Goal: Task Accomplishment & Management: Manage account settings

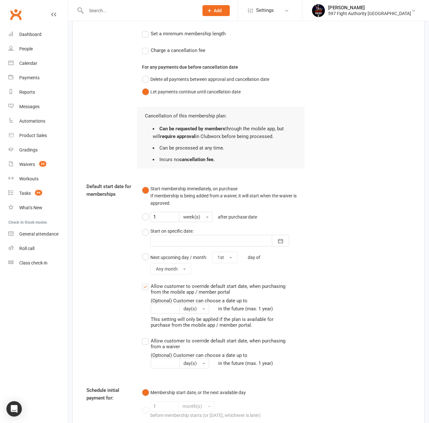
scroll to position [707, 0]
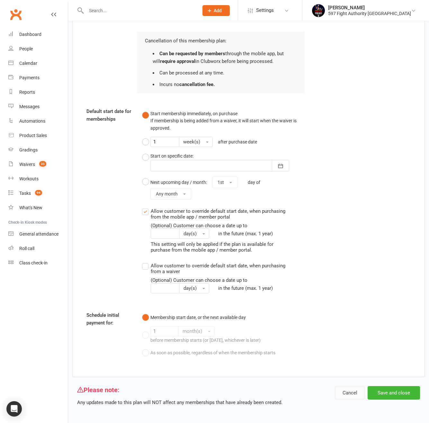
drag, startPoint x: 353, startPoint y: 392, endPoint x: 348, endPoint y: 380, distance: 13.7
click at [353, 392] on button "Cancel" at bounding box center [350, 392] width 30 height 13
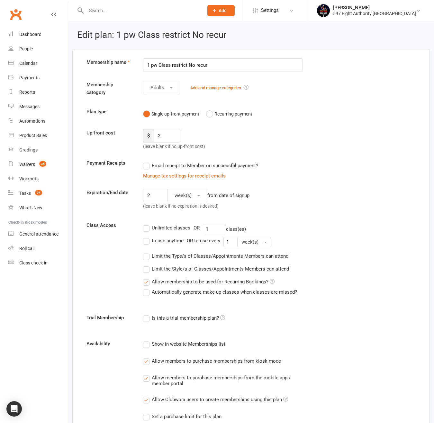
select select "100"
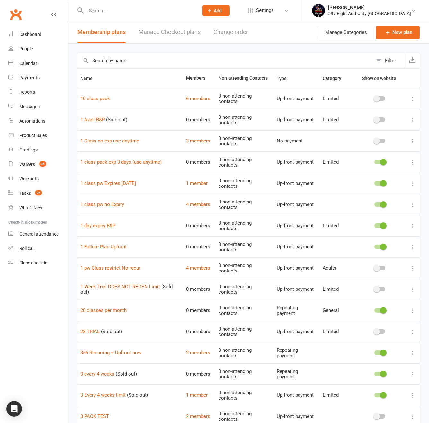
click at [115, 288] on link "1 Week Trial DOES NOT REGEN Limit" at bounding box center [120, 287] width 80 height 6
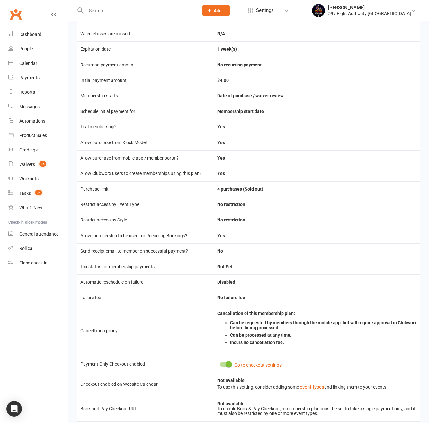
scroll to position [149, 0]
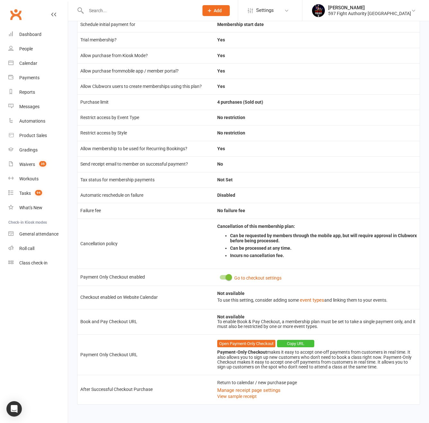
click at [305, 346] on button "Copy URL" at bounding box center [295, 344] width 37 height 8
click at [239, 342] on link "Open Payment-Only Checkout" at bounding box center [246, 344] width 58 height 8
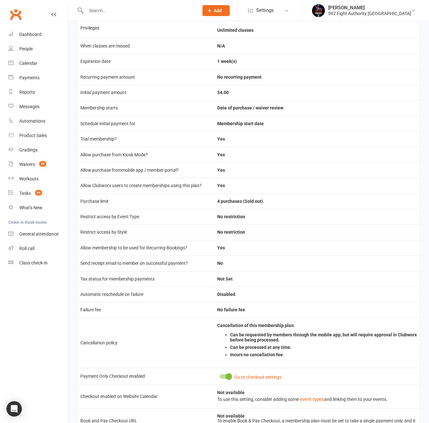
scroll to position [0, 0]
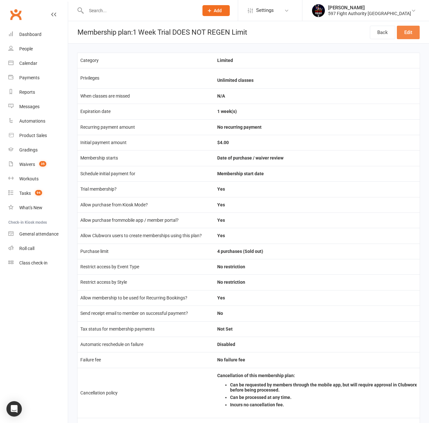
click at [399, 28] on link "Edit" at bounding box center [408, 32] width 23 height 13
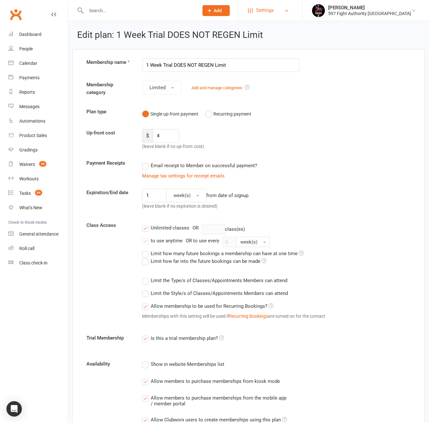
click at [292, 8] on link "Settings" at bounding box center [270, 10] width 45 height 14
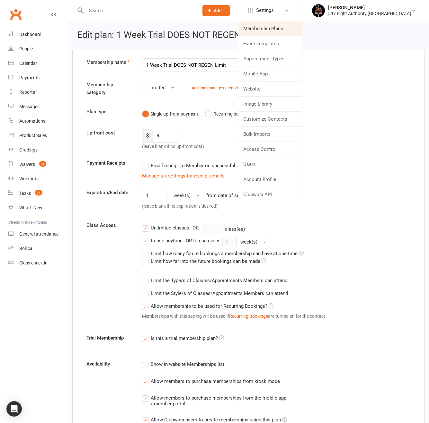
click at [288, 28] on link "Membership Plans" at bounding box center [270, 28] width 64 height 15
select select "100"
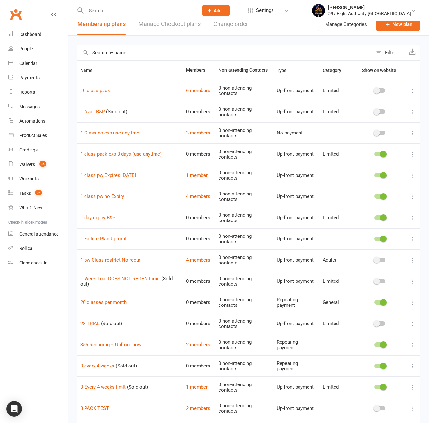
scroll to position [128, 0]
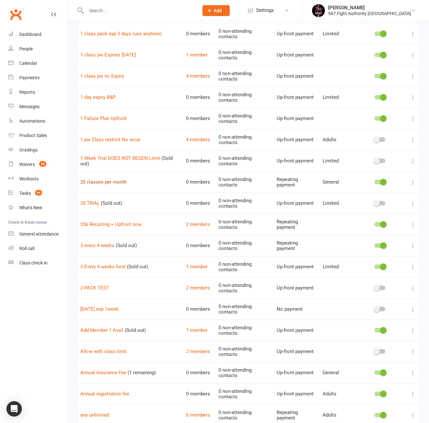
click at [99, 182] on link "20 classes per month" at bounding box center [103, 182] width 46 height 6
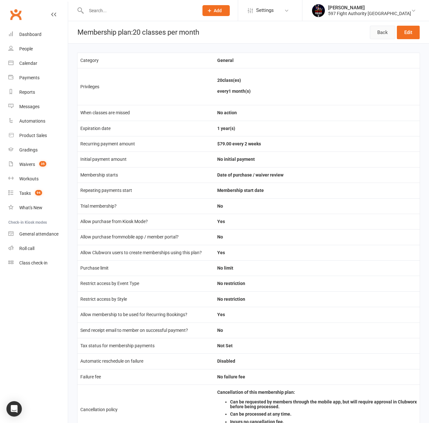
click at [377, 38] on link "Back" at bounding box center [382, 32] width 25 height 13
select select "100"
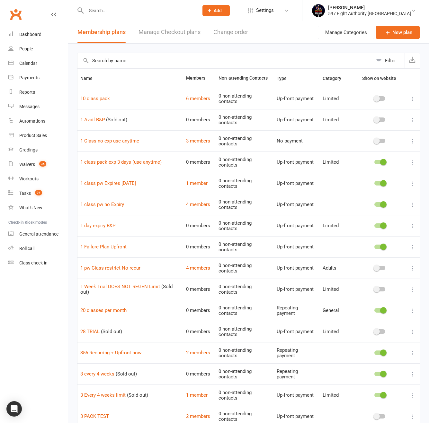
click at [389, 62] on div "Filter" at bounding box center [390, 61] width 11 height 8
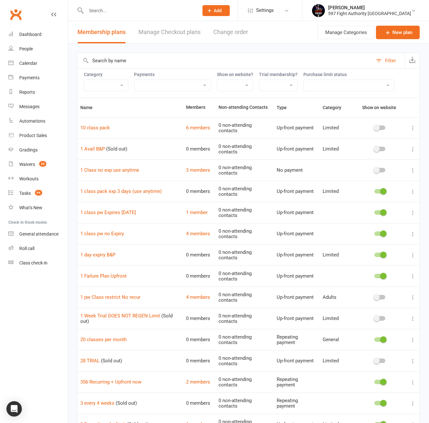
click at [339, 79] on div "Purchase limit status No purchase limit Purchase limit applies (still available…" at bounding box center [348, 81] width 91 height 19
click at [335, 85] on select "No purchase limit Purchase limit applies (still available) Purchase limit appli…" at bounding box center [349, 85] width 90 height 11
click at [185, 85] on select "Up-front + Recurring payment Recurring payment only Up-front payment only No pa…" at bounding box center [172, 85] width 76 height 11
select select "upfront_only"
click at [134, 80] on select "Up-front + Recurring payment Recurring payment only Up-front payment only No pa…" at bounding box center [172, 85] width 76 height 11
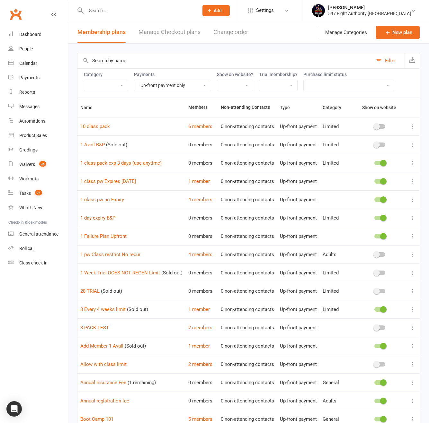
click at [105, 220] on link "1 day expiry B&P" at bounding box center [97, 218] width 35 height 6
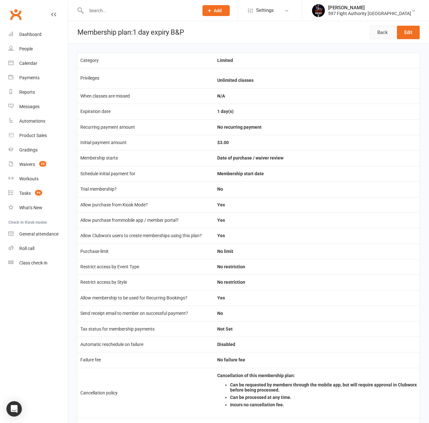
click at [381, 32] on link "Back" at bounding box center [382, 32] width 25 height 13
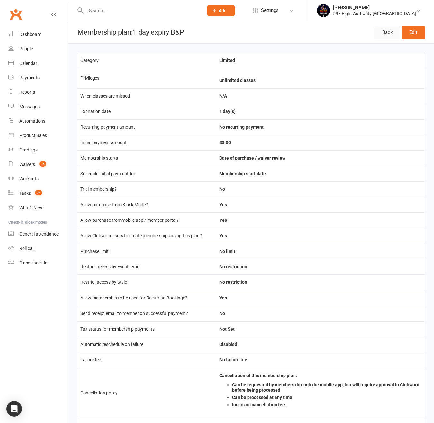
select select "upfront_only"
select select "100"
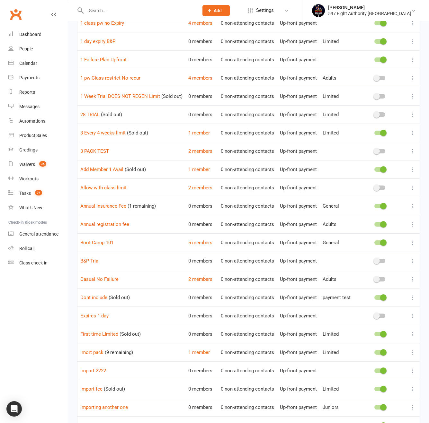
scroll to position [78, 0]
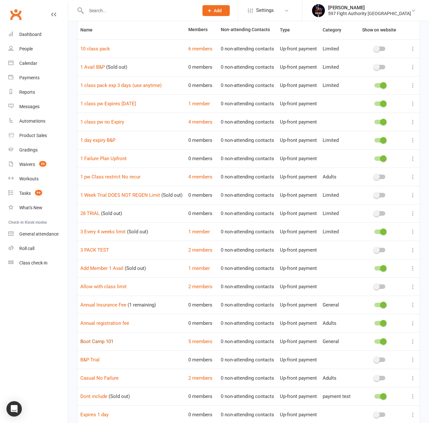
click at [106, 343] on link "Boot Camp 101" at bounding box center [96, 342] width 33 height 6
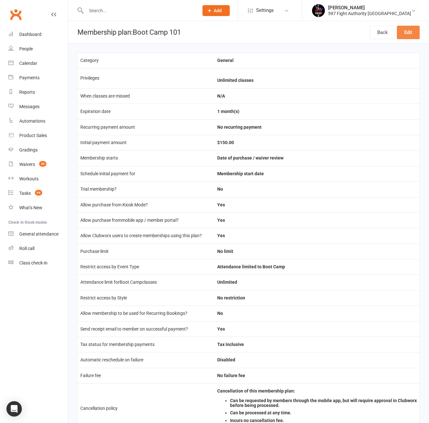
click at [412, 37] on link "Edit" at bounding box center [408, 32] width 23 height 13
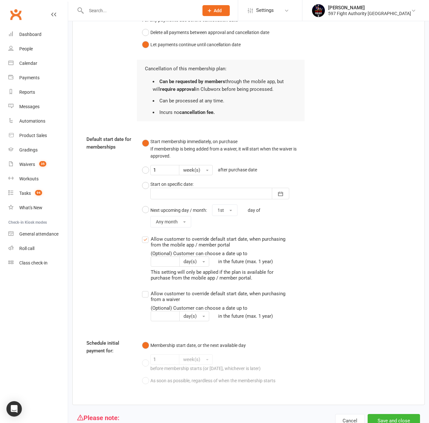
scroll to position [846, 0]
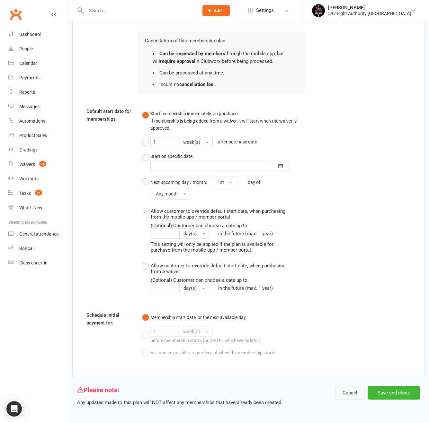
click at [337, 391] on button "Cancel" at bounding box center [350, 392] width 30 height 13
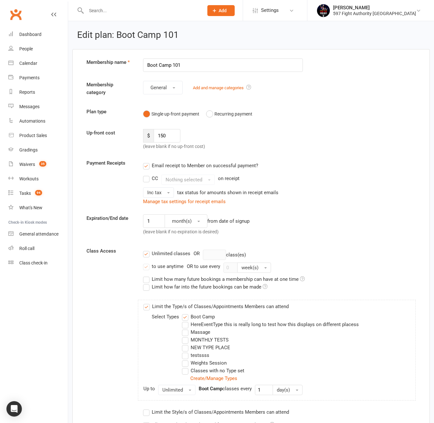
select select "upfront_only"
select select "100"
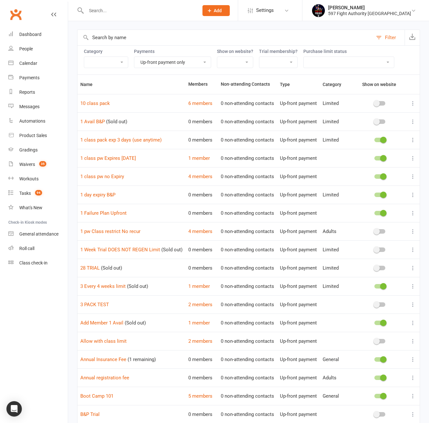
scroll to position [89, 0]
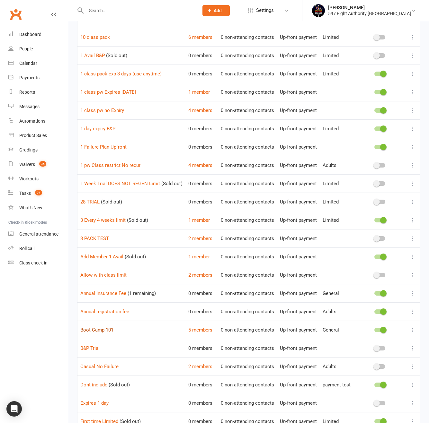
click at [98, 331] on link "Boot Camp 101" at bounding box center [96, 330] width 33 height 6
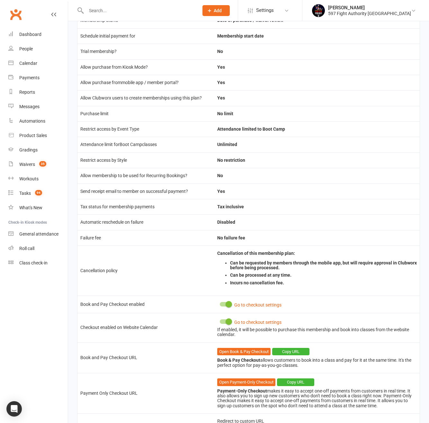
scroll to position [163, 0]
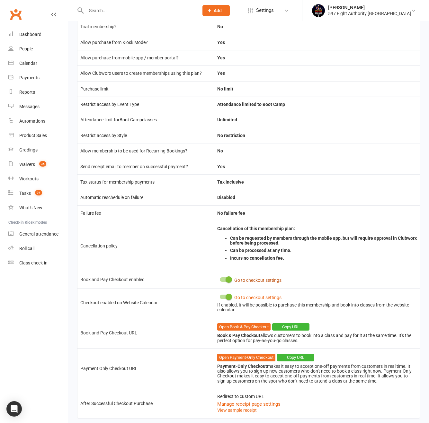
click at [252, 281] on link "Go to checkout settings" at bounding box center [257, 280] width 47 height 5
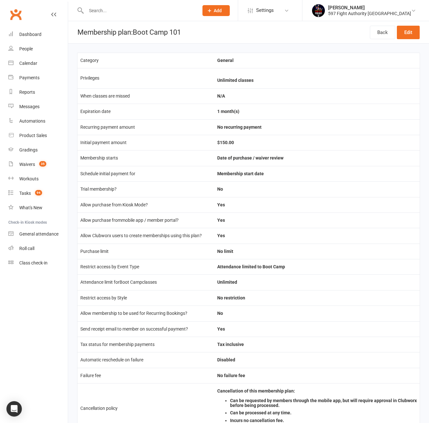
scroll to position [149, 0]
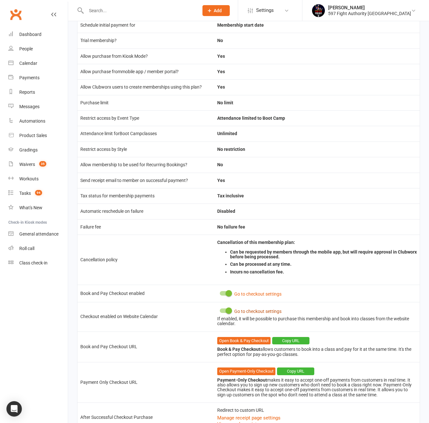
click at [271, 312] on link "Go to checkout settings" at bounding box center [257, 311] width 47 height 5
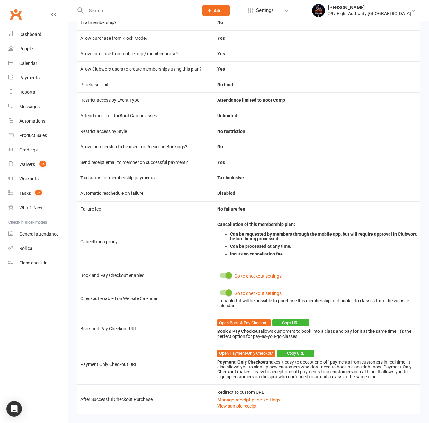
scroll to position [176, 0]
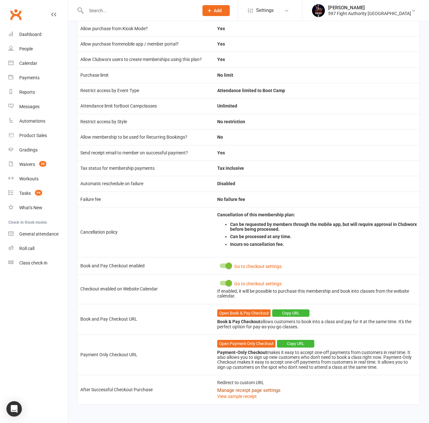
click at [269, 393] on button "Manage receipt page settings" at bounding box center [248, 391] width 63 height 8
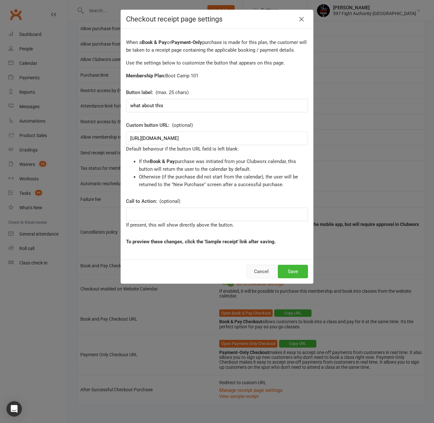
click at [260, 270] on button "Cancel" at bounding box center [261, 271] width 30 height 13
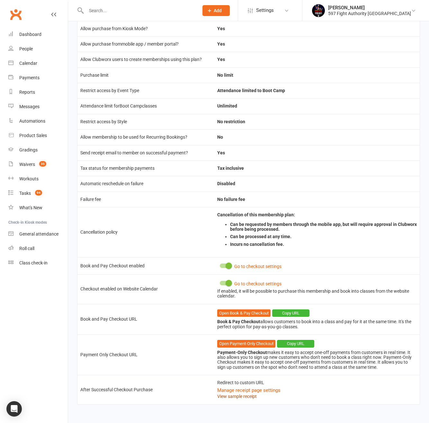
click at [228, 396] on link "View sample receipt" at bounding box center [237, 396] width 40 height 5
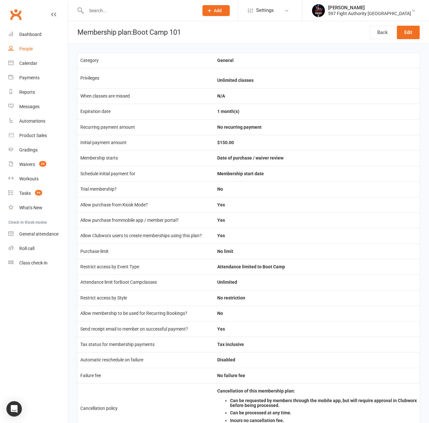
click at [32, 52] on link "People" at bounding box center [37, 49] width 59 height 14
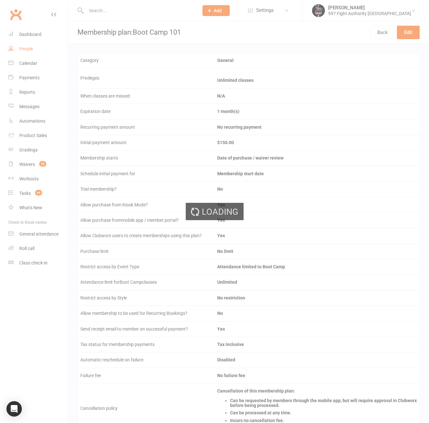
select select "100"
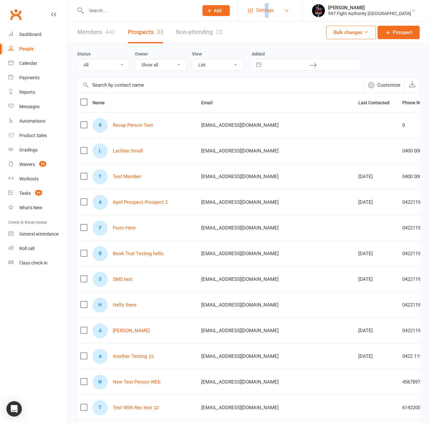
click at [274, 5] on span "Settings" at bounding box center [265, 10] width 18 height 14
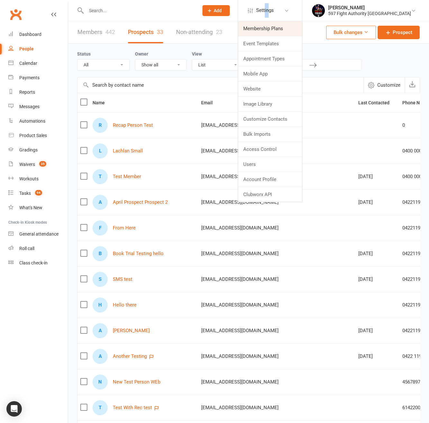
click at [302, 25] on link "Membership Plans" at bounding box center [270, 28] width 64 height 15
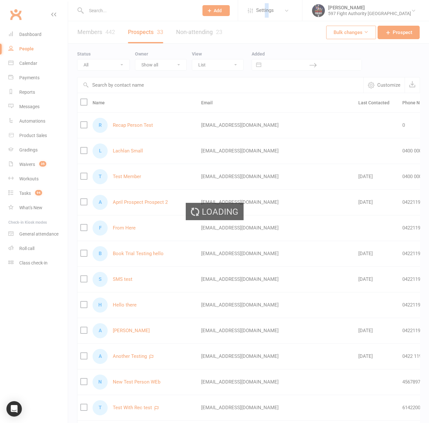
select select "upfront_only"
select select "100"
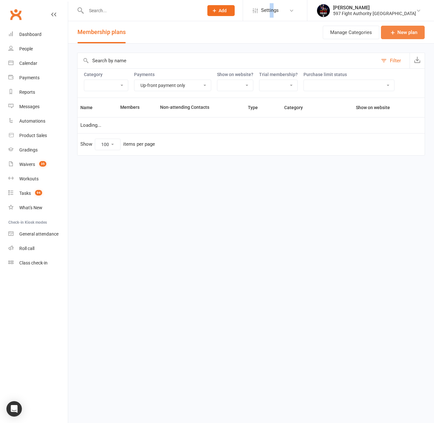
click at [413, 30] on link "New plan" at bounding box center [403, 32] width 44 height 13
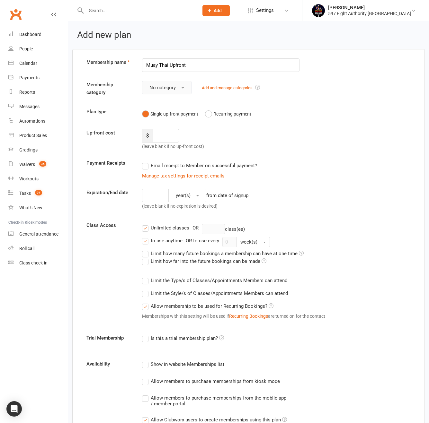
type input "Muay Thai Upfront"
click at [177, 93] on button "No category" at bounding box center [166, 87] width 49 height 13
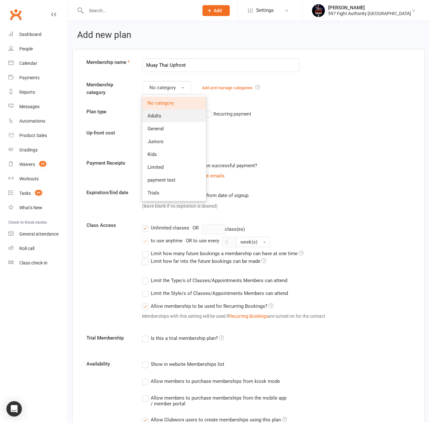
click at [173, 117] on link "Adults" at bounding box center [174, 116] width 64 height 13
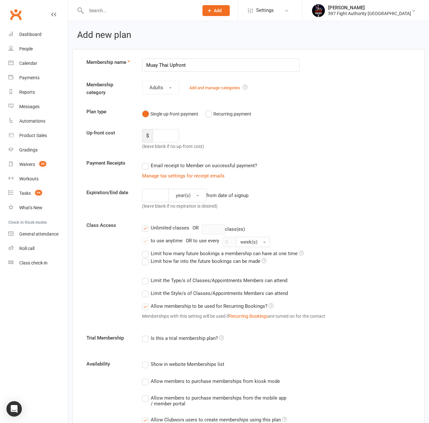
click at [168, 132] on input "number" at bounding box center [166, 135] width 26 height 13
type input "450"
click at [155, 195] on input "number" at bounding box center [155, 195] width 27 height 13
type input "2"
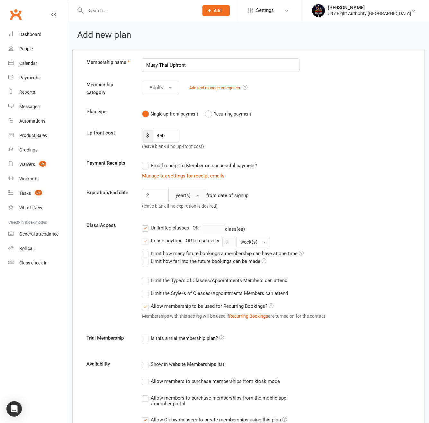
click at [188, 197] on span "year(s)" at bounding box center [183, 196] width 15 height 6
click at [189, 234] on span "month(s)" at bounding box center [184, 237] width 20 height 6
click at [171, 240] on div "to use anytime" at bounding box center [167, 240] width 32 height 7
click at [146, 237] on input "to use anytime" at bounding box center [144, 237] width 4 height 0
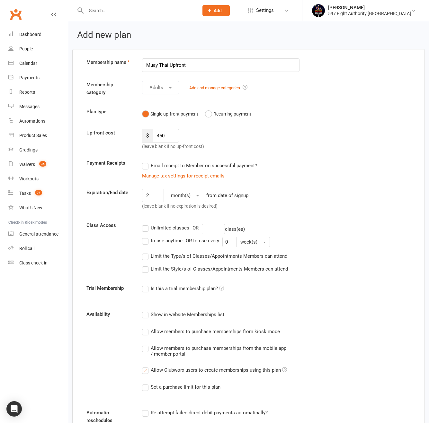
click at [170, 226] on div "Unlimited classes" at bounding box center [170, 227] width 39 height 7
click at [146, 224] on input "Unlimited classes" at bounding box center [144, 224] width 4 height 0
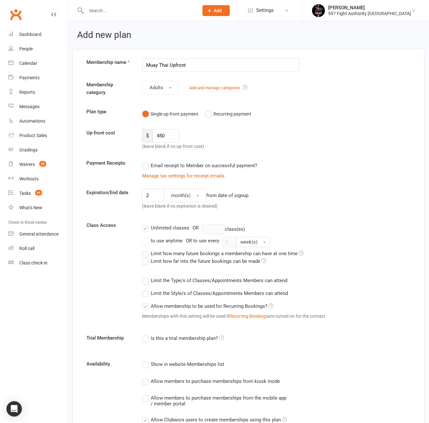
scroll to position [4, 0]
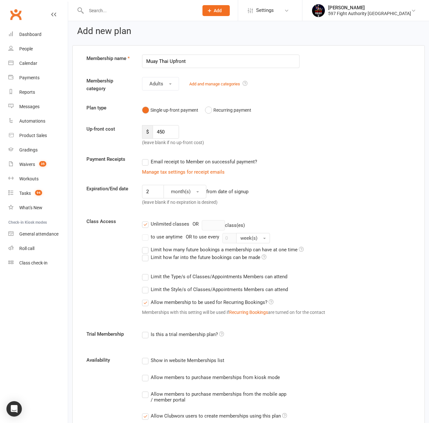
click at [166, 300] on label "Allow membership to be used for Recurring Bookings?" at bounding box center [207, 303] width 131 height 8
click at [146, 299] on input "Allow membership to be used for Recurring Bookings?" at bounding box center [144, 299] width 4 height 0
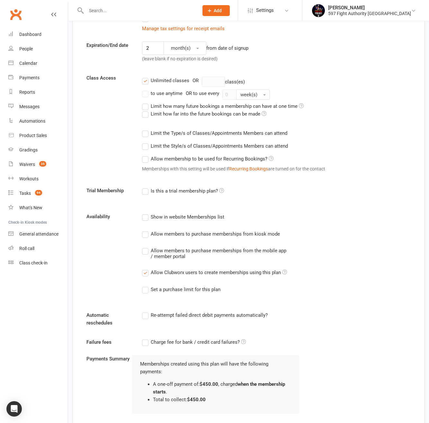
scroll to position [164, 0]
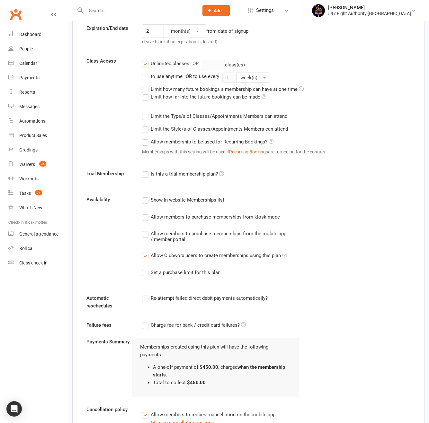
click at [214, 261] on div "Show in website Memberships list Allow members to purchase memberships from kio…" at bounding box center [220, 241] width 167 height 90
click at [216, 257] on div "Allow Clubworx users to create memberships using this plan" at bounding box center [219, 255] width 136 height 7
click at [146, 252] on input "Allow Clubworx users to create memberships using this plan" at bounding box center [144, 252] width 4 height 0
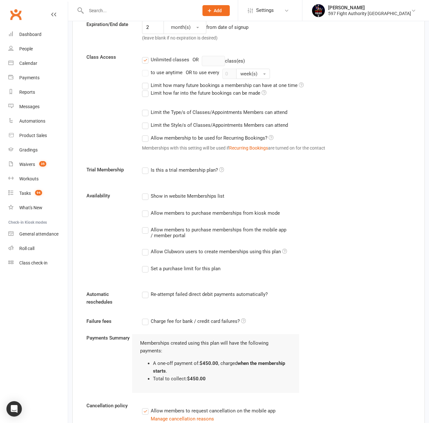
click at [223, 251] on div "Allow Clubworx users to create memberships using this plan" at bounding box center [219, 251] width 136 height 7
click at [146, 248] on input "Allow Clubworx users to create memberships using this plan" at bounding box center [144, 248] width 4 height 0
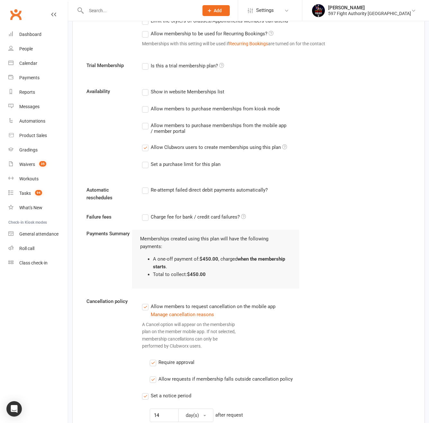
click at [196, 154] on div "Show in website Memberships list Allow members to purchase memberships from kio…" at bounding box center [220, 133] width 167 height 90
click at [197, 168] on label "Set a purchase limit for this plan" at bounding box center [181, 165] width 78 height 8
click at [146, 161] on input "Set a purchase limit for this plan" at bounding box center [144, 161] width 4 height 0
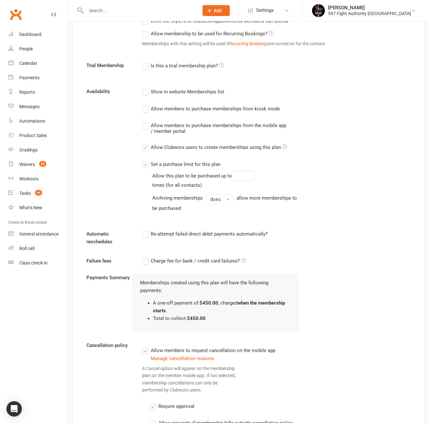
click at [188, 128] on div "Allow members to purchase memberships from the mobile app / member portal" at bounding box center [220, 128] width 138 height 13
click at [146, 122] on input "Allow members to purchase memberships from the mobile app / member portal" at bounding box center [144, 122] width 4 height 0
click at [190, 111] on div "Allow members to purchase memberships from kiosk mode" at bounding box center [215, 108] width 129 height 7
click at [146, 105] on input "Allow members to purchase memberships from kiosk mode" at bounding box center [144, 105] width 4 height 0
click at [191, 91] on div "Show in website Memberships list" at bounding box center [188, 91] width 74 height 7
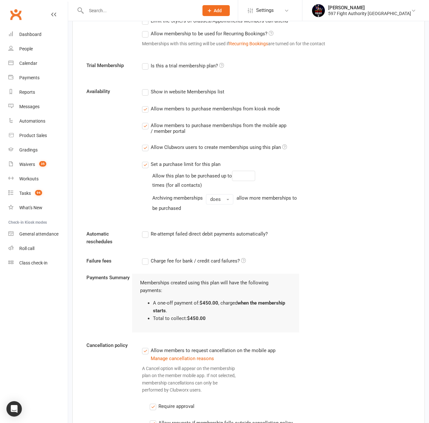
click at [146, 88] on input "Show in website Memberships list" at bounding box center [144, 88] width 4 height 0
click at [182, 65] on label "Is this a trial membership plan?" at bounding box center [183, 66] width 82 height 8
click at [146, 62] on input "Is this a trial membership plan?" at bounding box center [144, 62] width 4 height 0
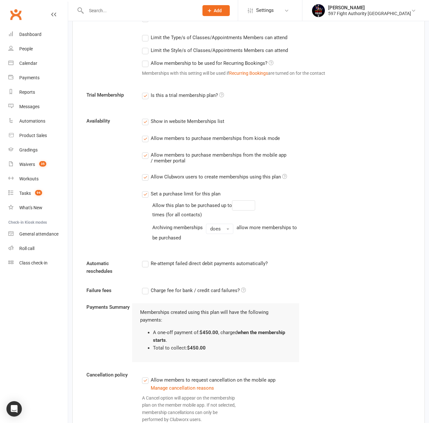
scroll to position [111, 0]
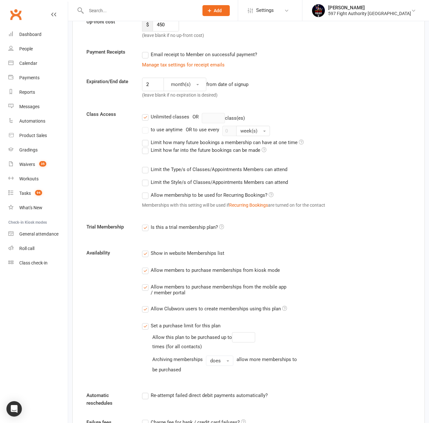
click at [175, 148] on label "Limit how far into the future bookings can be made" at bounding box center [204, 150] width 124 height 8
click at [146, 146] on input "Limit how far into the future bookings can be made" at bounding box center [144, 146] width 4 height 0
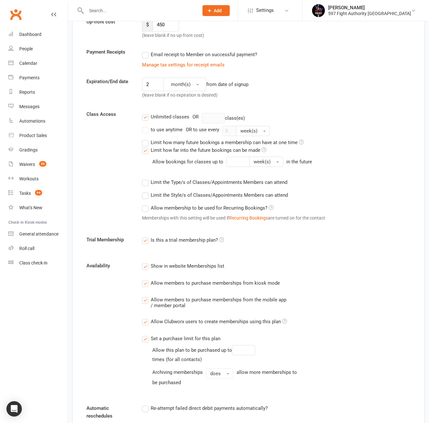
click at [176, 142] on label "Limit how many future bookings a membership can have at one time" at bounding box center [223, 143] width 162 height 8
click at [146, 139] on input "Limit how many future bookings a membership can have at one time" at bounding box center [144, 139] width 4 height 0
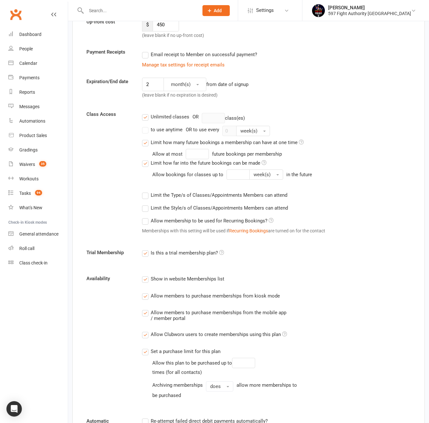
drag, startPoint x: 171, startPoint y: 192, endPoint x: 173, endPoint y: 197, distance: 5.5
click at [171, 192] on label "Limit the Type/s of Classes/Appointments Members can attend" at bounding box center [214, 195] width 145 height 8
click at [146, 191] on input "Limit the Type/s of Classes/Appointments Members can attend" at bounding box center [144, 191] width 4 height 0
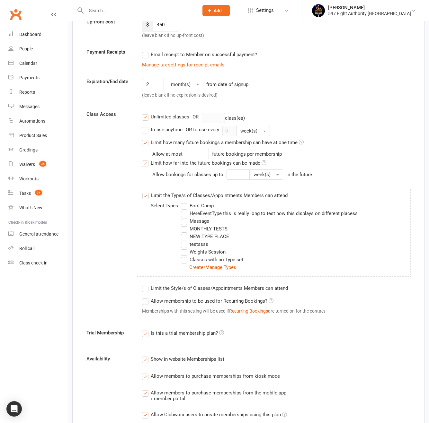
click at [201, 202] on label "Boot Camp" at bounding box center [197, 206] width 33 height 8
click at [185, 202] on input "Boot Camp" at bounding box center [183, 202] width 4 height 0
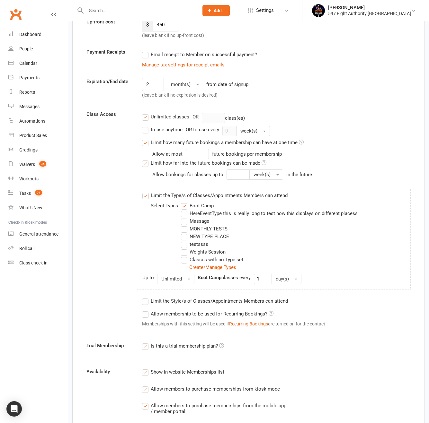
click at [196, 306] on div "Limit the Style/s of Classes/Appointments Members can attend Select Styles aaaa…" at bounding box center [274, 301] width 274 height 13
click at [188, 298] on div "Limit the Style/s of Classes/Appointments Members can attend Select Styles aaaa…" at bounding box center [274, 301] width 274 height 13
click at [188, 304] on label "Limit the Style/s of Classes/Appointments Members can attend" at bounding box center [215, 301] width 146 height 8
click at [146, 297] on input "Limit the Style/s of Classes/Appointments Members can attend" at bounding box center [144, 297] width 4 height 0
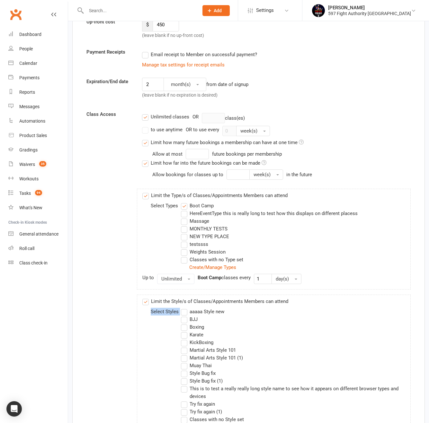
click at [201, 325] on label "Boxing" at bounding box center [192, 327] width 23 height 8
click at [185, 323] on input "Boxing" at bounding box center [183, 323] width 4 height 0
click at [156, 55] on label "Email receipt to Member on successful payment?" at bounding box center [199, 55] width 115 height 8
click at [146, 51] on input "Email receipt to Member on successful payment?" at bounding box center [144, 51] width 4 height 0
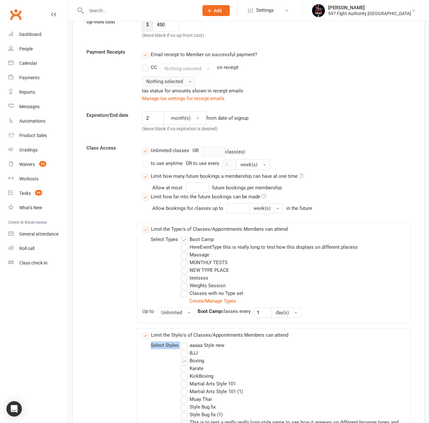
click at [177, 79] on span "Nothing selected" at bounding box center [164, 82] width 37 height 6
click at [175, 97] on link "Inc tax" at bounding box center [174, 95] width 64 height 13
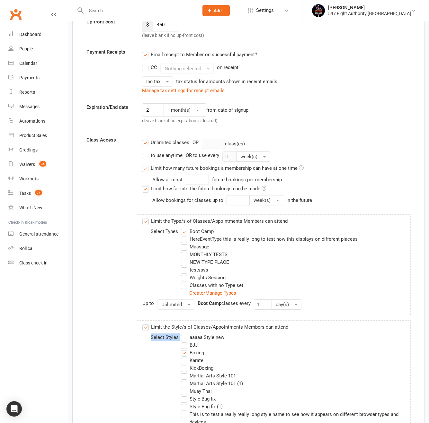
click at [145, 67] on label "CC" at bounding box center [149, 68] width 15 height 8
click at [145, 64] on input "CC" at bounding box center [144, 64] width 4 height 0
click at [184, 71] on span "Nothing selected" at bounding box center [182, 69] width 37 height 6
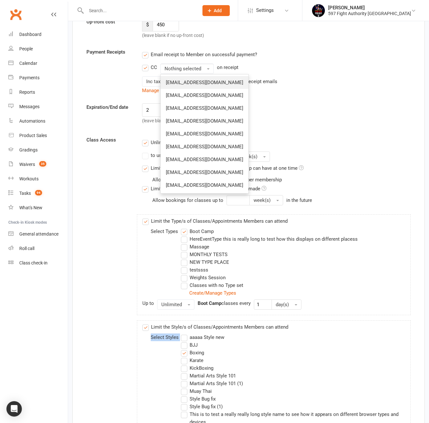
click at [188, 81] on span "[EMAIL_ADDRESS][DOMAIN_NAME]" at bounding box center [204, 83] width 77 height 6
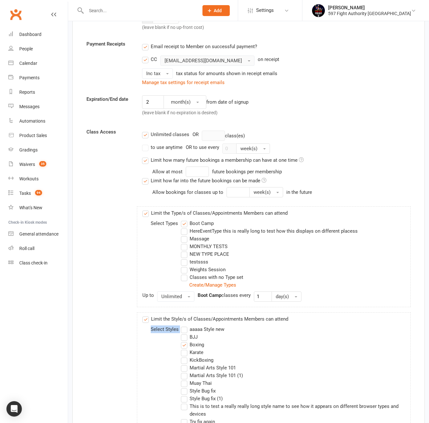
scroll to position [123, 0]
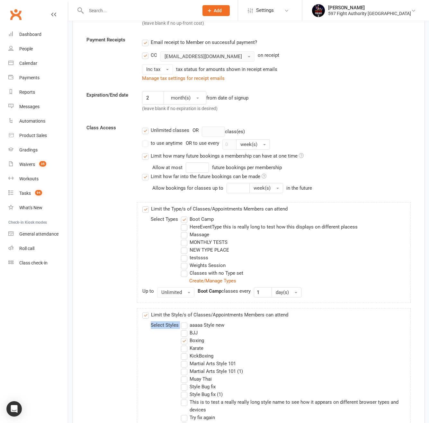
click at [219, 55] on span "[EMAIL_ADDRESS][DOMAIN_NAME]" at bounding box center [202, 57] width 77 height 6
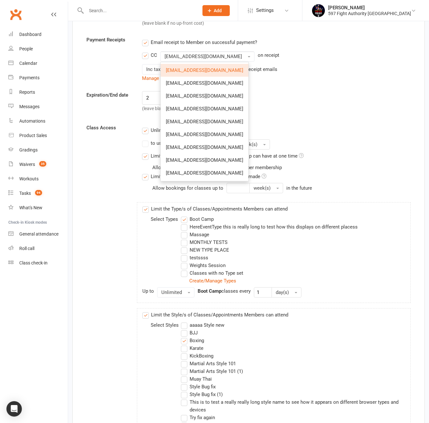
click at [329, 61] on div "Payment Receipts Email receipt to Member on successful payment? CC getsupport@m…" at bounding box center [249, 59] width 334 height 46
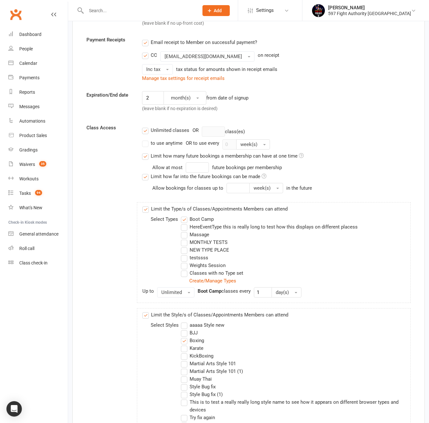
click at [147, 57] on label "CC" at bounding box center [149, 55] width 15 height 8
click at [146, 51] on input "CC" at bounding box center [144, 51] width 4 height 0
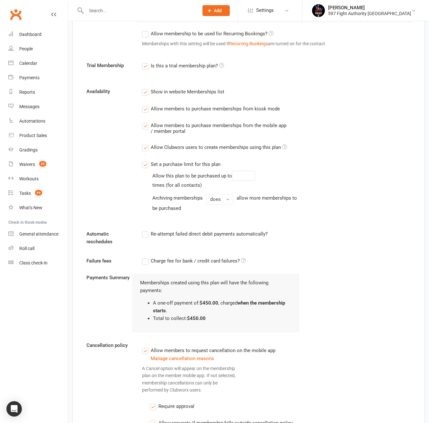
scroll to position [558, 0]
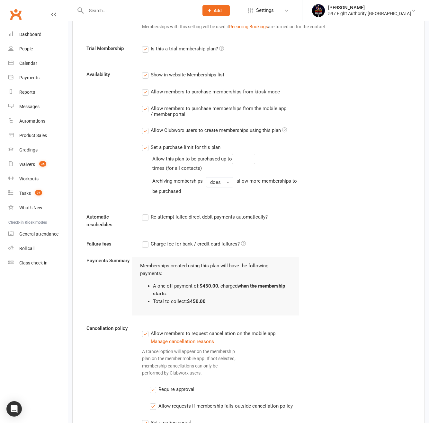
click at [197, 217] on label "Re-attempt failed direct debit payments automatically?" at bounding box center [205, 217] width 126 height 8
click at [146, 213] on input "Re-attempt failed direct debit payments automatically?" at bounding box center [144, 213] width 4 height 0
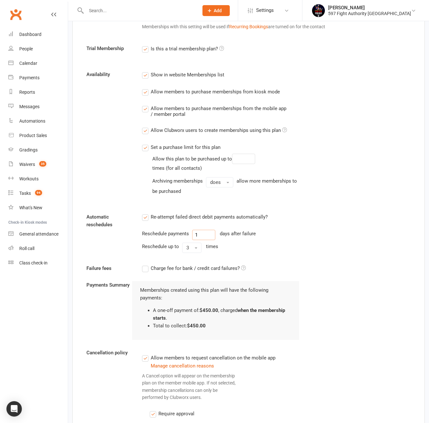
click at [203, 233] on input "1" at bounding box center [203, 235] width 23 height 10
drag, startPoint x: 208, startPoint y: 235, endPoint x: 169, endPoint y: 234, distance: 39.2
click at [169, 236] on div "Reschedule payments 1 days after failure" at bounding box center [220, 235] width 157 height 10
type input "3"
click at [193, 248] on button "3" at bounding box center [191, 248] width 19 height 10
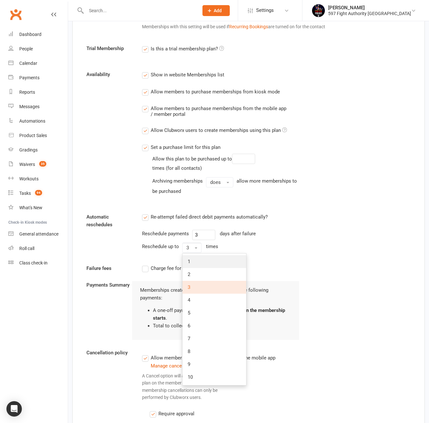
click at [198, 265] on link "1" at bounding box center [214, 261] width 64 height 13
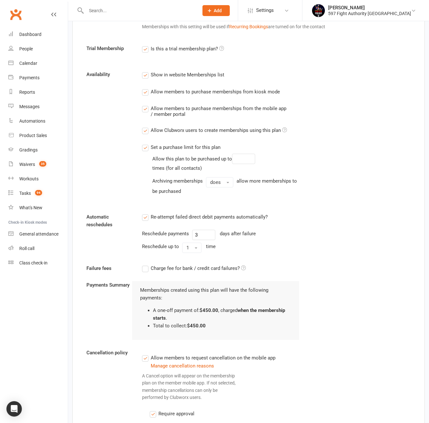
click at [181, 271] on label "Charge fee for bank / credit card failures?" at bounding box center [194, 269] width 104 height 8
click at [181, 265] on input "Charge fee for bank / credit card failures?" at bounding box center [194, 265] width 104 height 0
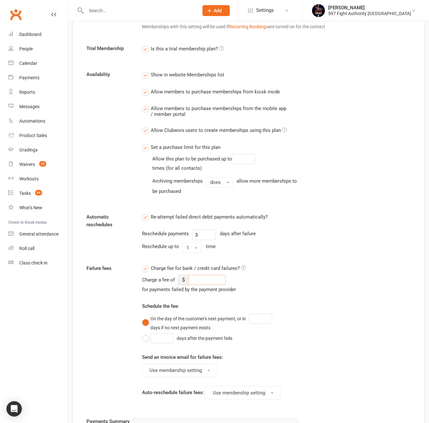
drag, startPoint x: 197, startPoint y: 276, endPoint x: 201, endPoint y: 278, distance: 4.5
click at [198, 277] on input "number" at bounding box center [207, 280] width 37 height 10
type input "6"
click at [259, 320] on input "number" at bounding box center [260, 319] width 23 height 10
type input "6"
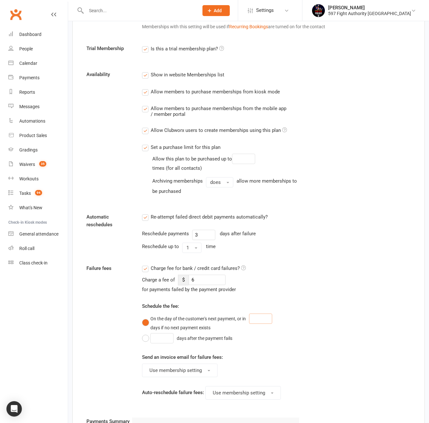
type input "6"
click at [161, 374] on button "Use membership setting" at bounding box center [179, 370] width 75 height 13
click at [185, 399] on span "Invoice email disabled" at bounding box center [171, 399] width 48 height 6
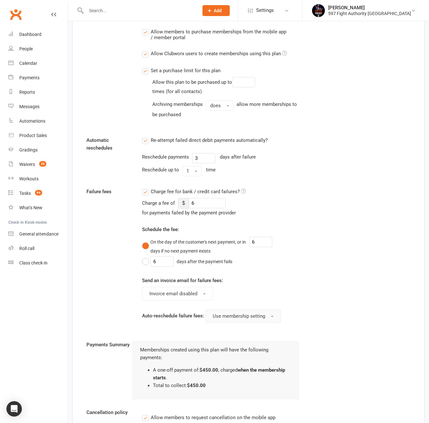
click at [228, 322] on button "Use membership setting" at bounding box center [242, 316] width 75 height 13
click at [234, 343] on span "Auto-reschedule disabled" at bounding box center [238, 345] width 54 height 6
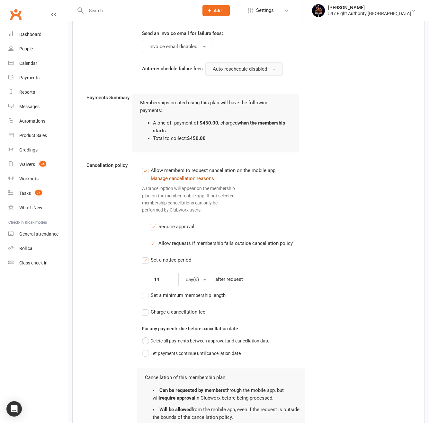
scroll to position [932, 0]
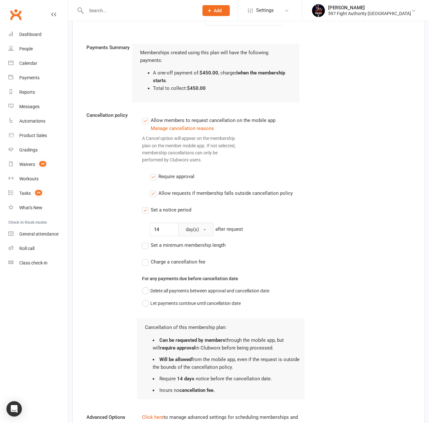
click at [193, 228] on span "day(s)" at bounding box center [192, 230] width 13 height 6
click at [198, 255] on link "week(s)" at bounding box center [211, 257] width 64 height 13
drag, startPoint x: 146, startPoint y: 229, endPoint x: 141, endPoint y: 228, distance: 6.0
click at [142, 228] on div "Allow members to request cancellation on the mobile app Manage cancellation rea…" at bounding box center [220, 257] width 167 height 293
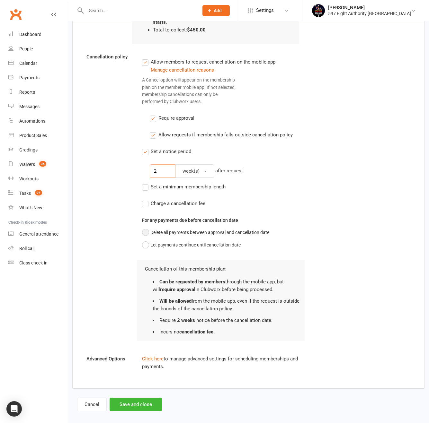
scroll to position [997, 0]
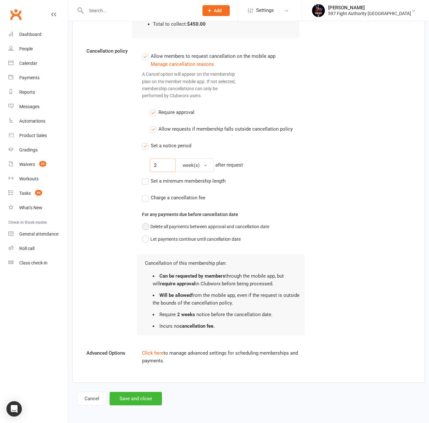
type input "2"
click at [176, 226] on button "Delete all payments between approval and cancellation date" at bounding box center [205, 227] width 127 height 12
click at [190, 198] on span "Charge a cancellation fee" at bounding box center [178, 197] width 55 height 7
click at [190, 194] on input "Charge a cancellation fee" at bounding box center [173, 194] width 63 height 0
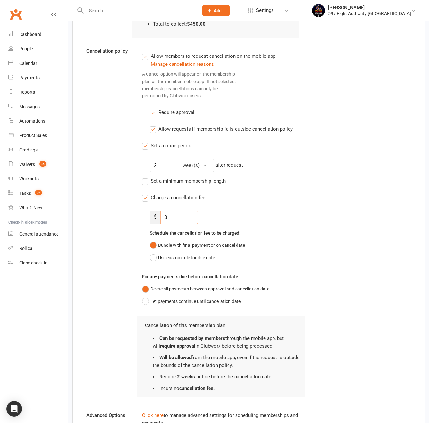
drag, startPoint x: 185, startPoint y: 216, endPoint x: 166, endPoint y: 216, distance: 18.9
click at [166, 216] on input "0" at bounding box center [179, 217] width 38 height 13
click at [164, 214] on input "0" at bounding box center [179, 217] width 38 height 13
click at [181, 221] on input "0" at bounding box center [179, 217] width 38 height 13
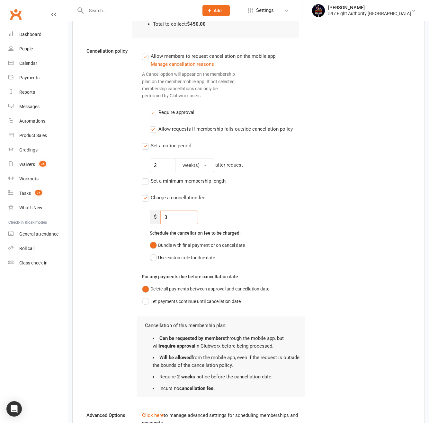
drag, startPoint x: 181, startPoint y: 221, endPoint x: 134, endPoint y: 214, distance: 47.7
click at [134, 214] on div "Cancellation policy Allow members to request cancellation on the mobile app Man…" at bounding box center [249, 225] width 334 height 356
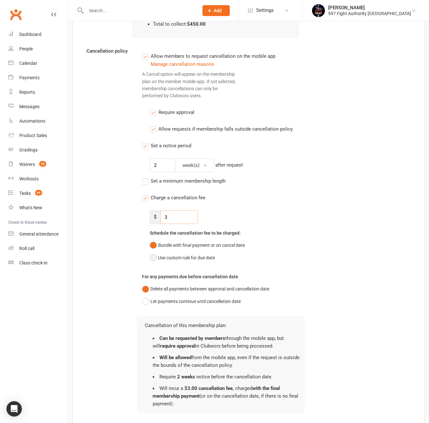
type input "3"
click at [175, 258] on button "Use custom rule for due date" at bounding box center [182, 258] width 65 height 12
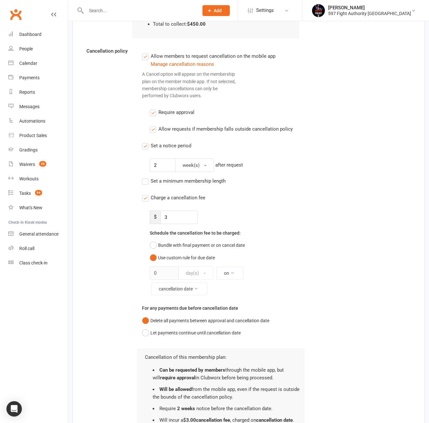
click at [201, 237] on div "Schedule the cancellation fee to be charged: Bundle with final payment or on ca…" at bounding box center [225, 262] width 150 height 66
click at [200, 246] on button "Bundle with final payment or on cancel date" at bounding box center [197, 245] width 95 height 12
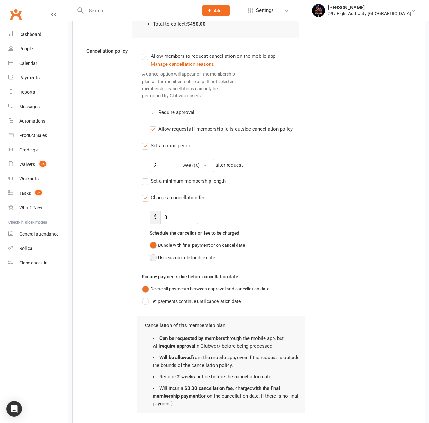
click at [193, 260] on button "Use custom rule for due date" at bounding box center [182, 258] width 65 height 12
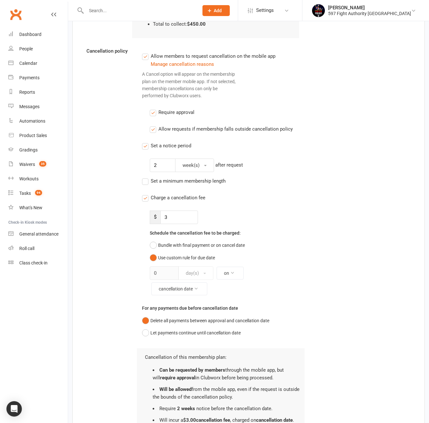
click at [244, 274] on div "0 day(s) on cancellation date" at bounding box center [225, 281] width 150 height 29
click at [232, 274] on icon at bounding box center [232, 273] width 4 height 4
click at [149, 273] on div "Allow members to request cancellation on the mobile app Manage cancellation rea…" at bounding box center [220, 195] width 157 height 287
drag, startPoint x: 233, startPoint y: 267, endPoint x: 236, endPoint y: 272, distance: 6.2
click at [233, 267] on button "on" at bounding box center [229, 273] width 27 height 13
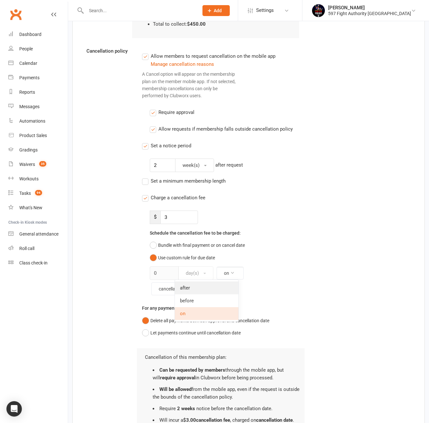
click at [193, 289] on link "after" at bounding box center [207, 288] width 64 height 13
click at [189, 289] on button "cancellation date" at bounding box center [179, 289] width 56 height 13
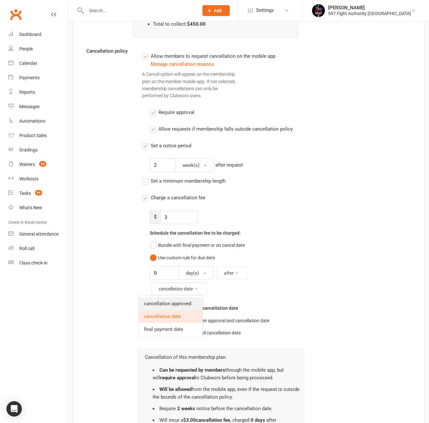
click at [174, 302] on link "cancellation approved" at bounding box center [171, 303] width 64 height 13
click at [163, 278] on input "0" at bounding box center [164, 273] width 29 height 13
drag, startPoint x: 154, startPoint y: 272, endPoint x: 141, endPoint y: 270, distance: 12.7
click at [141, 270] on div "Allow members to request cancellation on the mobile app Manage cancellation rea…" at bounding box center [220, 244] width 167 height 395
click at [225, 272] on button "after" at bounding box center [231, 273] width 31 height 13
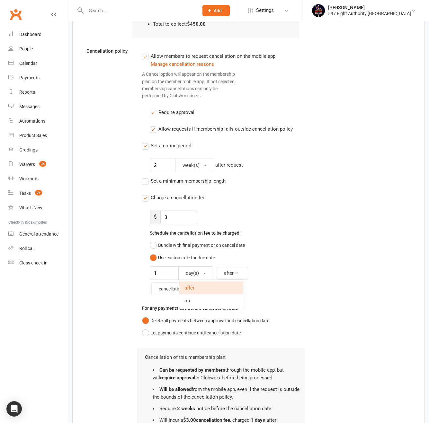
click at [225, 303] on link "on" at bounding box center [211, 301] width 64 height 13
type input "0"
click at [196, 292] on button "cancellation approved" at bounding box center [184, 289] width 66 height 13
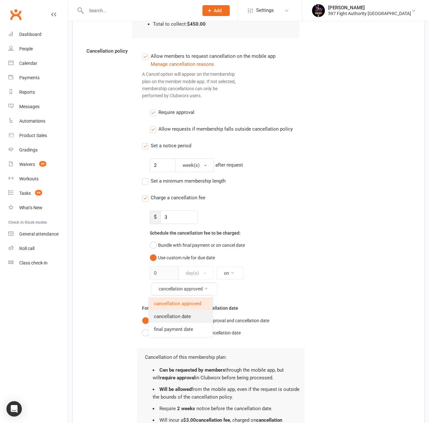
click at [176, 318] on link "cancellation date" at bounding box center [181, 316] width 64 height 13
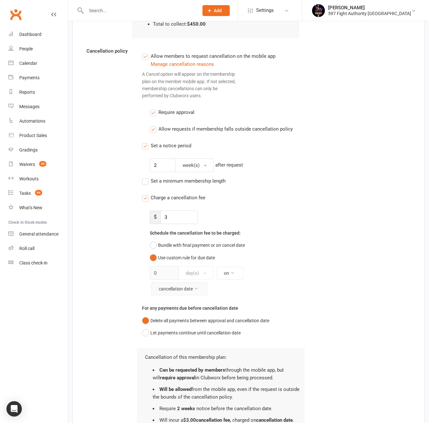
click at [196, 285] on button "cancellation date" at bounding box center [179, 289] width 56 height 13
click at [165, 324] on link "final payment date" at bounding box center [171, 329] width 64 height 13
click at [226, 276] on button "on" at bounding box center [229, 273] width 27 height 13
drag, startPoint x: 236, startPoint y: 260, endPoint x: 230, endPoint y: 256, distance: 7.1
click at [236, 260] on div "Bundle with final payment or on cancel date Use custom rule for due date" at bounding box center [225, 251] width 150 height 25
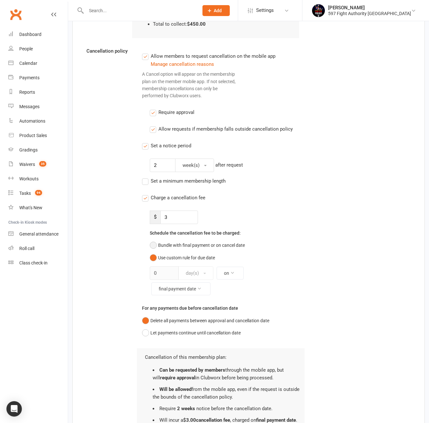
click at [224, 249] on button "Bundle with final payment or on cancel date" at bounding box center [197, 245] width 95 height 12
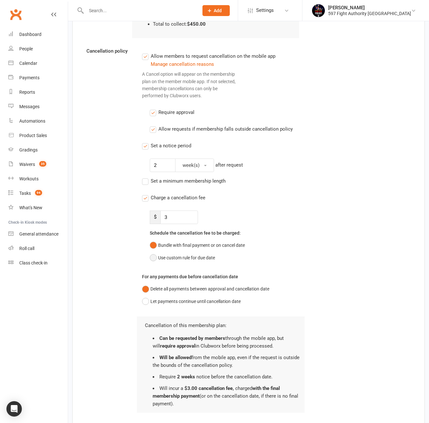
click at [205, 258] on button "Use custom rule for due date" at bounding box center [182, 258] width 65 height 12
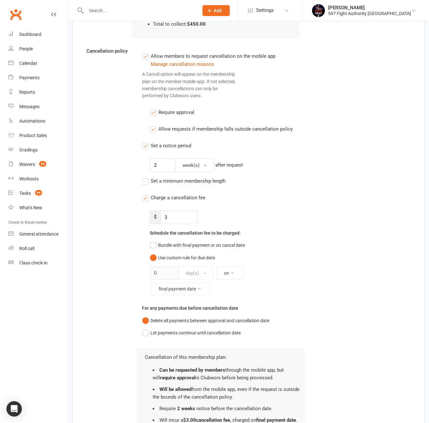
scroll to position [1027, 0]
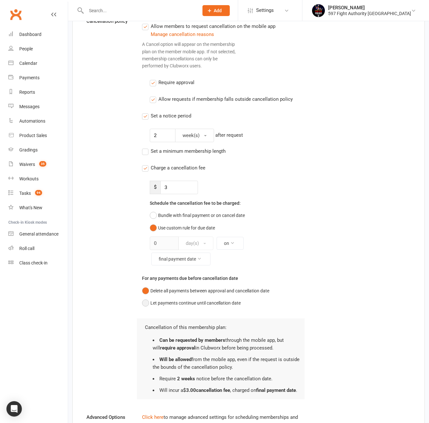
click at [182, 303] on button "Let payments continue until cancellation date" at bounding box center [191, 303] width 99 height 12
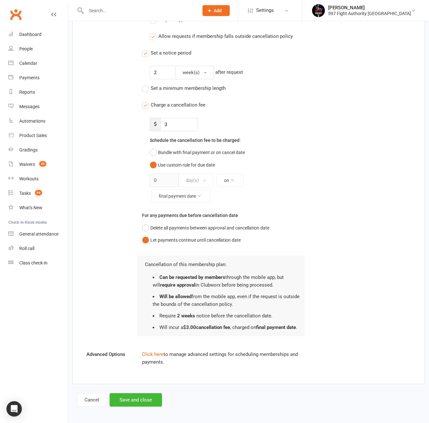
scroll to position [1091, 0]
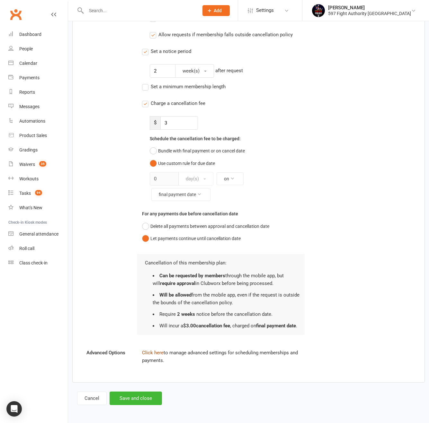
click at [145, 354] on link "Click here" at bounding box center [153, 353] width 22 height 6
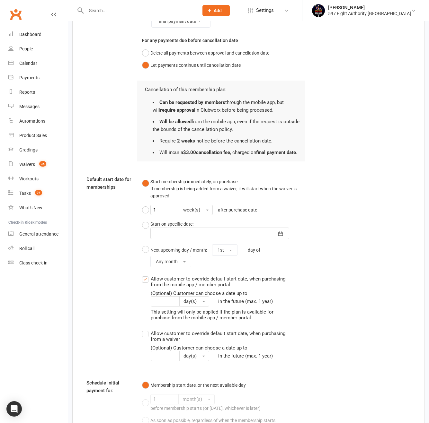
scroll to position [1294, 0]
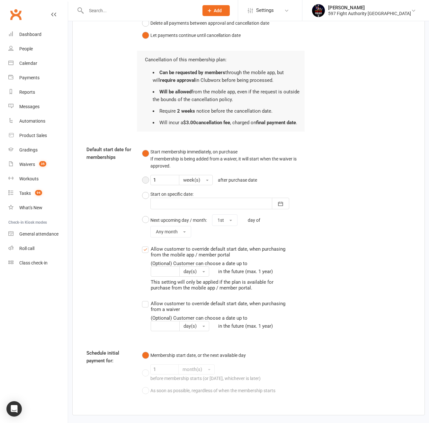
click at [146, 178] on button "1 week(s) after purchase date" at bounding box center [201, 179] width 118 height 15
click at [151, 195] on div "Start on specific date:" at bounding box center [171, 194] width 43 height 7
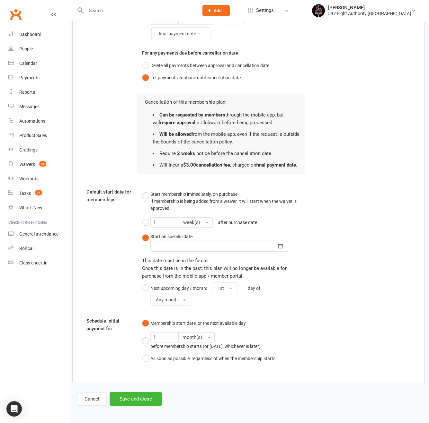
click at [181, 244] on div at bounding box center [219, 246] width 139 height 12
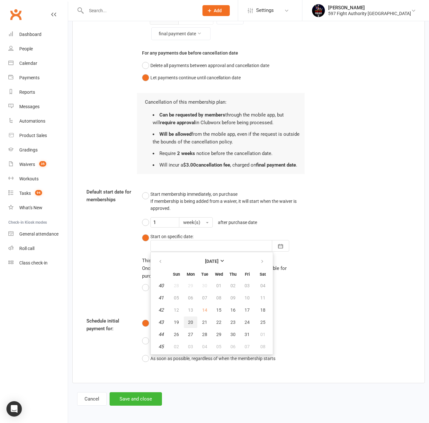
click at [193, 325] on button "20" at bounding box center [190, 323] width 13 height 12
type input "[DATE]"
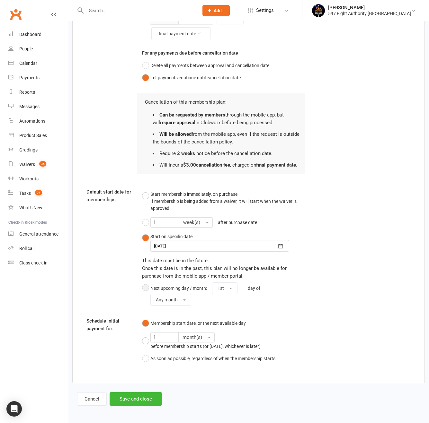
click at [159, 290] on div "Next upcoming day / month:" at bounding box center [178, 288] width 57 height 7
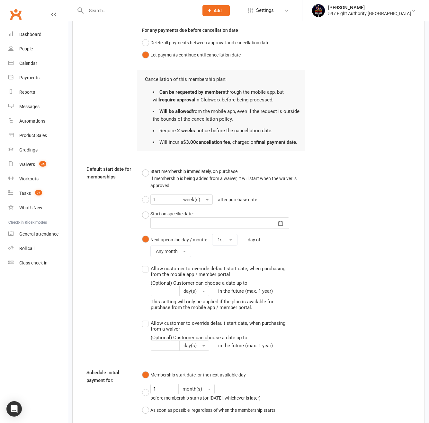
scroll to position [1297, 0]
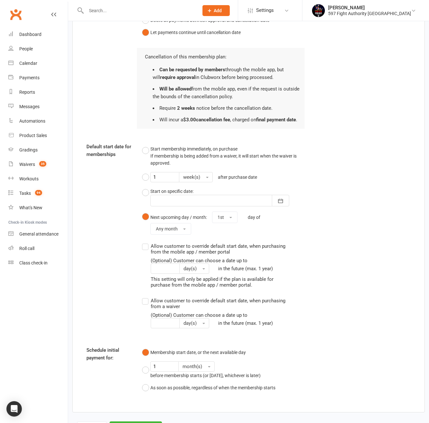
click at [177, 252] on div "Allow customer to override default start date, when purchasing from the mobile …" at bounding box center [220, 265] width 138 height 46
click at [146, 242] on input "Allow customer to override default start date, when purchasing from the mobile …" at bounding box center [144, 242] width 4 height 0
click at [173, 304] on div "Allow customer to override default start date, when purchasing from a waiver (O…" at bounding box center [220, 312] width 138 height 31
click at [146, 297] on input "Allow customer to override default start date, when purchasing from a waiver (O…" at bounding box center [144, 297] width 4 height 0
click at [170, 318] on input "Allow customer to override default start date, when purchasing from a waiver (O…" at bounding box center [165, 323] width 29 height 10
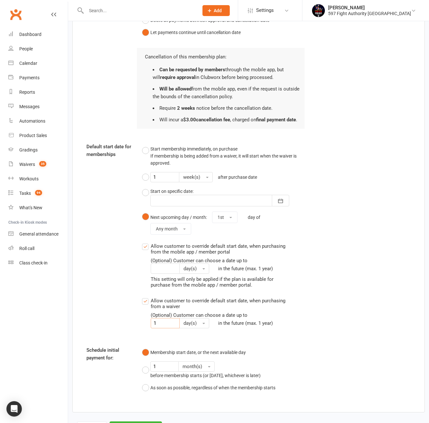
type input "1"
click at [170, 267] on input "Allow customer to override default start date, when purchasing from the mobile …" at bounding box center [165, 269] width 29 height 10
type input "1"
click at [200, 270] on button "day(s)" at bounding box center [194, 269] width 30 height 10
click at [200, 291] on link "week(s)" at bounding box center [212, 295] width 64 height 13
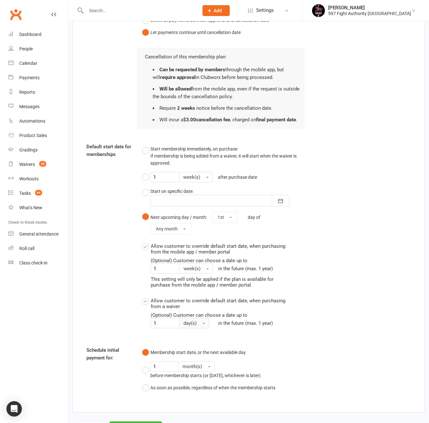
click at [201, 323] on button "day(s)" at bounding box center [194, 323] width 30 height 10
click at [200, 348] on span "week(s)" at bounding box center [193, 350] width 17 height 6
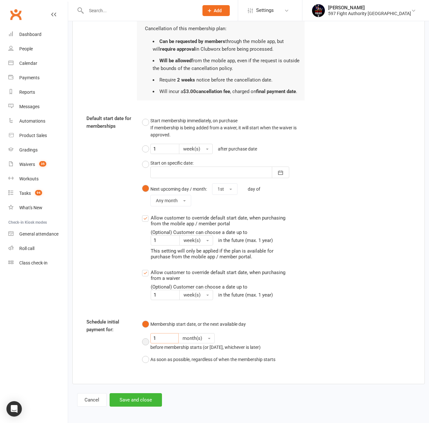
click at [172, 337] on input "1" at bounding box center [164, 338] width 28 height 10
click at [205, 337] on button "month(s)" at bounding box center [196, 338] width 36 height 10
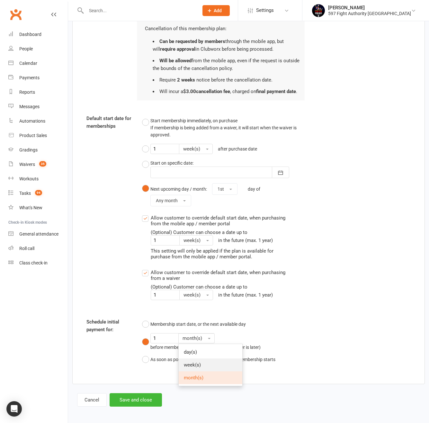
click at [199, 362] on span "week(s)" at bounding box center [192, 365] width 17 height 6
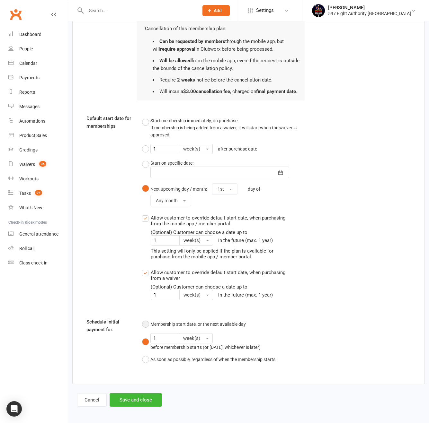
click at [182, 325] on div "Membership start date, or the next available day" at bounding box center [197, 324] width 95 height 7
click at [169, 357] on div "As soon as possible, regardless of when the membership starts" at bounding box center [212, 359] width 125 height 7
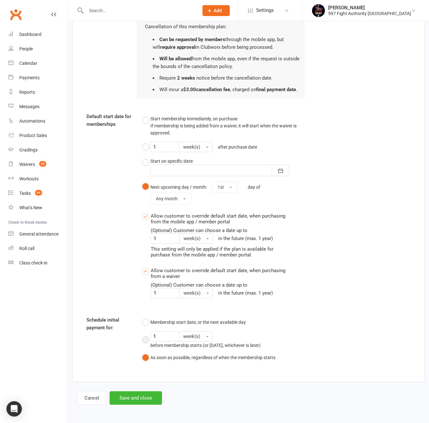
scroll to position [1318, 0]
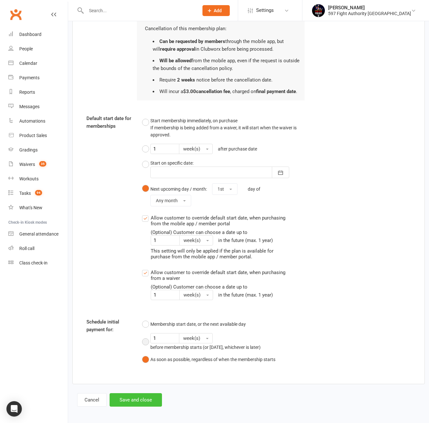
click at [145, 399] on button "Save and close" at bounding box center [136, 399] width 52 height 13
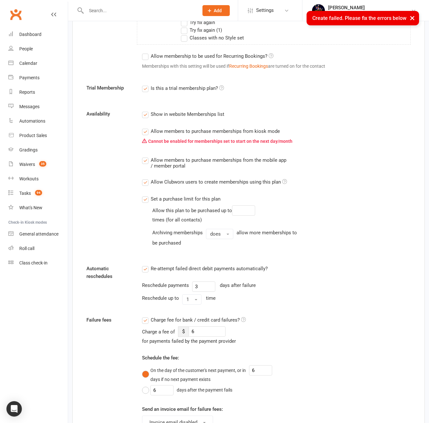
scroll to position [486, 0]
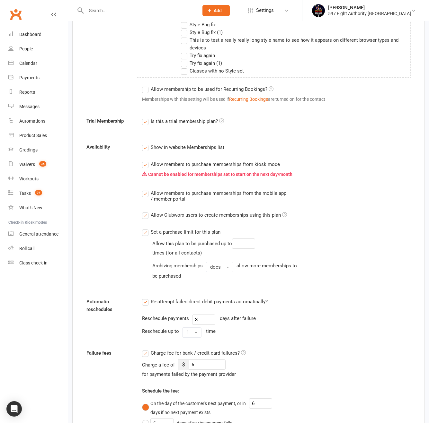
click at [214, 165] on div "Allow members to purchase memberships from kiosk mode" at bounding box center [215, 164] width 129 height 7
click at [146, 161] on input "Allow members to purchase memberships from kiosk mode" at bounding box center [144, 161] width 4 height 0
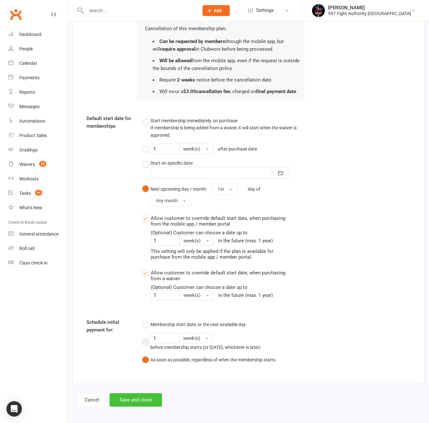
click at [140, 397] on button "Save and close" at bounding box center [136, 399] width 52 height 13
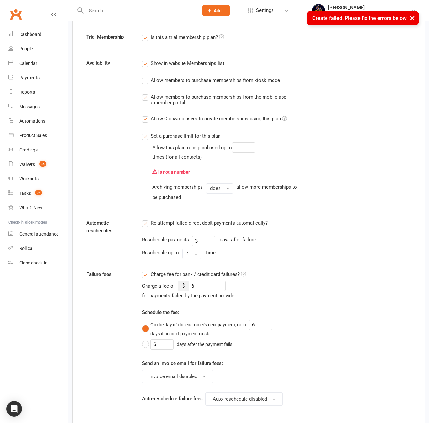
scroll to position [566, 0]
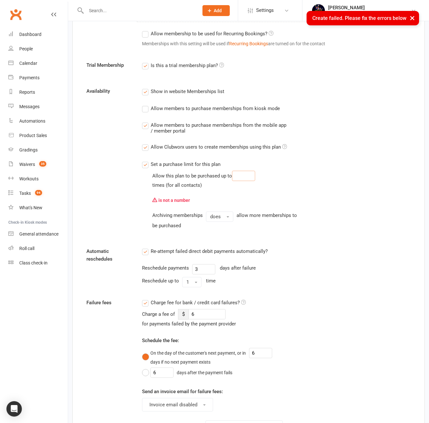
click at [248, 180] on input "number" at bounding box center [243, 176] width 23 height 10
click at [179, 163] on div "Set a purchase limit for this plan" at bounding box center [186, 164] width 70 height 7
click at [146, 161] on input "Set a purchase limit for this plan" at bounding box center [144, 161] width 4 height 0
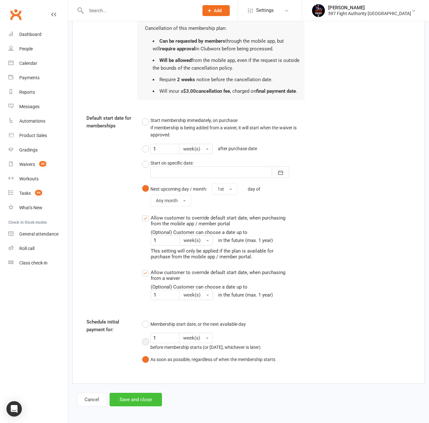
click at [136, 401] on button "Save and close" at bounding box center [136, 399] width 52 height 13
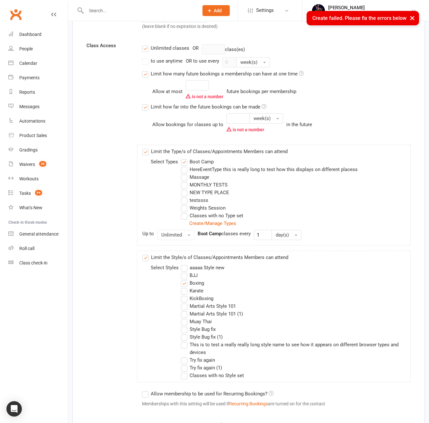
scroll to position [112, 0]
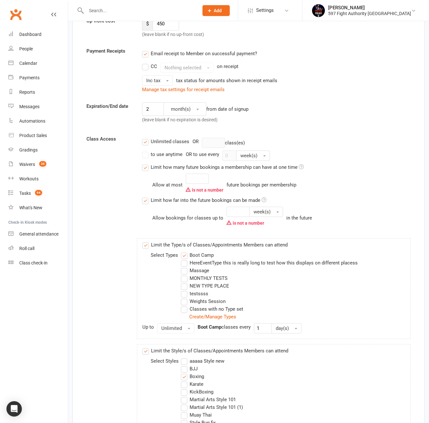
click at [199, 169] on label "Limit how many future bookings a membership can have at one time" at bounding box center [223, 167] width 162 height 8
click at [146, 163] on input "Limit how many future bookings a membership can have at one time" at bounding box center [144, 163] width 4 height 0
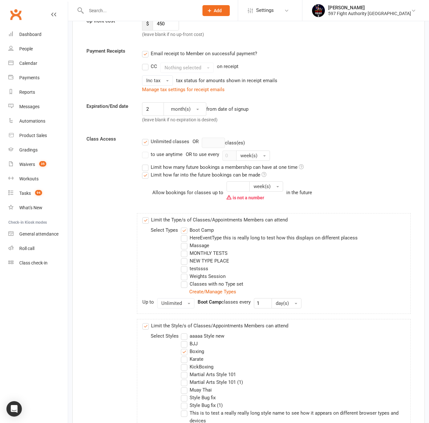
click at [200, 169] on label "Limit how many future bookings a membership can have at one time" at bounding box center [223, 167] width 162 height 8
click at [146, 163] on input "Limit how many future bookings a membership can have at one time" at bounding box center [144, 163] width 4 height 0
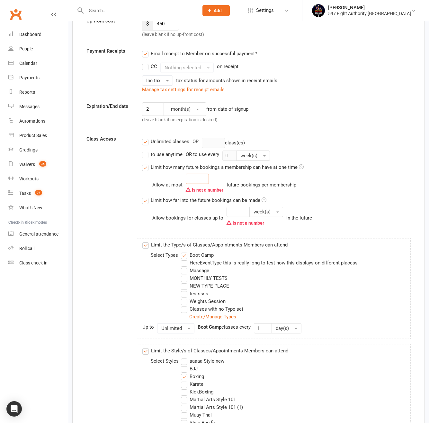
click at [200, 181] on input "number" at bounding box center [197, 179] width 23 height 10
type input "1"
click at [233, 211] on input "number" at bounding box center [237, 212] width 23 height 10
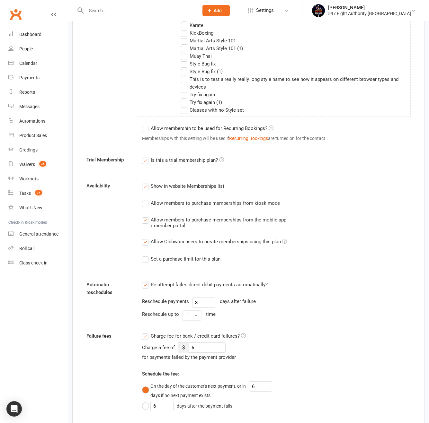
scroll to position [232, 0]
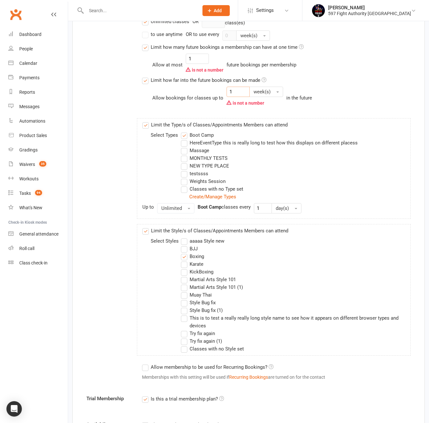
type input "1"
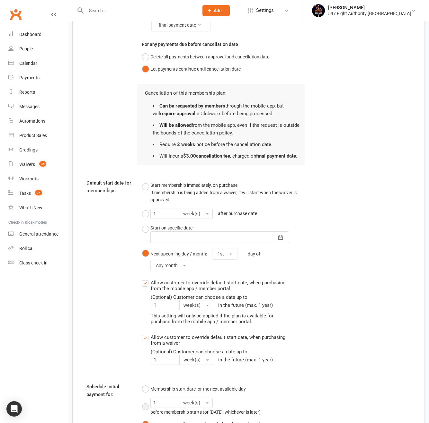
scroll to position [1299, 0]
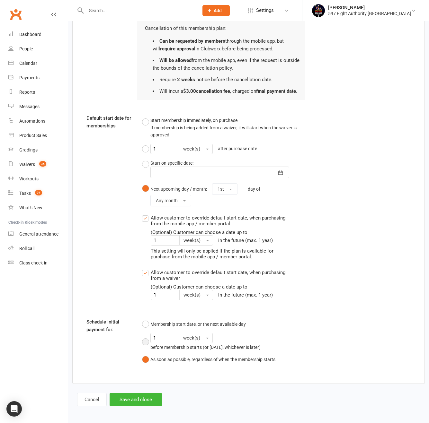
click at [145, 399] on button "Save and close" at bounding box center [136, 399] width 52 height 13
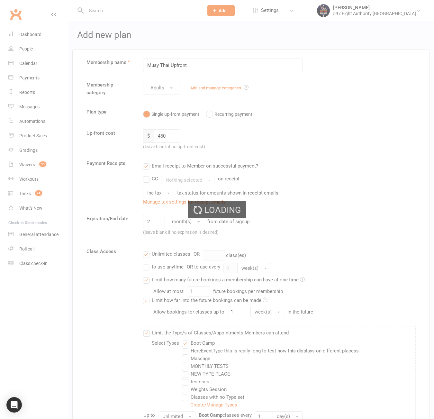
select select "upfront_only"
select select "100"
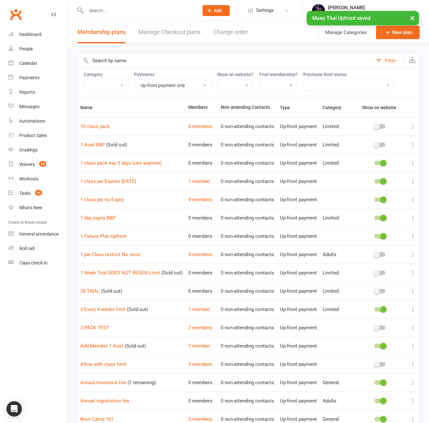
click at [417, 23] on button "×" at bounding box center [412, 18] width 12 height 14
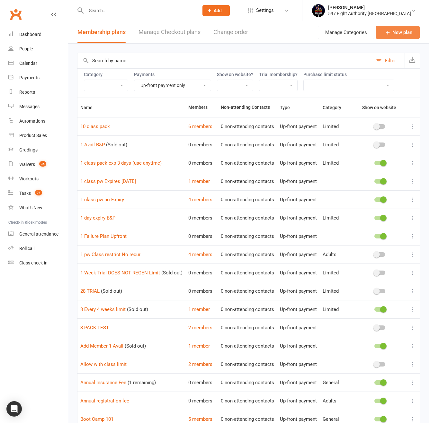
click at [402, 33] on link "New plan" at bounding box center [398, 32] width 44 height 13
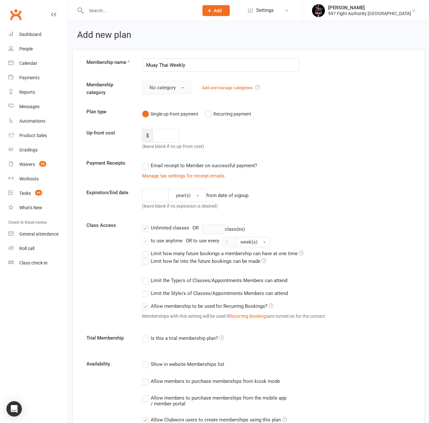
click at [160, 83] on button "No category" at bounding box center [166, 87] width 49 height 13
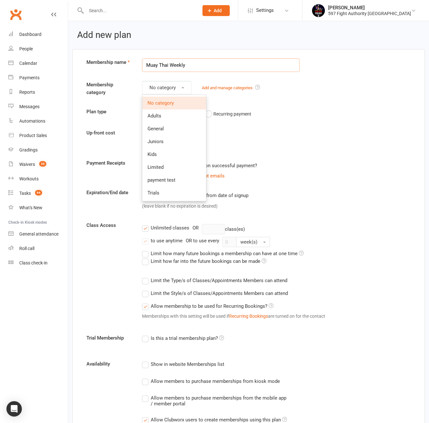
click at [176, 65] on input "Muay Thai Weekly" at bounding box center [220, 64] width 157 height 13
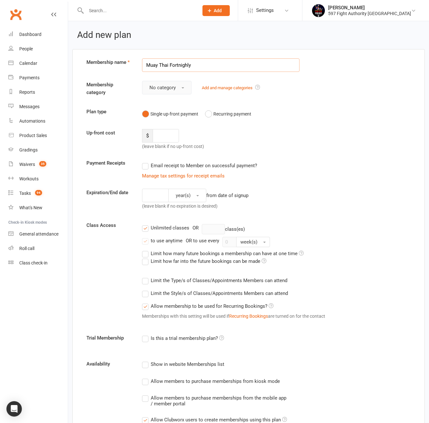
type input "Muay Thai Fortnighly"
click at [158, 93] on button "No category" at bounding box center [166, 87] width 49 height 13
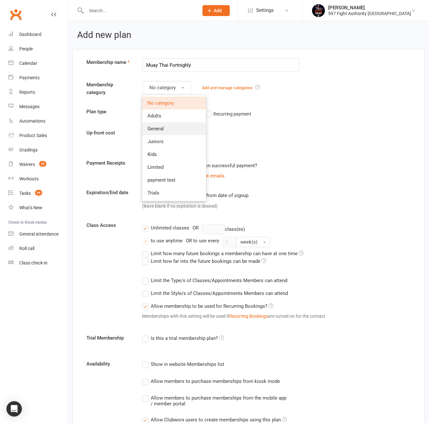
click at [166, 128] on link "General" at bounding box center [174, 128] width 64 height 13
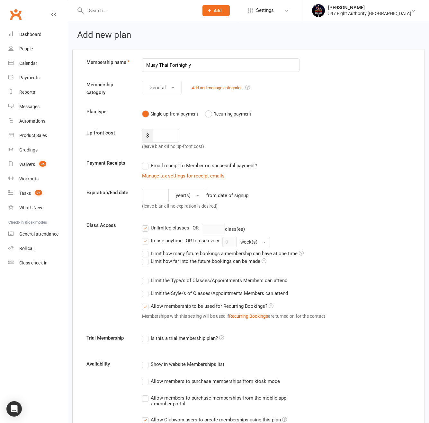
click at [161, 136] on input "number" at bounding box center [166, 135] width 26 height 13
click at [221, 113] on button "Recurring payment" at bounding box center [228, 114] width 46 height 12
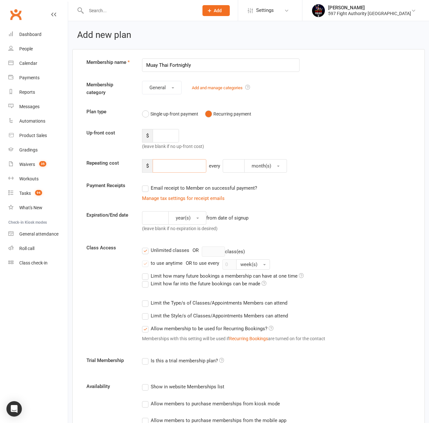
click at [170, 168] on input "number" at bounding box center [180, 165] width 54 height 13
type input "45"
click at [237, 164] on input "number" at bounding box center [234, 165] width 22 height 13
click at [258, 165] on span "month(s)" at bounding box center [261, 166] width 20 height 6
click at [263, 191] on link "week(s)" at bounding box center [276, 194] width 64 height 13
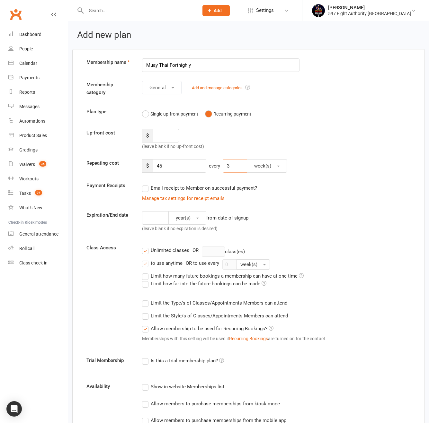
drag, startPoint x: 230, startPoint y: 166, endPoint x: 217, endPoint y: 166, distance: 13.2
click at [217, 166] on div "$ 45 every 3 week(s)" at bounding box center [262, 165] width 250 height 13
type input "2"
click at [274, 215] on div "year(s) from date of signup (leave blank if no expiration is desired)" at bounding box center [220, 223] width 167 height 24
click at [165, 213] on input "number" at bounding box center [155, 217] width 27 height 13
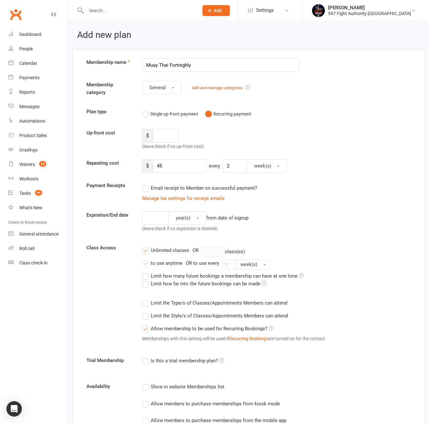
click at [165, 250] on div "Unlimited classes" at bounding box center [170, 250] width 39 height 7
click at [146, 247] on input "Unlimited classes" at bounding box center [144, 247] width 4 height 0
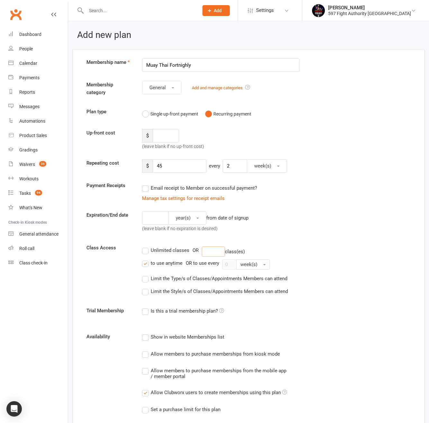
click at [215, 254] on input "number" at bounding box center [213, 252] width 23 height 10
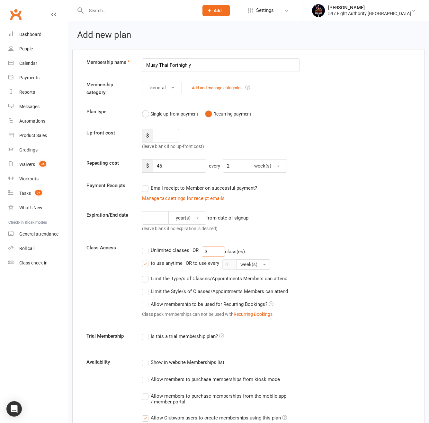
type input "3"
click at [253, 66] on input "Muay Thai Fortnighly" at bounding box center [220, 64] width 157 height 13
type input "Muay Thai Fortnighly 2 classes"
click at [219, 250] on input "3" at bounding box center [213, 252] width 23 height 10
type input "2"
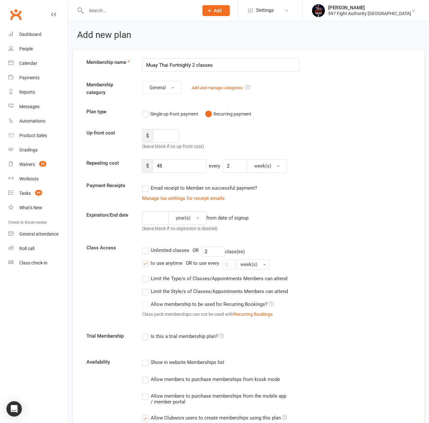
drag, startPoint x: 190, startPoint y: 262, endPoint x: 195, endPoint y: 263, distance: 4.6
click at [190, 262] on div "OR to use every" at bounding box center [202, 264] width 33 height 8
click at [164, 269] on div "to use anytime OR to use every 0 week(s)" at bounding box center [276, 265] width 269 height 10
click at [164, 266] on div "to use anytime" at bounding box center [167, 263] width 32 height 7
click at [146, 260] on input "to use anytime" at bounding box center [144, 260] width 4 height 0
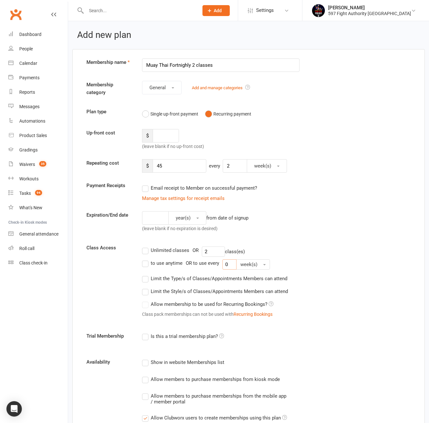
drag, startPoint x: 228, startPoint y: 265, endPoint x: 213, endPoint y: 265, distance: 14.5
click at [213, 265] on div "to use anytime OR to use every 0 week(s)" at bounding box center [276, 265] width 269 height 10
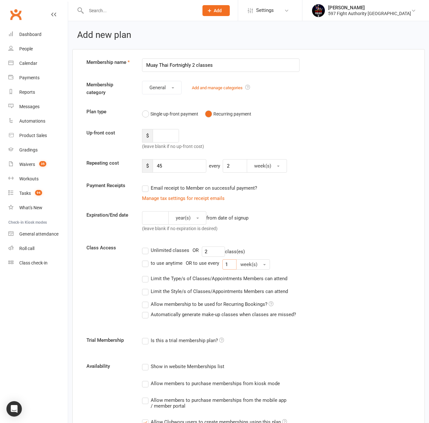
type input "1"
click at [239, 65] on input "Muay Thai Fortnighly 2 classes" at bounding box center [220, 64] width 157 height 13
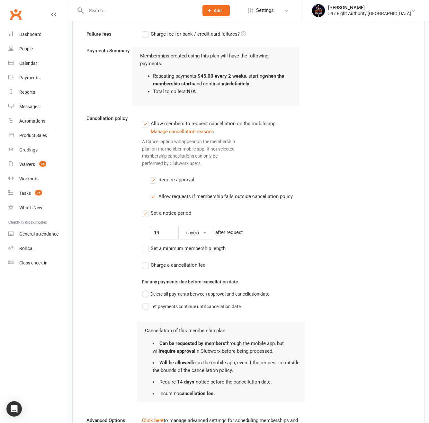
scroll to position [526, 0]
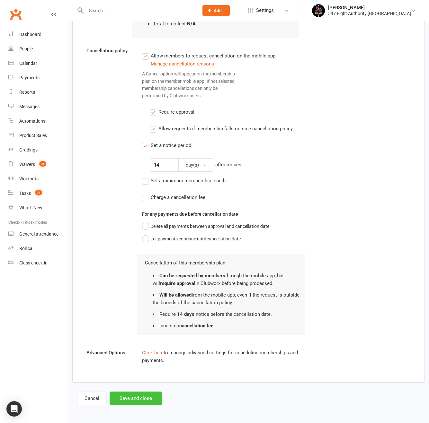
type input "Muay Thai Fortnighly 2 classes pw"
click at [156, 397] on button "Save and close" at bounding box center [136, 398] width 52 height 13
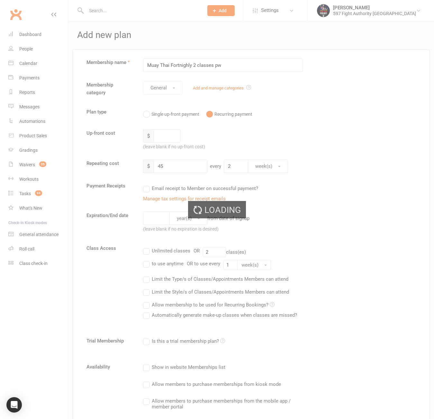
select select "upfront_only"
select select "100"
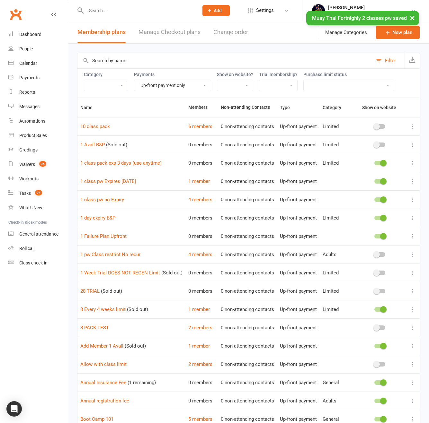
click at [122, 66] on input "text" at bounding box center [224, 60] width 295 height 15
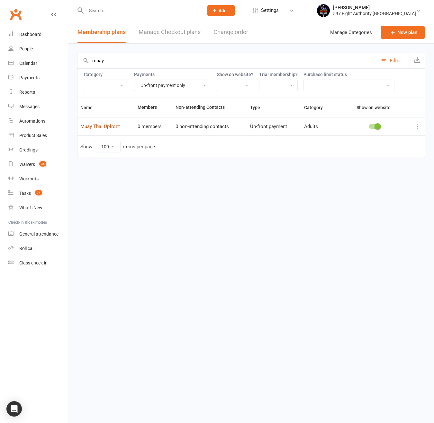
click at [106, 124] on link "Muay Thai Upfront" at bounding box center [100, 127] width 40 height 6
click at [114, 58] on input "muay" at bounding box center [227, 60] width 300 height 15
type input "muay thai"
drag, startPoint x: 175, startPoint y: 77, endPoint x: 181, endPoint y: 86, distance: 11.1
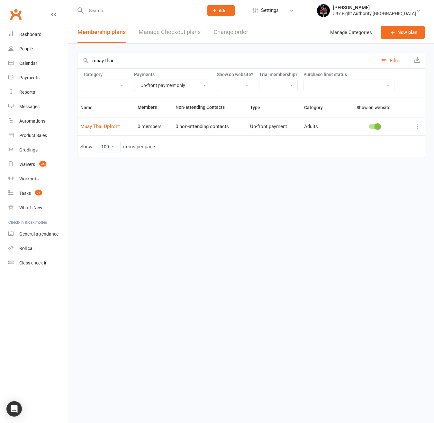
click at [176, 79] on div "Payments Up-front + Recurring payment Recurring payment only Up-front payment o…" at bounding box center [172, 81] width 77 height 19
click at [181, 88] on select "Up-front + Recurring payment Recurring payment only Up-front payment only No pa…" at bounding box center [172, 85] width 76 height 11
select select
click at [134, 80] on select "Up-front + Recurring payment Recurring payment only Up-front payment only No pa…" at bounding box center [172, 85] width 76 height 11
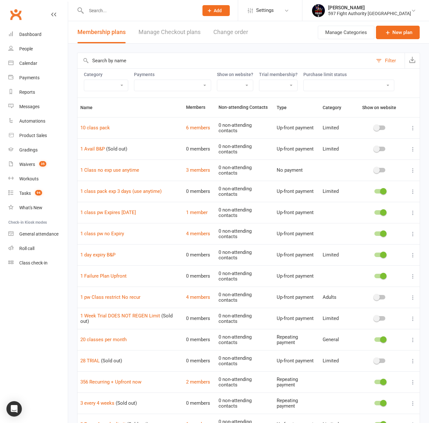
click at [127, 64] on input "text" at bounding box center [224, 60] width 295 height 15
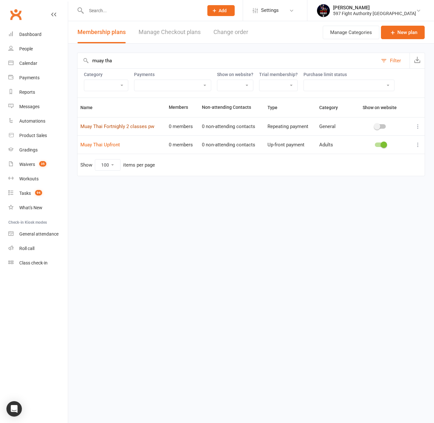
type input "muay tha"
click at [121, 128] on link "Muay Thai Fortnighly 2 classes pw" at bounding box center [117, 127] width 74 height 6
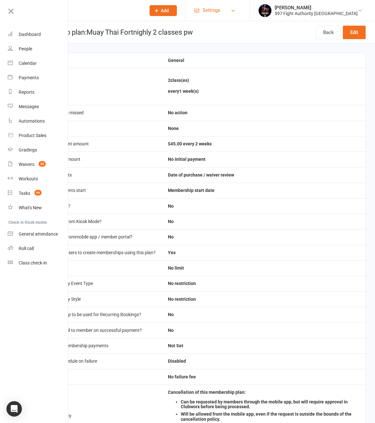
click at [220, 14] on span "Settings" at bounding box center [211, 10] width 18 height 14
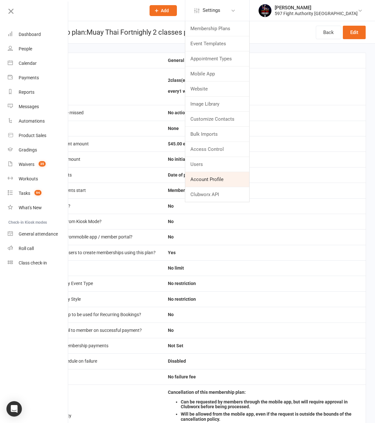
click at [240, 181] on link "Account Profile" at bounding box center [217, 179] width 64 height 15
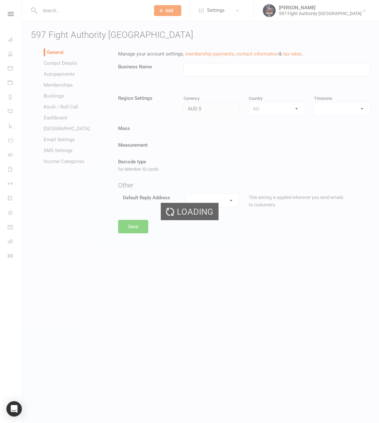
type input "597 Fight Authority [GEOGRAPHIC_DATA]"
select select "[GEOGRAPHIC_DATA]/[GEOGRAPHIC_DATA]"
select select "[EMAIL_ADDRESS][DOMAIN_NAME]"
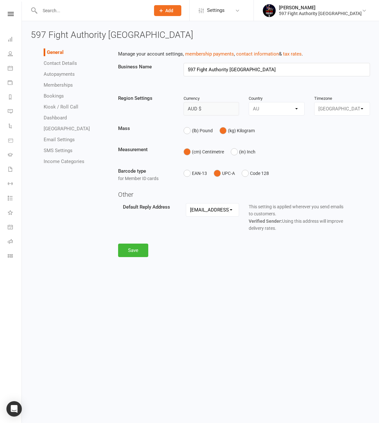
click at [112, 151] on div "General Contact Details Autopayments Memberships Bookings Kiosk / Roll Call Das…" at bounding box center [69, 106] width 87 height 123
click at [64, 86] on link "Memberships" at bounding box center [58, 85] width 29 height 6
select select "76"
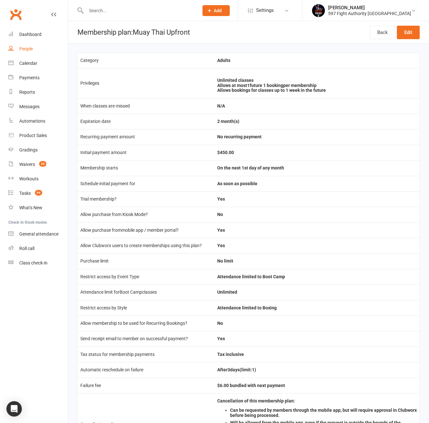
click at [24, 46] on div "People" at bounding box center [25, 48] width 13 height 5
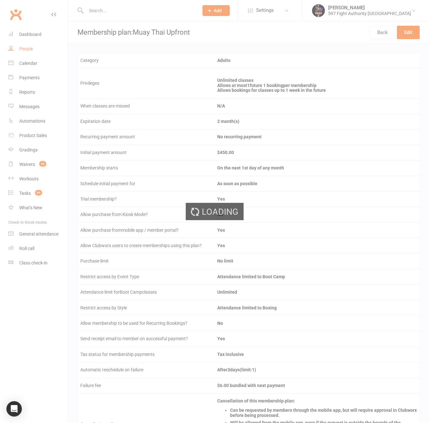
select select "100"
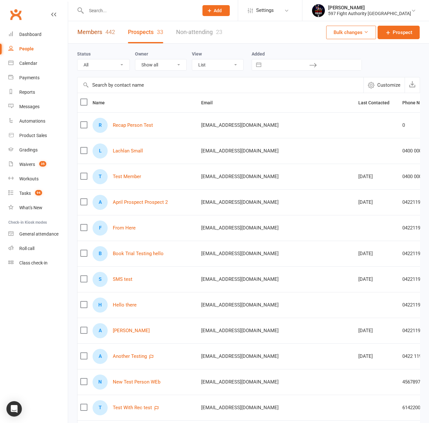
click at [101, 35] on link "Members 442" at bounding box center [96, 32] width 38 height 22
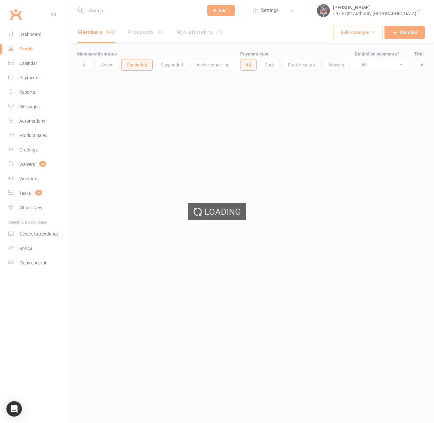
select select "100"
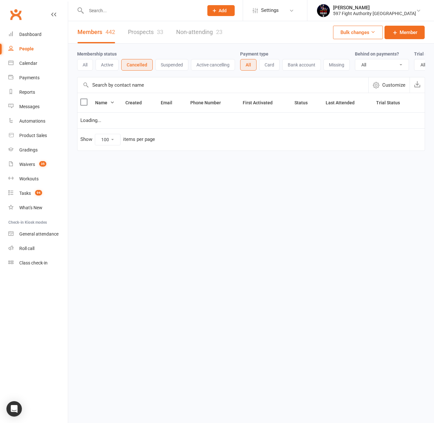
click at [105, 68] on button "Active" at bounding box center [106, 65] width 23 height 12
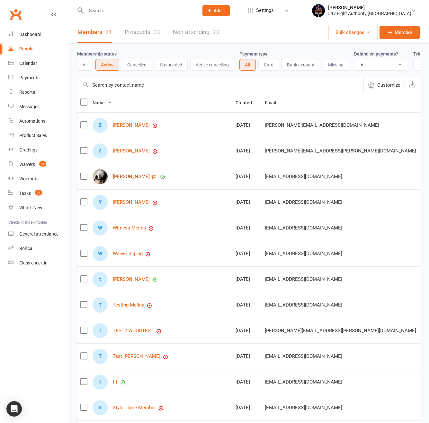
click at [125, 179] on link "[PERSON_NAME]" at bounding box center [131, 176] width 37 height 5
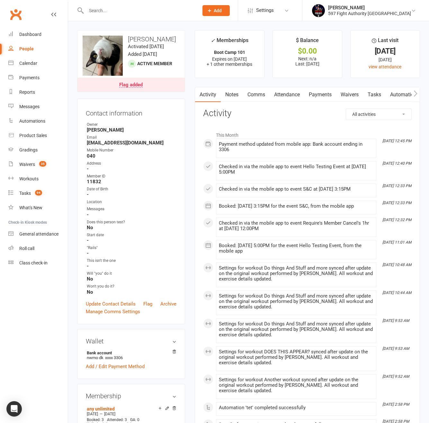
scroll to position [59, 0]
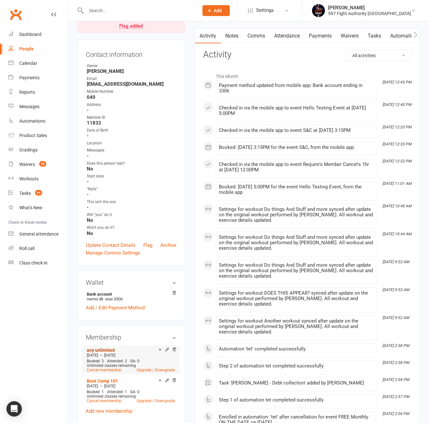
click at [110, 353] on link "any unlimited" at bounding box center [101, 350] width 28 height 5
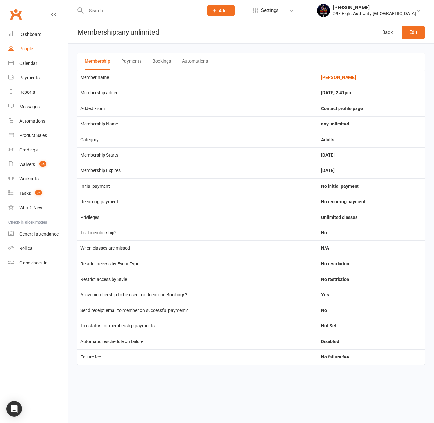
click at [27, 50] on div "People" at bounding box center [25, 48] width 13 height 5
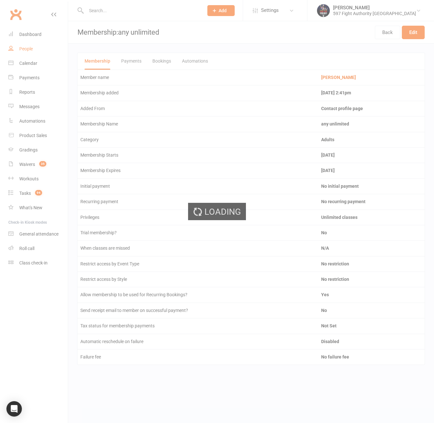
select select "100"
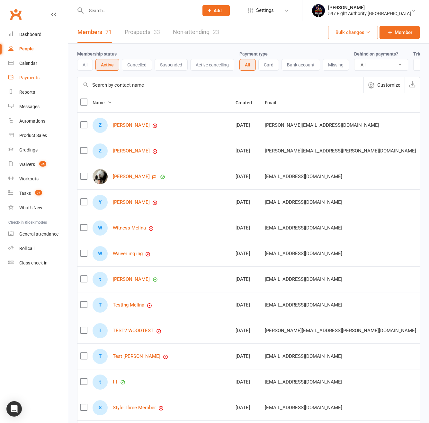
click at [30, 84] on link "Payments" at bounding box center [37, 78] width 59 height 14
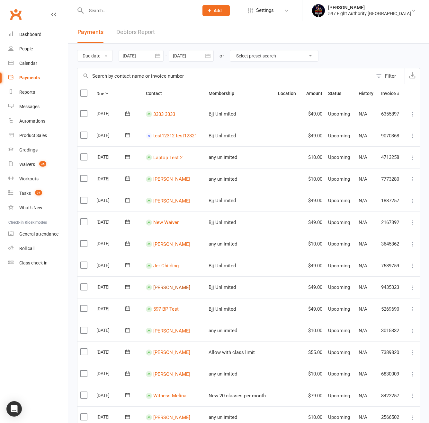
click at [166, 286] on link "[PERSON_NAME]" at bounding box center [171, 288] width 37 height 6
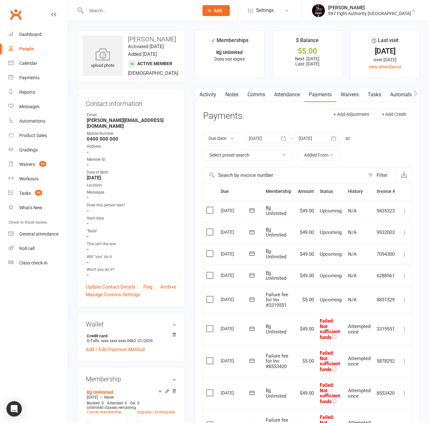
scroll to position [99, 0]
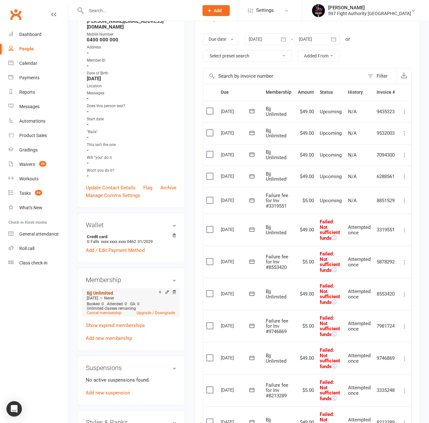
click at [107, 292] on link "Bjj Unlimited" at bounding box center [100, 293] width 26 height 5
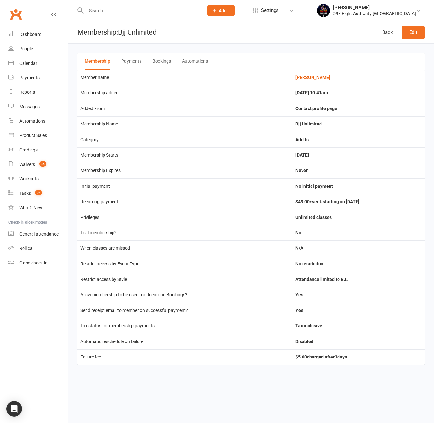
click at [137, 60] on button "Payments" at bounding box center [131, 61] width 20 height 17
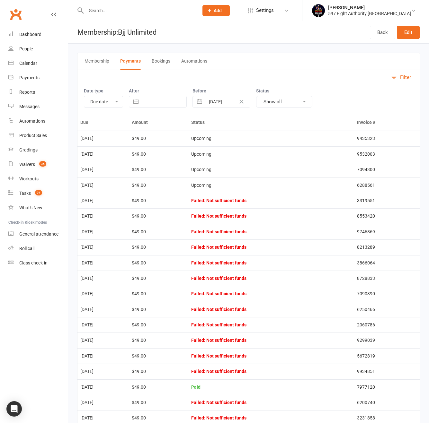
drag, startPoint x: 413, startPoint y: 188, endPoint x: 348, endPoint y: 190, distance: 65.9
click at [384, 190] on td "6288561" at bounding box center [387, 185] width 66 height 15
click at [161, 64] on button "Bookings" at bounding box center [161, 61] width 19 height 17
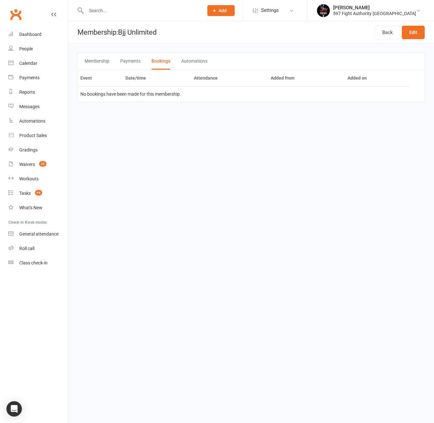
click at [189, 63] on button "Automations" at bounding box center [194, 61] width 26 height 17
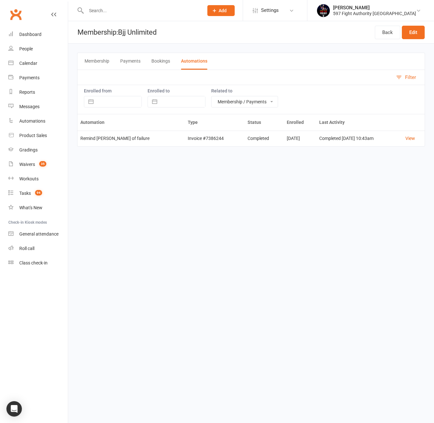
click at [91, 57] on button "Membership" at bounding box center [96, 61] width 25 height 17
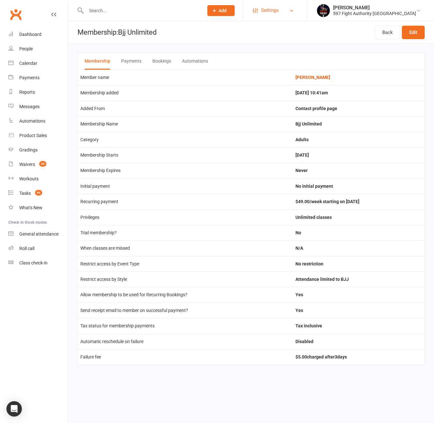
click at [278, 10] on span "Settings" at bounding box center [270, 10] width 18 height 14
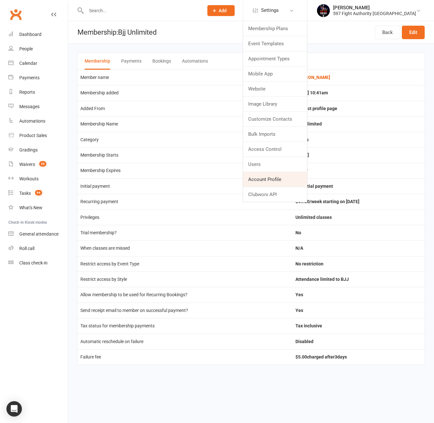
click at [289, 184] on link "Account Profile" at bounding box center [275, 179] width 64 height 15
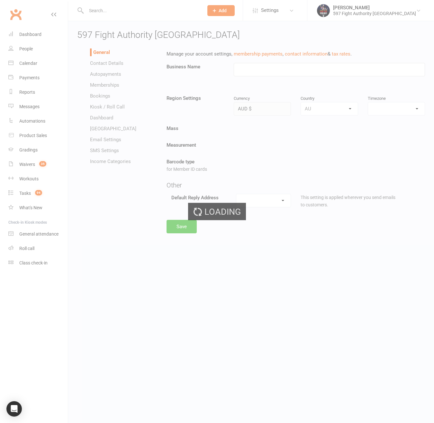
type input "597 Fight Authority [GEOGRAPHIC_DATA]"
select select "[GEOGRAPHIC_DATA]/[GEOGRAPHIC_DATA]"
select select "[EMAIL_ADDRESS][DOMAIN_NAME]"
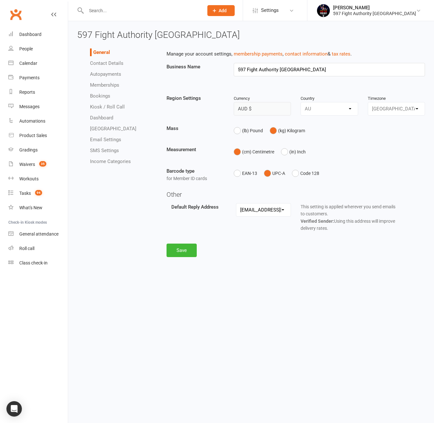
click at [107, 82] on li "Memberships" at bounding box center [123, 85] width 67 height 8
click at [107, 82] on link "Memberships" at bounding box center [104, 85] width 29 height 6
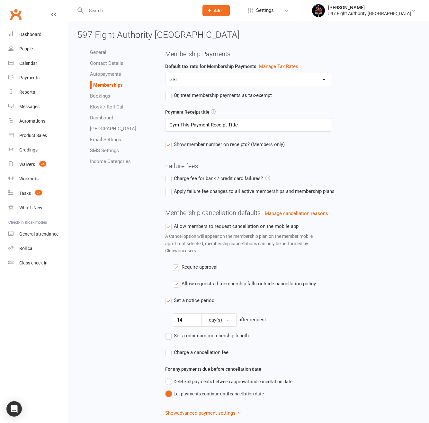
click at [242, 81] on select "GST VAT" at bounding box center [248, 79] width 166 height 13
click at [165, 73] on select "GST VAT" at bounding box center [248, 79] width 166 height 13
click at [228, 97] on span "Or, treat membership payments as tax-exempt" at bounding box center [223, 95] width 98 height 7
click at [228, 92] on input "Or, treat membership payments as tax-exempt" at bounding box center [218, 92] width 107 height 0
click at [226, 80] on select "GST VAT" at bounding box center [248, 79] width 166 height 13
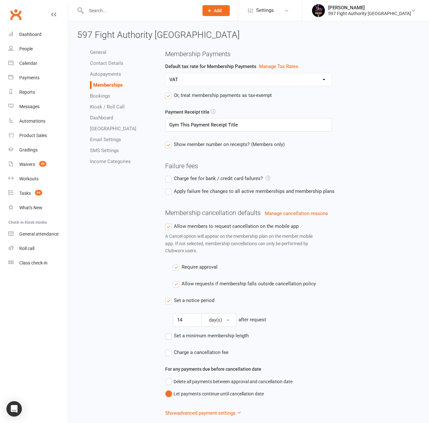
select select "76"
click at [165, 73] on select "GST VAT" at bounding box center [248, 79] width 166 height 13
click at [221, 126] on input "Gym This Payment Receipt Title" at bounding box center [248, 124] width 166 height 13
click at [240, 127] on input "Gym This Payment Receipt Title" at bounding box center [248, 124] width 166 height 13
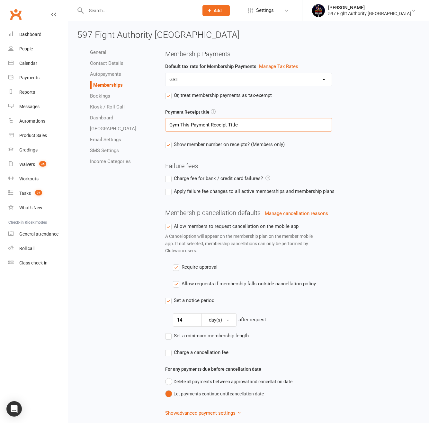
click at [240, 127] on input "Gym This Payment Receipt Title" at bounding box center [248, 124] width 166 height 13
click at [235, 123] on input "Invoic" at bounding box center [248, 124] width 166 height 13
click at [218, 127] on input "Membership Payment" at bounding box center [248, 124] width 166 height 13
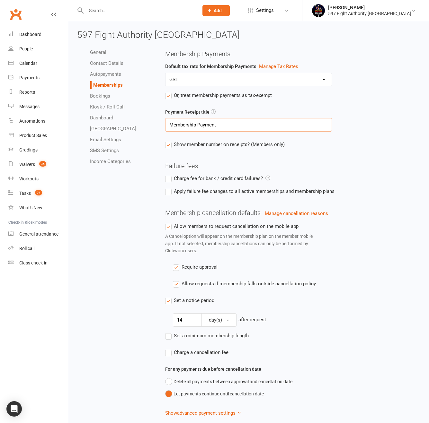
click at [207, 126] on input "Membership Payment" at bounding box center [248, 124] width 166 height 13
click at [226, 122] on input "Membership Payment" at bounding box center [248, 124] width 166 height 13
type input "Membership Payment Receipt"
click at [226, 147] on span "Show member number on receipts? (Members only)" at bounding box center [229, 144] width 111 height 7
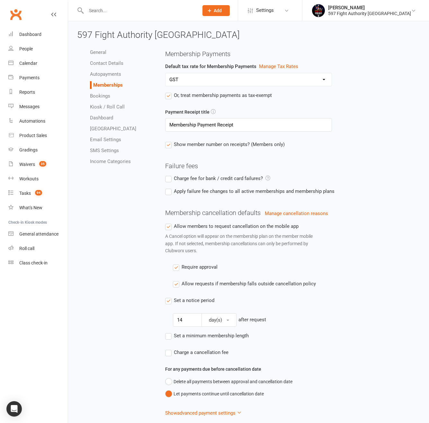
click at [226, 141] on input "Show member number on receipts? (Members only)" at bounding box center [224, 141] width 119 height 0
click at [207, 181] on label "Charge fee for bank / credit card failures?" at bounding box center [217, 179] width 105 height 8
click at [207, 175] on input "Charge fee for bank / credit card failures?" at bounding box center [217, 175] width 105 height 0
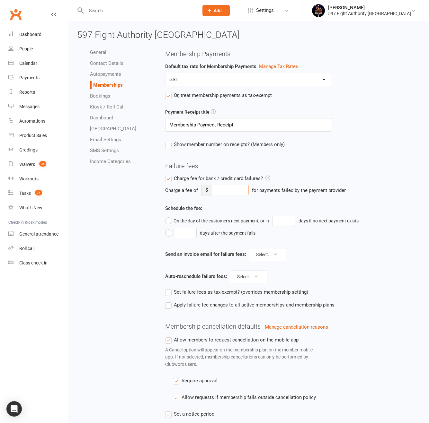
click at [214, 191] on input "number" at bounding box center [230, 190] width 37 height 10
type input "1"
drag, startPoint x: 221, startPoint y: 189, endPoint x: 181, endPoint y: 189, distance: 39.2
click at [181, 189] on div "Charge a fee of $ 1 for payments failed by the payment provider" at bounding box center [292, 190] width 255 height 11
type input ".99"
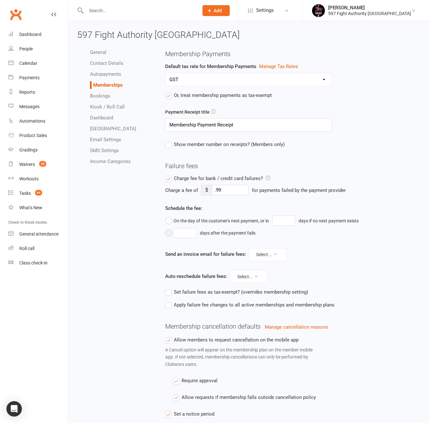
click at [236, 235] on div "days after the payment fails" at bounding box center [228, 233] width 56 height 7
click at [233, 224] on div "On the day of the customer's next payment, or in" at bounding box center [220, 220] width 95 height 7
click at [285, 221] on input "number" at bounding box center [283, 221] width 23 height 10
click at [162, 239] on div "Membership Payments Default tax rate for Membership Payments Manage Tax Rates G…" at bounding box center [292, 298] width 264 height 507
click at [279, 221] on input "number" at bounding box center [283, 221] width 23 height 10
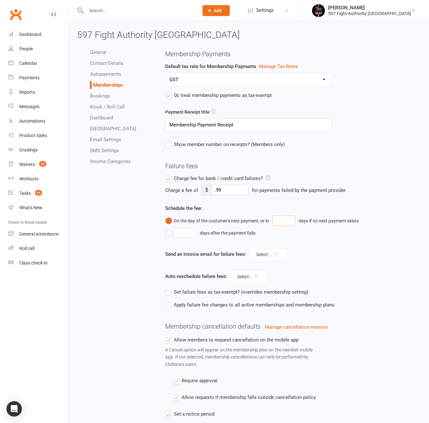
type input "1"
type input "2"
drag, startPoint x: 278, startPoint y: 221, endPoint x: 272, endPoint y: 220, distance: 5.5
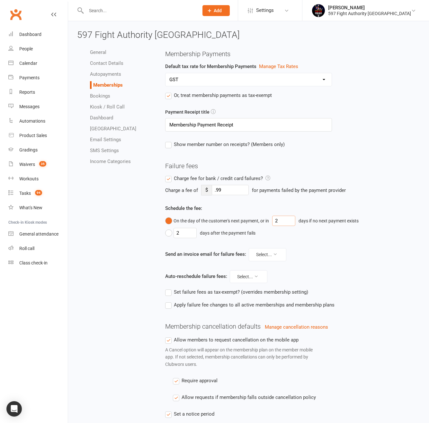
click at [272, 220] on button "On the day of the customer's next payment, or [DATE] if no next payment exists" at bounding box center [263, 221] width 197 height 12
type input "2"
click at [266, 258] on button "Select..." at bounding box center [268, 254] width 38 height 13
click at [266, 270] on link "Use membership setting" at bounding box center [250, 270] width 64 height 13
click at [252, 279] on button "Select..." at bounding box center [249, 276] width 38 height 13
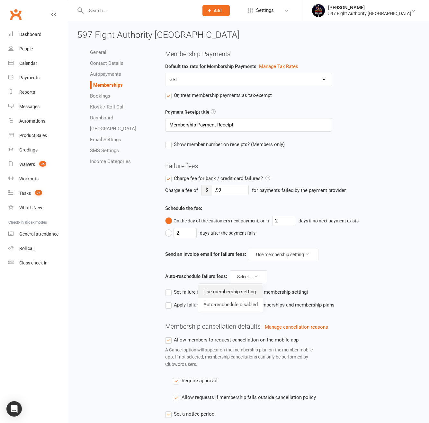
click at [242, 296] on link "Use membership setting" at bounding box center [230, 292] width 65 height 13
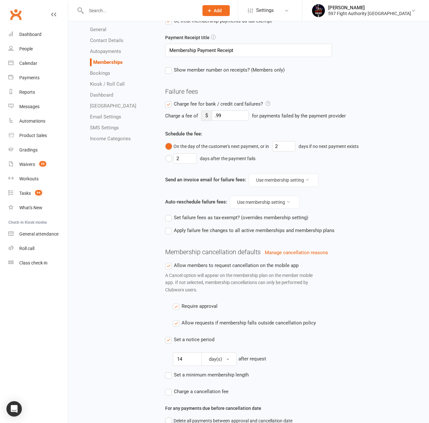
click at [215, 215] on span "Set failure fees as tax-exempt? (overrides membership setting)" at bounding box center [241, 217] width 134 height 7
click at [215, 214] on input "Set failure fees as tax-exempt? (overrides membership setting)" at bounding box center [236, 214] width 143 height 0
click at [216, 231] on span "Apply failure fee changes to all active memberships and membership plans" at bounding box center [254, 230] width 161 height 7
click at [216, 227] on input "Apply failure fee changes to all active memberships and membership plans" at bounding box center [249, 227] width 169 height 0
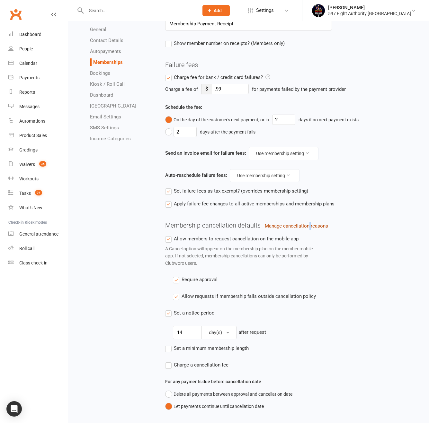
click at [295, 224] on button "Manage cancellation reasons" at bounding box center [296, 226] width 63 height 8
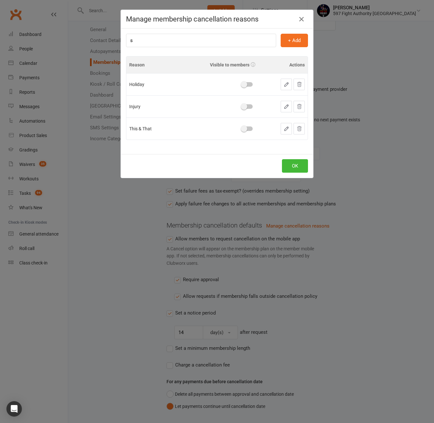
click at [236, 51] on div "s + Add Reason Visible to members Actions Holiday Injury This & That" at bounding box center [217, 92] width 192 height 126
click at [238, 43] on input "s" at bounding box center [201, 40] width 150 height 13
type input "N"
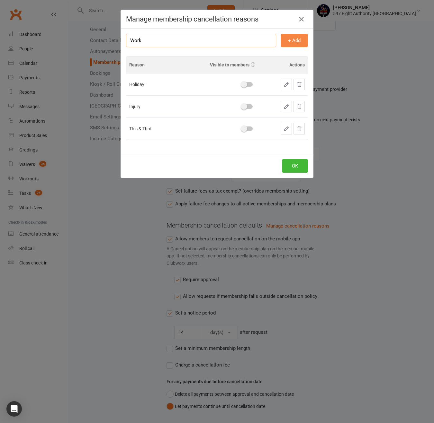
type input "Work"
click at [286, 41] on button "+ Add" at bounding box center [293, 40] width 27 height 13
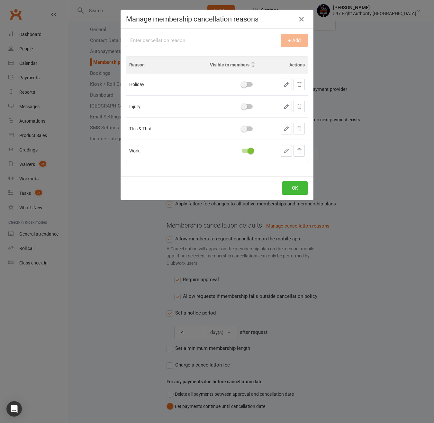
click at [241, 82] on span at bounding box center [244, 84] width 6 height 6
click at [242, 84] on input "checkbox" at bounding box center [242, 84] width 0 height 0
click at [245, 87] on td at bounding box center [215, 84] width 85 height 22
click at [246, 110] on td at bounding box center [215, 106] width 85 height 22
click at [280, 108] on button "button" at bounding box center [285, 107] width 11 height 12
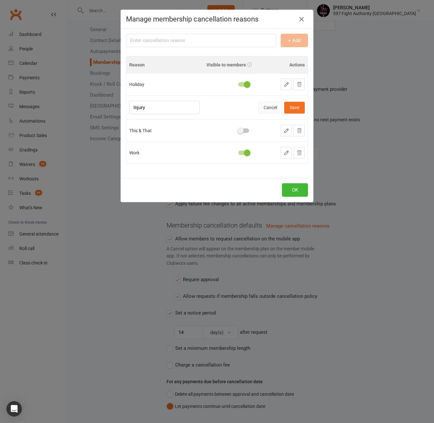
click at [267, 106] on button "Cancel" at bounding box center [270, 108] width 24 height 12
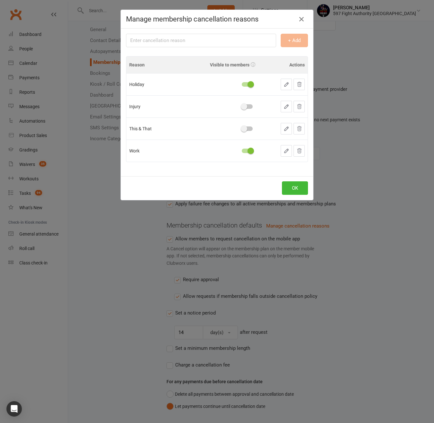
click at [285, 84] on icon "button" at bounding box center [286, 85] width 6 height 6
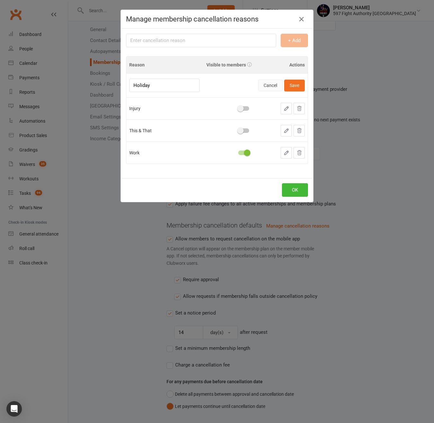
click at [272, 86] on button "Cancel" at bounding box center [270, 86] width 24 height 12
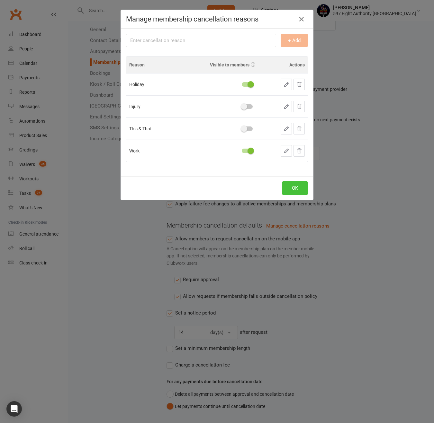
click at [299, 189] on button "OK" at bounding box center [295, 187] width 26 height 13
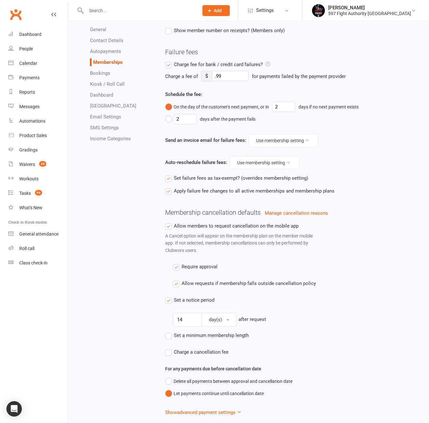
scroll to position [130, 0]
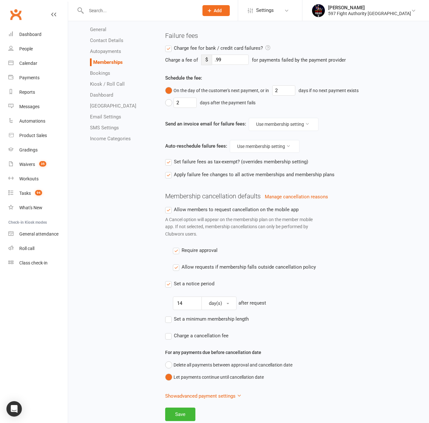
click at [196, 211] on span "Allow members to request cancellation on the mobile app" at bounding box center [236, 209] width 125 height 7
click at [196, 206] on input "Allow members to request cancellation on the mobile app" at bounding box center [231, 206] width 133 height 0
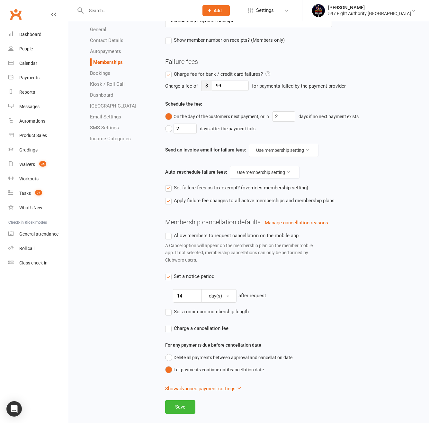
click at [186, 279] on span "Set a notice period" at bounding box center [194, 276] width 40 height 7
click at [186, 273] on input "Set a notice period" at bounding box center [189, 273] width 49 height 0
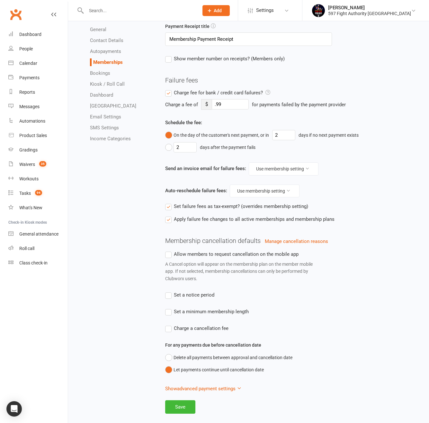
scroll to position [86, 0]
click at [187, 293] on span "Set a notice period" at bounding box center [194, 294] width 40 height 7
click at [187, 291] on input "Set a notice period" at bounding box center [189, 291] width 49 height 0
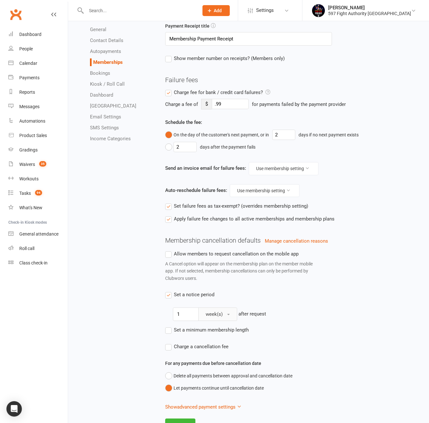
scroll to position [105, 0]
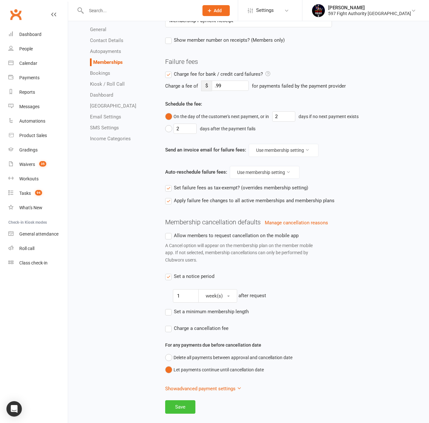
click at [181, 410] on button "Save" at bounding box center [180, 407] width 30 height 13
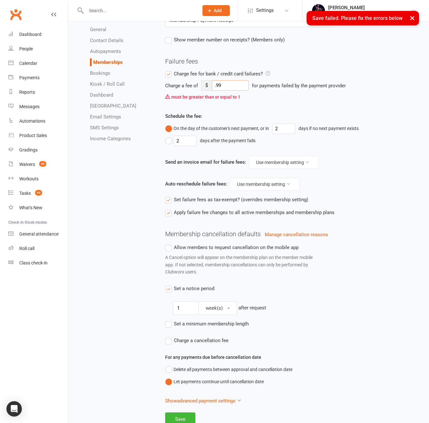
click at [214, 83] on input ".99" at bounding box center [230, 85] width 37 height 10
drag, startPoint x: 215, startPoint y: 83, endPoint x: 225, endPoint y: 87, distance: 11.3
click at [225, 87] on input ".99" at bounding box center [230, 85] width 37 height 10
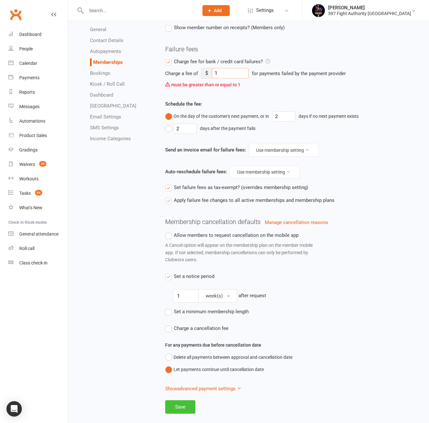
type input "1"
click at [182, 411] on button "Save" at bounding box center [180, 407] width 30 height 13
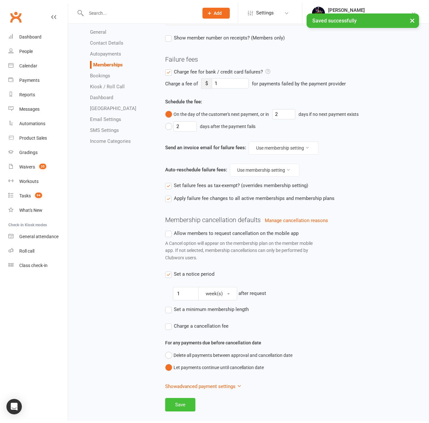
scroll to position [105, 0]
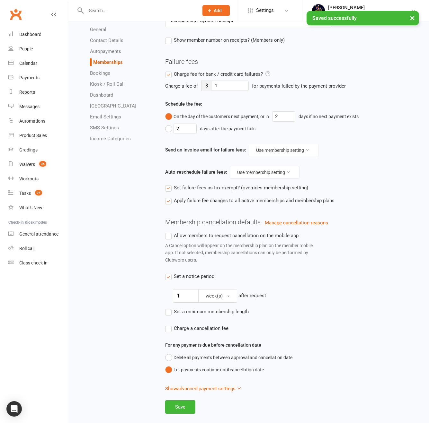
click at [228, 234] on span "Allow members to request cancellation on the mobile app" at bounding box center [236, 235] width 125 height 7
click at [228, 232] on input "Allow members to request cancellation on the mobile app" at bounding box center [231, 232] width 133 height 0
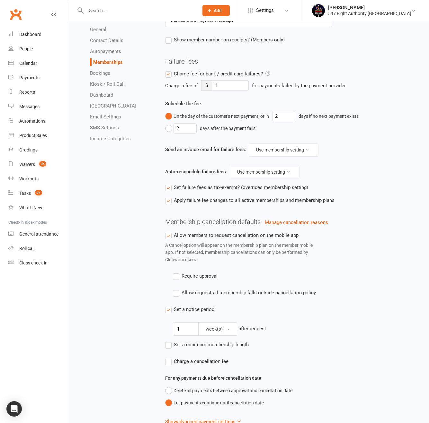
click at [228, 234] on span "Allow members to request cancellation on the mobile app" at bounding box center [236, 235] width 125 height 7
click at [228, 232] on input "Allow members to request cancellation on the mobile app" at bounding box center [231, 232] width 133 height 0
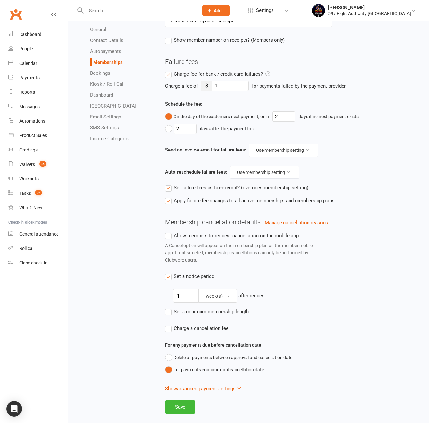
click at [228, 234] on span "Allow members to request cancellation on the mobile app" at bounding box center [236, 235] width 125 height 7
click at [228, 232] on input "Allow members to request cancellation on the mobile app" at bounding box center [231, 232] width 133 height 0
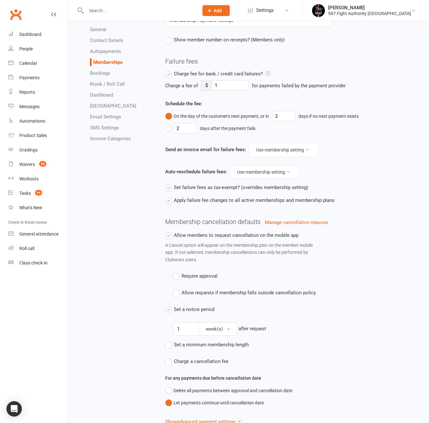
click at [228, 234] on span "Allow members to request cancellation on the mobile app" at bounding box center [236, 235] width 125 height 7
click at [228, 232] on input "Allow members to request cancellation on the mobile app" at bounding box center [231, 232] width 133 height 0
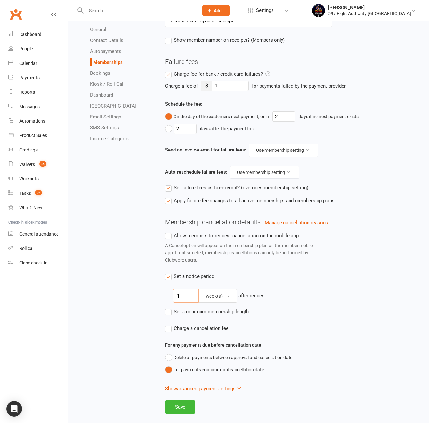
drag, startPoint x: 189, startPoint y: 298, endPoint x: 163, endPoint y: 294, distance: 26.3
click at [163, 294] on div "Membership Payments Default tax rate for Membership Payments Manage Tax Rates G…" at bounding box center [292, 177] width 264 height 473
type input "20"
click at [211, 295] on span "week(s)" at bounding box center [214, 296] width 17 height 6
click at [216, 312] on link "day(s)" at bounding box center [230, 311] width 64 height 13
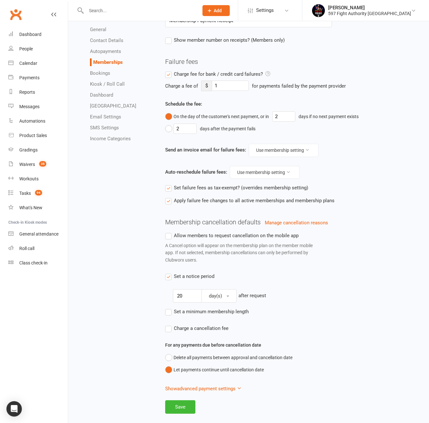
click at [205, 311] on span "Set a minimum membership length" at bounding box center [211, 311] width 75 height 7
click at [205, 308] on input "Set a minimum membership length" at bounding box center [207, 308] width 84 height 0
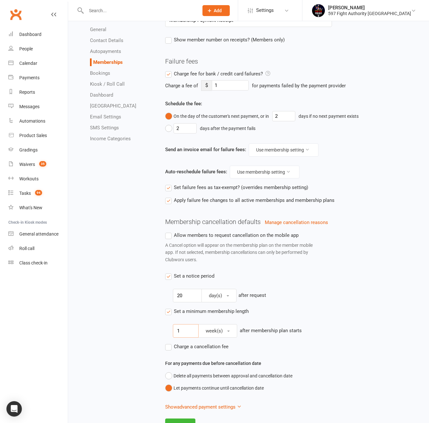
drag, startPoint x: 195, startPoint y: 331, endPoint x: 164, endPoint y: 330, distance: 30.9
click at [164, 330] on div "Membership Payments Default tax rate for Membership Payments Manage Tax Rates G…" at bounding box center [292, 187] width 264 height 492
type input "2"
click at [259, 350] on div "Charge a cancellation fee" at bounding box center [292, 347] width 255 height 8
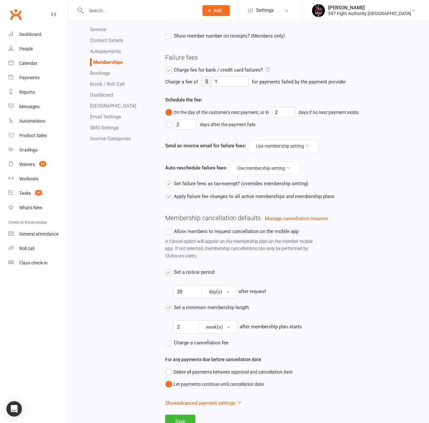
scroll to position [123, 0]
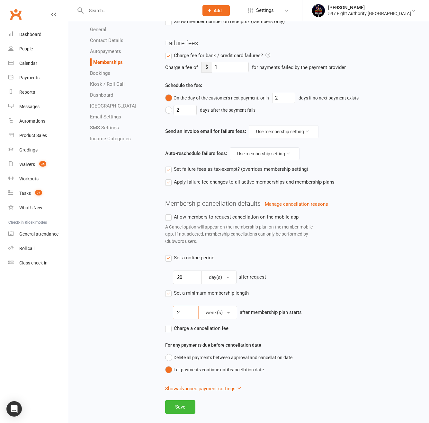
drag, startPoint x: 178, startPoint y: 312, endPoint x: 165, endPoint y: 311, distance: 13.2
click at [165, 311] on div "Membership cancellation defaults Manage cancellation reasons Allow members to r…" at bounding box center [292, 288] width 255 height 176
click at [201, 329] on span "Charge a cancellation fee" at bounding box center [201, 328] width 55 height 7
click at [201, 325] on input "Charge a cancellation fee" at bounding box center [196, 325] width 63 height 0
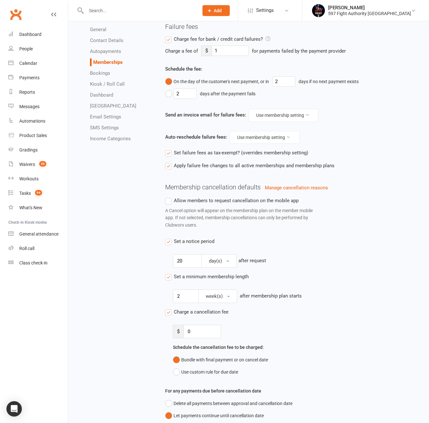
click at [213, 314] on span "Charge a cancellation fee" at bounding box center [201, 311] width 55 height 7
click at [213, 308] on input "Charge a cancellation fee" at bounding box center [196, 308] width 63 height 0
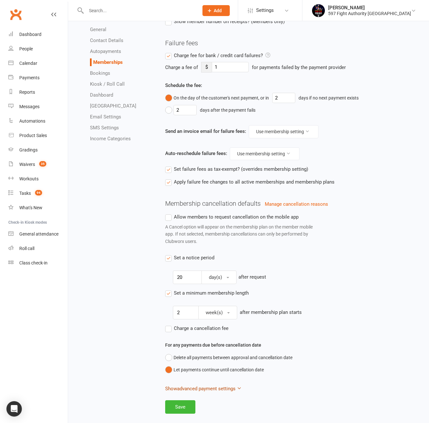
click at [223, 389] on button "Show advanced payment settings" at bounding box center [203, 389] width 76 height 8
select select "true"
select select "expire_class_packs_on_booking_attendance"
select select "reactivate_if_cancelled_1y_ago_or_earlier"
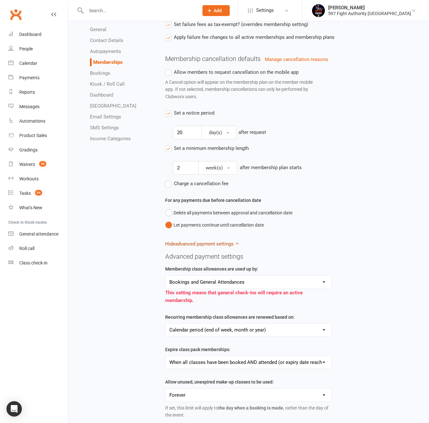
scroll to position [277, 0]
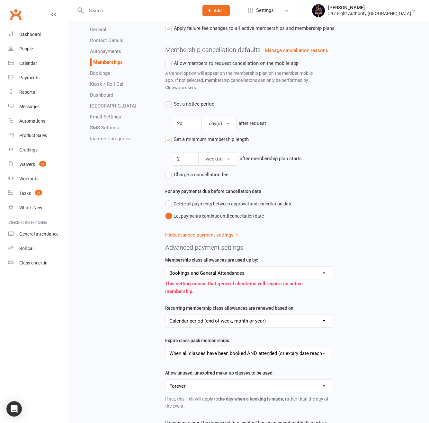
click at [245, 273] on select "Bookings only Bookings and General Attendances" at bounding box center [248, 273] width 166 height 13
select select "false"
click at [165, 267] on select "Bookings only Bookings and General Attendances" at bounding box center [248, 273] width 166 height 13
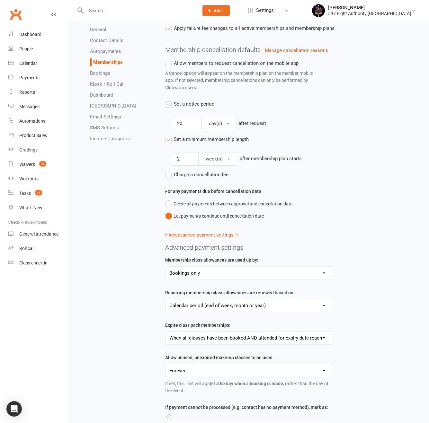
click at [249, 305] on select "Calendar period (end of week, month or year) Membership anniversary (days since…" at bounding box center [248, 305] width 166 height 13
select select "anniversary_membership_limits"
click at [165, 300] on select "Calendar period (end of week, month or year) Membership anniversary (days since…" at bounding box center [248, 305] width 166 height 13
click at [260, 275] on select "Bookings only Bookings and General Attendances" at bounding box center [248, 273] width 166 height 13
select select "true"
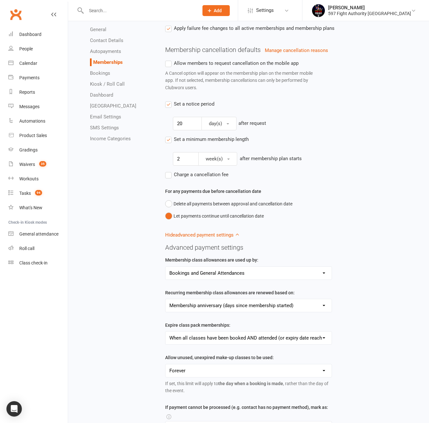
click at [165, 267] on select "Bookings only Bookings and General Attendances" at bounding box center [248, 273] width 166 height 13
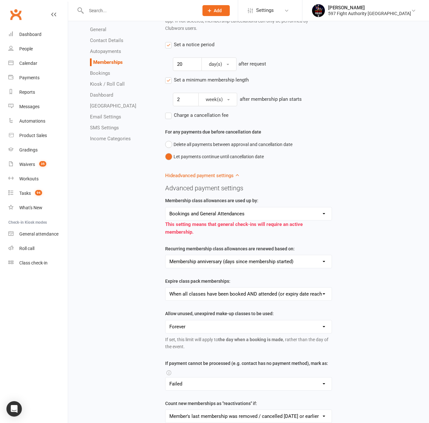
scroll to position [340, 0]
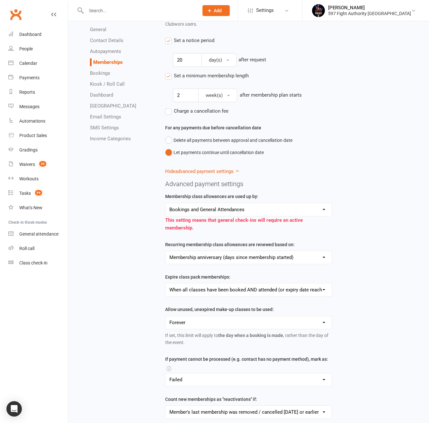
click at [224, 258] on select "Calendar period (end of week, month or year) Membership anniversary (days since…" at bounding box center [248, 257] width 166 height 13
select select "calendar_membership_limits"
click at [165, 251] on select "Calendar period (end of week, month or year) Membership anniversary (days since…" at bounding box center [248, 257] width 166 height 13
click at [235, 289] on select "When membership expiration date has been reached When all classes have been boo…" at bounding box center [248, 290] width 166 height 13
click at [219, 292] on select "When membership expiration date has been reached When all classes have been boo…" at bounding box center [248, 290] width 166 height 13
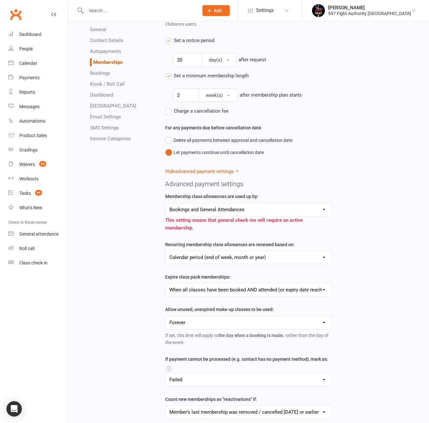
click at [241, 326] on select "Forever Up to 7 days after membership expires Up to 30 days after membership ex…" at bounding box center [248, 322] width 166 height 13
select select "allow_make_up_classes_for_expired_memberships_up_to_7d"
click at [165, 317] on select "Forever Up to 7 days after membership expires Up to 30 days after membership ex…" at bounding box center [248, 322] width 166 height 13
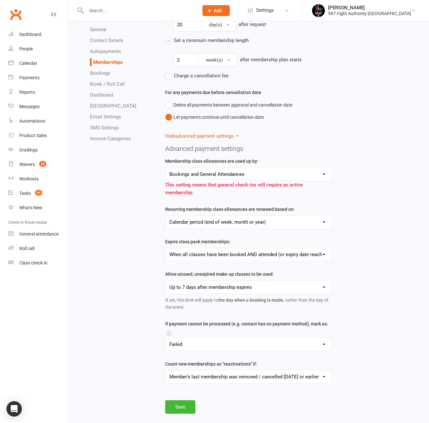
click at [238, 341] on select "Failed Skipped Paid (cash) Paid (POS) Paid (other)" at bounding box center [248, 344] width 166 height 13
click at [230, 346] on select "Failed Skipped Paid (cash) Paid (POS) Paid (other)" at bounding box center [248, 344] width 166 height 13
select select "autofail_policy_paid_by_cash"
click at [165, 338] on select "Failed Skipped Paid (cash) Paid (POS) Paid (other)" at bounding box center [248, 344] width 166 height 13
click at [170, 333] on icon at bounding box center [168, 333] width 5 height 5
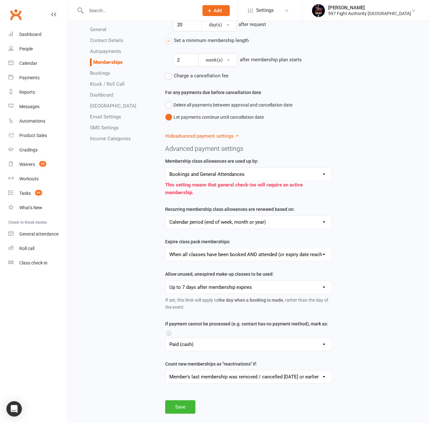
click at [170, 333] on icon at bounding box center [168, 333] width 5 height 5
click at [169, 334] on icon at bounding box center [168, 333] width 5 height 5
click at [168, 335] on icon at bounding box center [168, 333] width 5 height 5
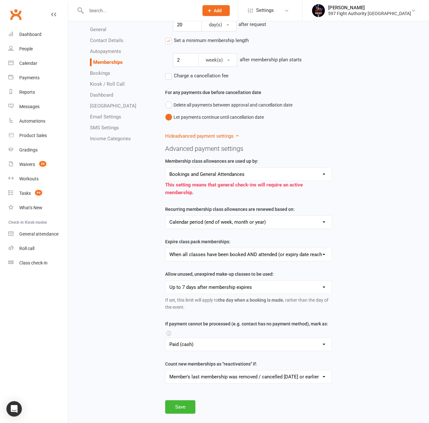
click at [159, 338] on div "General Contact Details Autopayments Memberships Bookings Kiosk / Roll Call Das…" at bounding box center [248, 42] width 352 height 745
click at [167, 334] on icon at bounding box center [168, 333] width 5 height 5
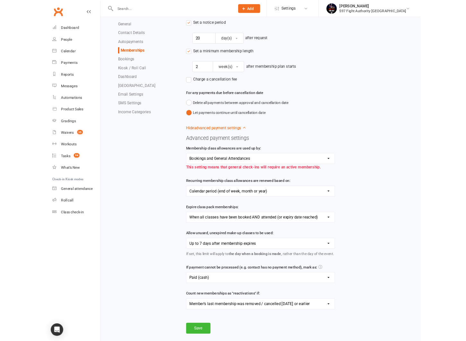
scroll to position [347, 0]
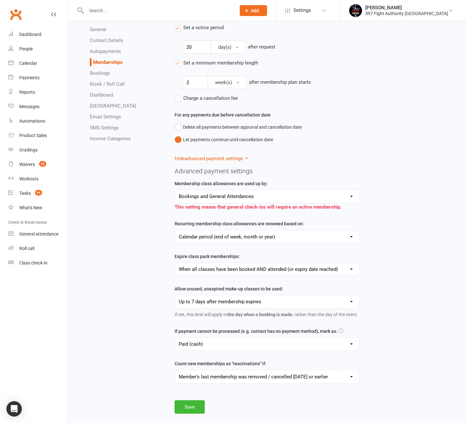
click at [343, 330] on div "If payment cannot be processed (e.g. contact has no payment method), mark as: F…" at bounding box center [267, 339] width 185 height 23
click at [341, 330] on icon at bounding box center [341, 331] width 5 height 5
drag, startPoint x: 343, startPoint y: 330, endPoint x: 293, endPoint y: 370, distance: 64.2
click at [293, 370] on div "Count new memberships as "reactivations" if: Member previously had a membership…" at bounding box center [267, 371] width 185 height 23
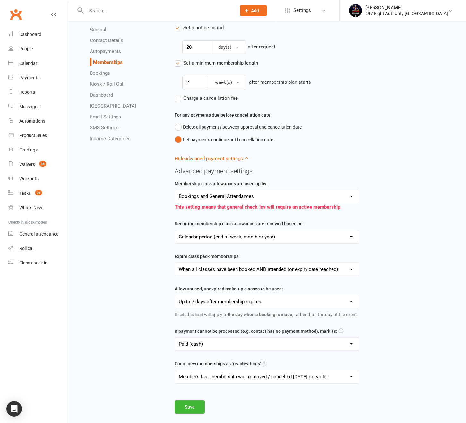
click at [295, 375] on select "Member previously had a membership, and is now changing from Cancelled to Activ…" at bounding box center [267, 377] width 185 height 13
select select "reactivate_if_cancelled_90d_ago_or_earlier"
click at [175, 371] on select "Member previously had a membership, and is now changing from Cancelled to Activ…" at bounding box center [267, 377] width 185 height 13
click at [298, 382] on select "Member previously had a membership, and is now changing from Cancelled to Activ…" at bounding box center [267, 377] width 185 height 13
click at [297, 378] on select "Member previously had a membership, and is now changing from Cancelled to Activ…" at bounding box center [267, 377] width 185 height 13
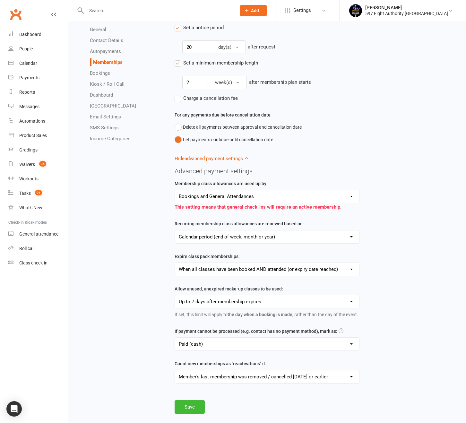
click at [175, 371] on select "Member previously had a membership, and is now changing from Cancelled to Activ…" at bounding box center [267, 377] width 185 height 13
click at [198, 410] on button "Save" at bounding box center [190, 407] width 30 height 13
click at [338, 333] on div "If payment cannot be processed (e.g. contact has no payment method), mark as: F…" at bounding box center [267, 339] width 185 height 23
click at [340, 329] on icon at bounding box center [341, 331] width 5 height 5
click at [339, 329] on icon at bounding box center [341, 331] width 5 height 5
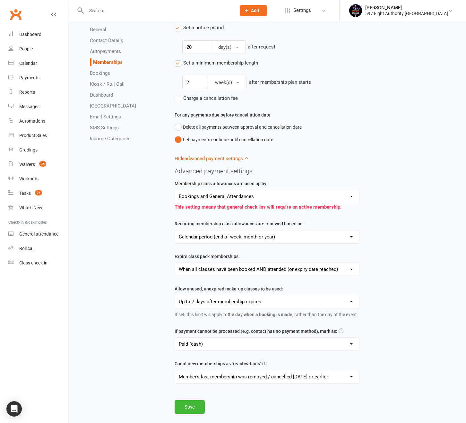
click at [328, 327] on div "Membership class allowances are used up by: Bookings only Bookings and General …" at bounding box center [267, 286] width 195 height 213
click at [339, 331] on icon at bounding box center [341, 331] width 5 height 5
click at [340, 331] on icon at bounding box center [341, 331] width 5 height 5
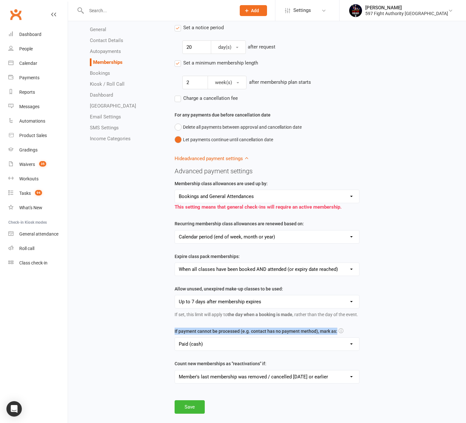
click at [340, 331] on icon at bounding box center [341, 331] width 5 height 5
click at [362, 330] on div "Membership class allowances are used up by: Bookings only Bookings and General …" at bounding box center [267, 286] width 195 height 213
click at [349, 344] on select "Failed Skipped Paid (cash) Paid (POS) Paid (other)" at bounding box center [267, 344] width 185 height 13
click at [175, 338] on select "Failed Skipped Paid (cash) Paid (POS) Paid (other)" at bounding box center [267, 344] width 185 height 13
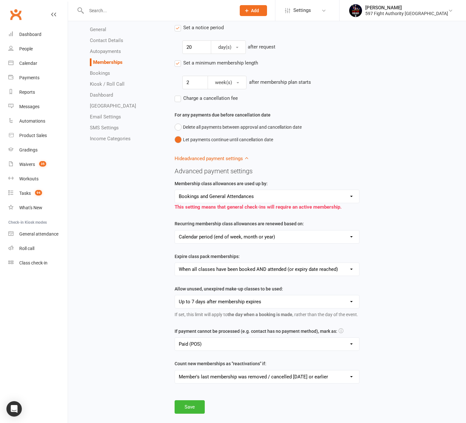
click at [253, 335] on label "If payment cannot be processed (e.g. contact has no payment method), mark as:" at bounding box center [256, 331] width 163 height 7
click at [249, 341] on select "Failed Skipped Paid (cash) Paid (POS) Paid (other)" at bounding box center [267, 344] width 185 height 13
select select "autofail_policy_failed"
click at [175, 338] on select "Failed Skipped Paid (cash) Paid (POS) Paid (other)" at bounding box center [267, 344] width 185 height 13
click at [264, 345] on select "Failed Skipped Paid (cash) Paid (POS) Paid (other)" at bounding box center [267, 344] width 185 height 13
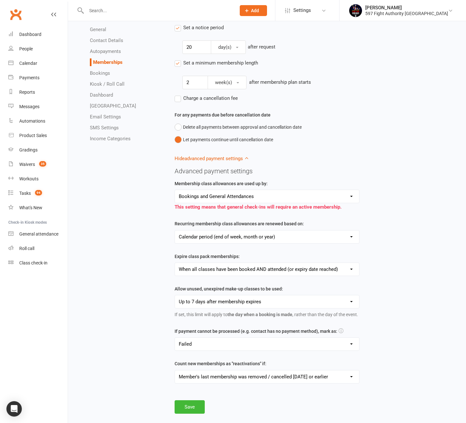
click at [177, 400] on div "Membership Payments Default tax rate for Membership Payments Manage Tax Rates G…" at bounding box center [316, 59] width 283 height 710
click at [185, 405] on button "Save" at bounding box center [190, 407] width 30 height 13
click at [355, 316] on div "If set, this limit will apply to the day when a booking is made , rather than t…" at bounding box center [267, 314] width 185 height 7
click at [339, 331] on icon at bounding box center [341, 331] width 5 height 5
click at [340, 330] on icon at bounding box center [341, 331] width 5 height 5
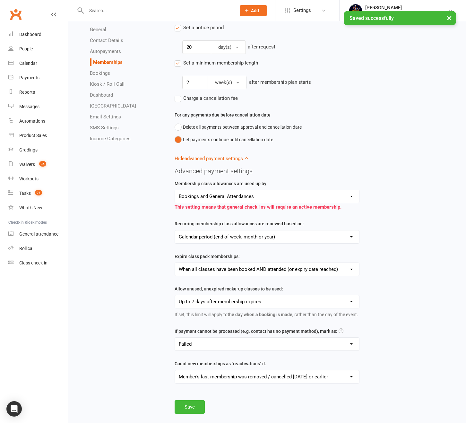
click at [340, 330] on icon at bounding box center [341, 331] width 5 height 5
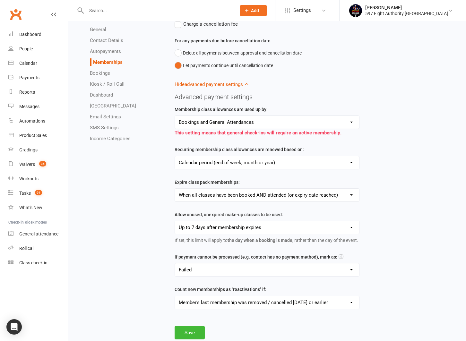
scroll to position [429, 0]
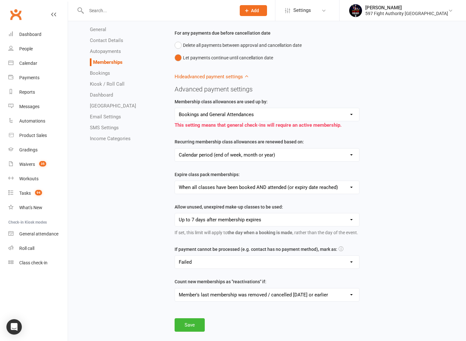
click at [346, 243] on div "Membership class allowances are used up by: Bookings only Bookings and General …" at bounding box center [267, 204] width 195 height 213
click at [341, 247] on icon at bounding box center [341, 249] width 5 height 5
click at [340, 249] on icon at bounding box center [341, 249] width 5 height 5
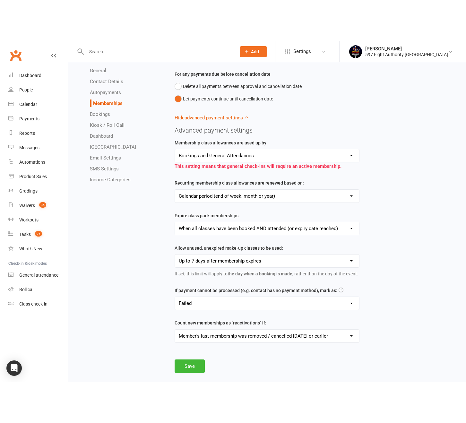
scroll to position [347, 0]
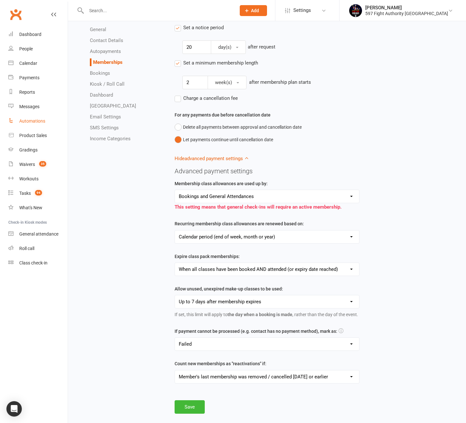
click at [34, 119] on div "Automations" at bounding box center [32, 121] width 26 height 5
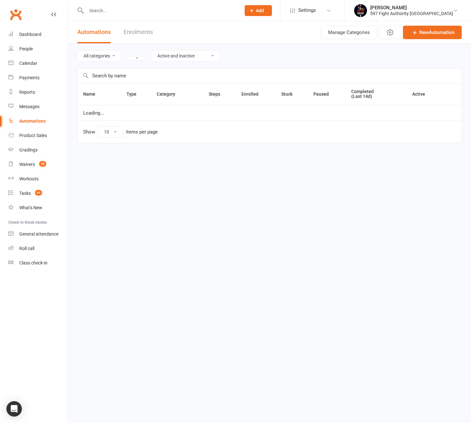
select select "100"
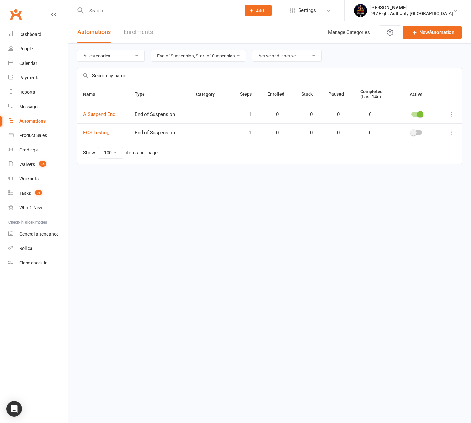
click at [160, 58] on button "End of Suspension, Start of Suspension" at bounding box center [199, 56] width 96 height 12
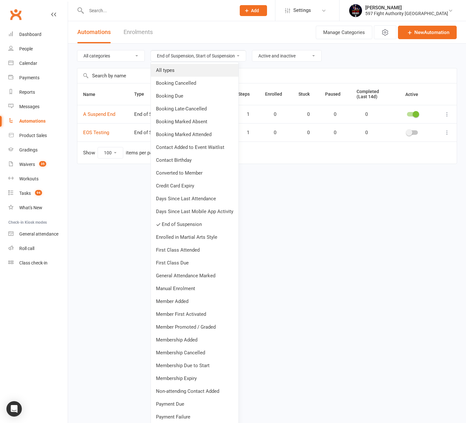
click at [158, 71] on link "All types" at bounding box center [195, 70] width 88 height 13
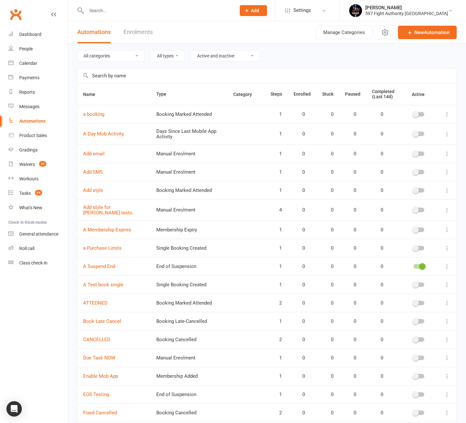
click at [153, 57] on button "All types" at bounding box center [168, 56] width 34 height 12
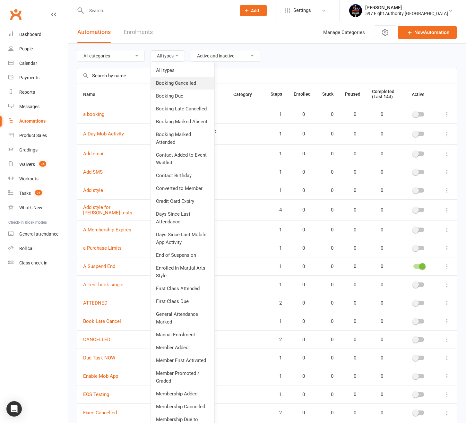
click at [155, 81] on link "Booking Cancelled" at bounding box center [183, 83] width 64 height 13
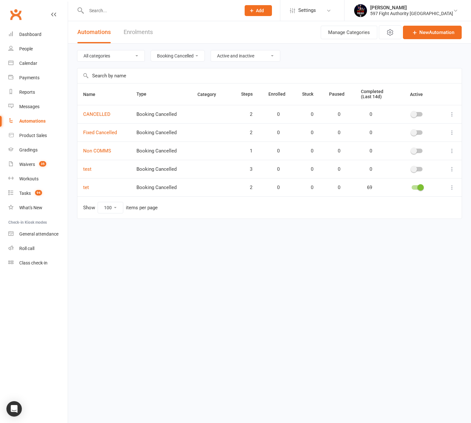
click at [218, 53] on select "Active and inactive Active automations only Inactive automations only" at bounding box center [245, 55] width 69 height 11
click at [211, 50] on select "Active and inactive Active automations only Inactive automations only" at bounding box center [245, 55] width 69 height 11
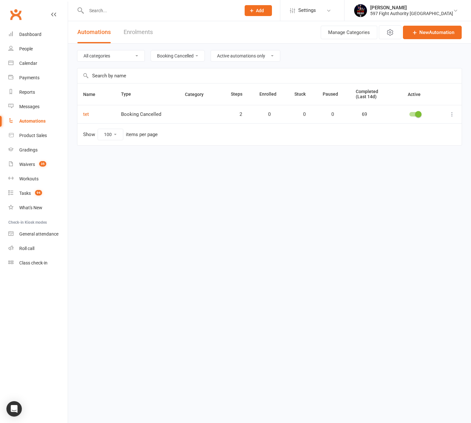
click at [216, 57] on select "Active and inactive Active automations only Inactive automations only" at bounding box center [245, 55] width 69 height 11
select select "false"
click at [211, 50] on select "Active and inactive Active automations only Inactive automations only" at bounding box center [245, 55] width 69 height 11
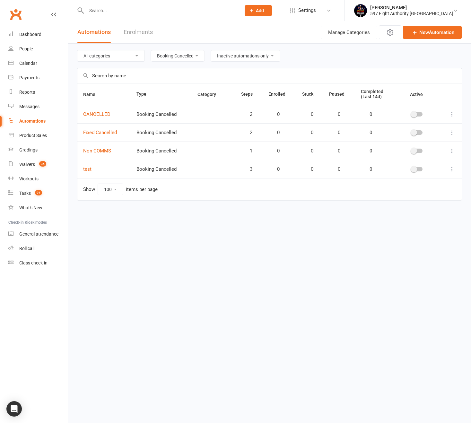
click at [218, 53] on select "Active and inactive Active automations only Inactive automations only" at bounding box center [245, 55] width 69 height 11
select select
click at [211, 50] on select "Active and inactive Active automations only Inactive automations only" at bounding box center [245, 55] width 69 height 11
click at [103, 58] on select "All categories [PERSON_NAME] Checks Melina Payment Due test tsrtss" at bounding box center [110, 55] width 67 height 11
click at [77, 50] on select "All categories [PERSON_NAME] Checks Melina Payment Due test tsrtss" at bounding box center [110, 55] width 67 height 11
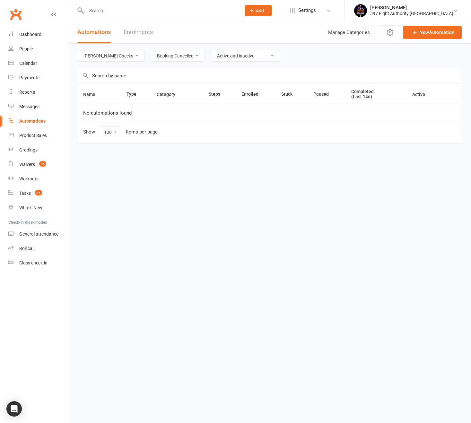
click at [104, 55] on select "All categories [PERSON_NAME] Checks Melina Payment Due test tsrtss" at bounding box center [110, 55] width 67 height 11
select select "11"
click at [77, 50] on select "All categories [PERSON_NAME] Checks Melina Payment Due test tsrtss" at bounding box center [110, 55] width 67 height 11
click at [151, 55] on button "Booking Cancelled" at bounding box center [178, 56] width 54 height 12
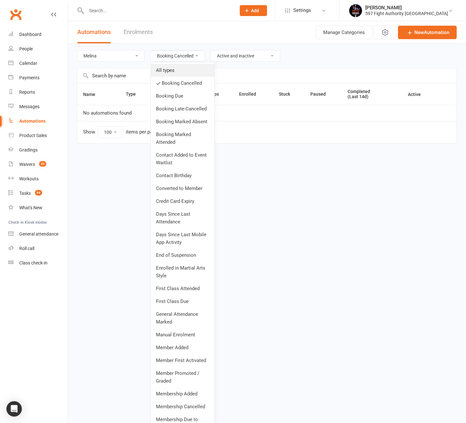
click at [151, 71] on link "All types" at bounding box center [183, 70] width 64 height 13
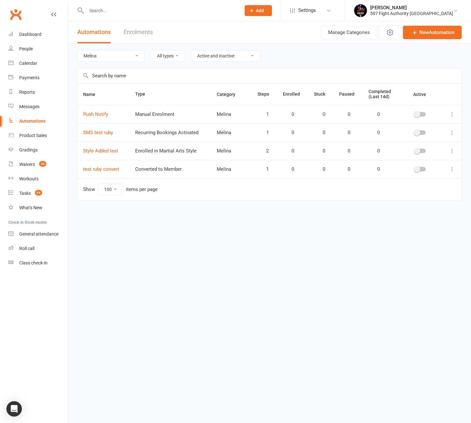
click at [113, 58] on select "All categories [PERSON_NAME] Checks Melina Payment Due test tsrtss" at bounding box center [110, 55] width 67 height 11
select select
click at [77, 50] on select "All categories [PERSON_NAME] Checks Melina Payment Due test tsrtss" at bounding box center [110, 55] width 67 height 11
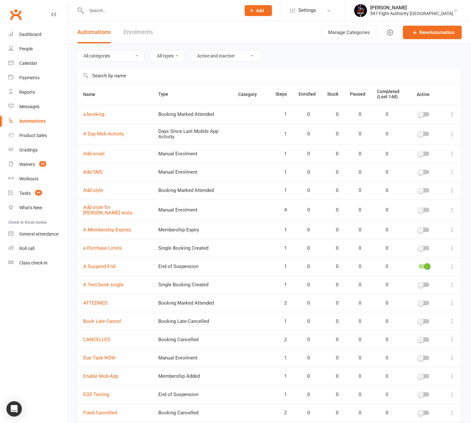
click at [151, 55] on button "All types" at bounding box center [168, 56] width 34 height 12
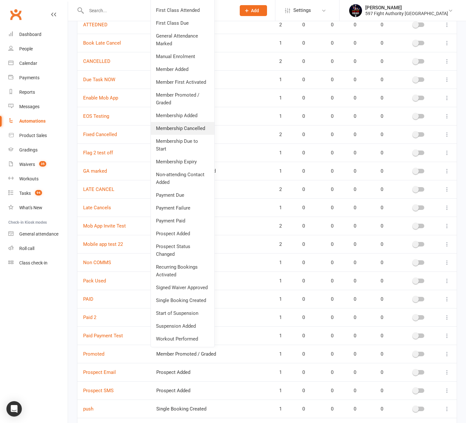
scroll to position [275, 0]
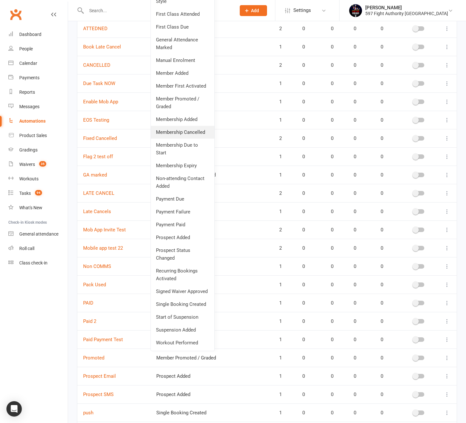
click at [164, 132] on link "Membership Cancelled" at bounding box center [183, 132] width 64 height 13
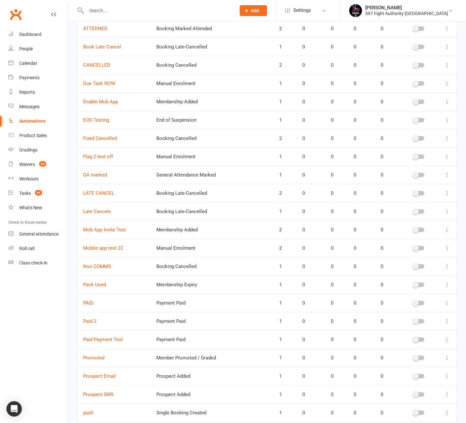
scroll to position [0, 0]
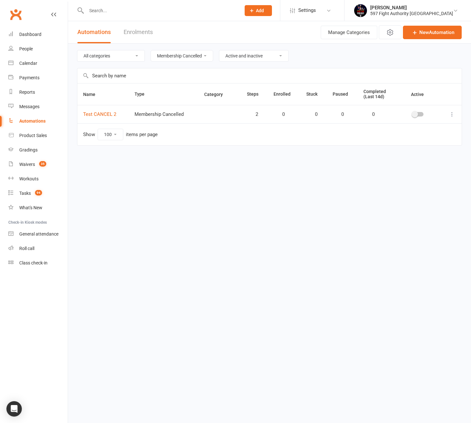
click at [219, 56] on select "Active and inactive Active automations only Inactive automations only" at bounding box center [253, 55] width 69 height 11
click at [219, 50] on select "Active and inactive Active automations only Inactive automations only" at bounding box center [253, 55] width 69 height 11
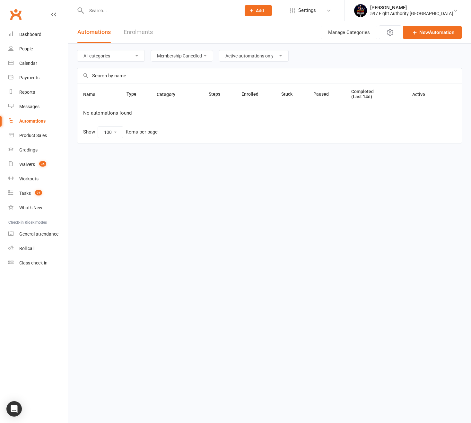
click at [219, 56] on select "Active and inactive Active automations only Inactive automations only" at bounding box center [253, 55] width 69 height 11
select select "false"
click at [219, 50] on select "Active and inactive Active automations only Inactive automations only" at bounding box center [253, 55] width 69 height 11
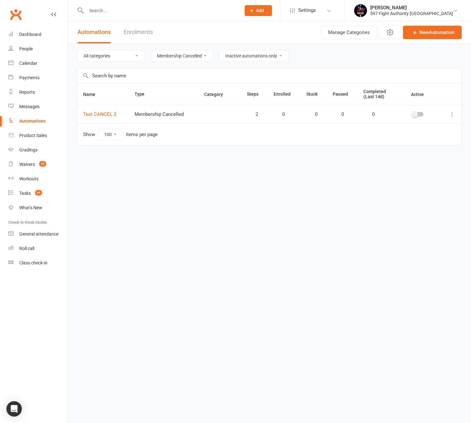
click at [112, 56] on select "All categories [PERSON_NAME] Checks Melina Payment Due test tsrtss" at bounding box center [110, 55] width 67 height 11
click at [116, 58] on select "All categories [PERSON_NAME] Checks Melina Payment Due test tsrtss" at bounding box center [110, 55] width 67 height 11
select select "16"
click at [77, 50] on select "All categories [PERSON_NAME] Checks Melina Payment Due test tsrtss" at bounding box center [110, 55] width 67 height 11
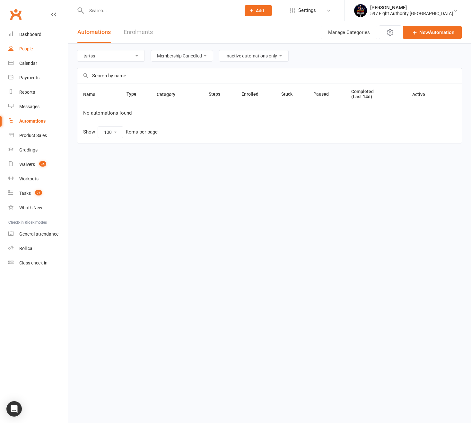
click at [23, 48] on div "People" at bounding box center [25, 48] width 13 height 5
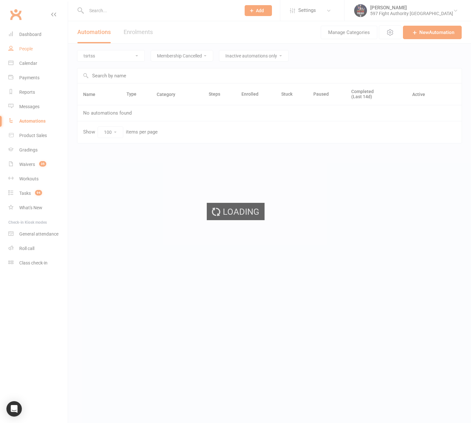
select select "100"
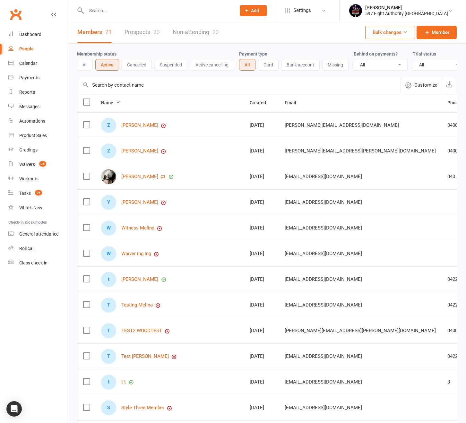
click at [313, 66] on button "Bank account" at bounding box center [300, 65] width 39 height 12
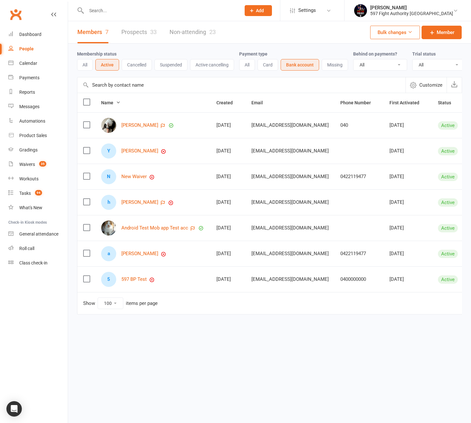
click at [265, 60] on button "Card" at bounding box center [268, 65] width 21 height 12
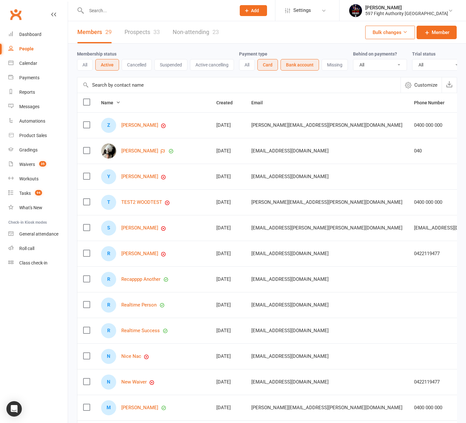
click at [345, 65] on button "Missing" at bounding box center [335, 65] width 26 height 12
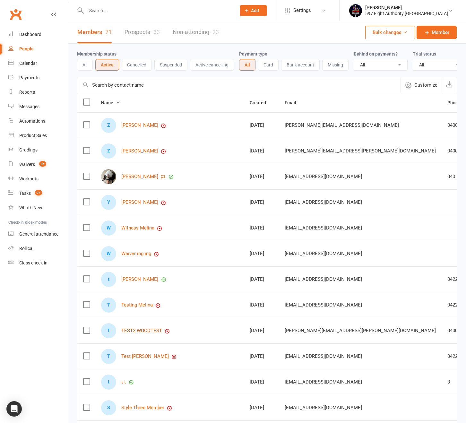
click at [153, 334] on link "TEST2 WOODTEST" at bounding box center [141, 330] width 41 height 5
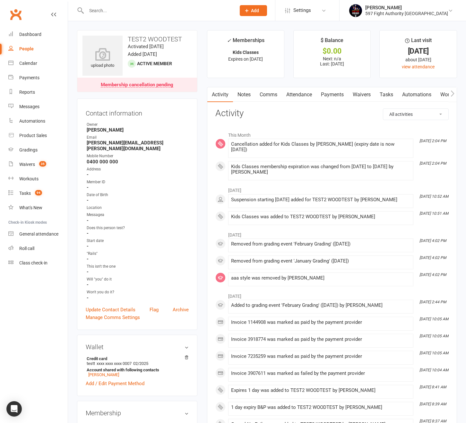
scroll to position [63, 0]
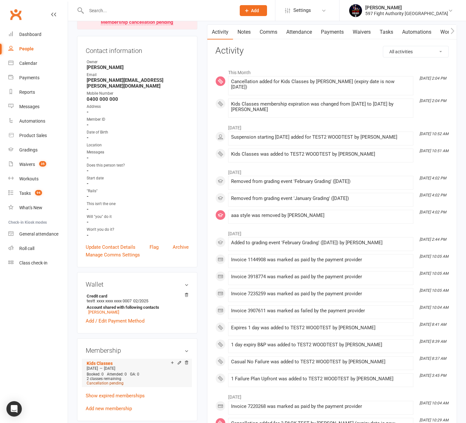
click at [102, 381] on span "Cancellation pending" at bounding box center [105, 383] width 37 height 4
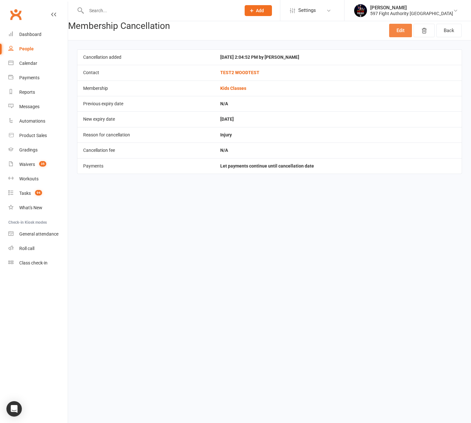
click at [395, 27] on link "Edit" at bounding box center [400, 30] width 23 height 13
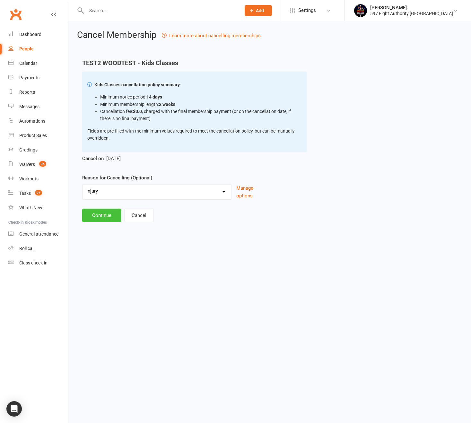
click at [111, 211] on button "Continue" at bounding box center [101, 215] width 39 height 13
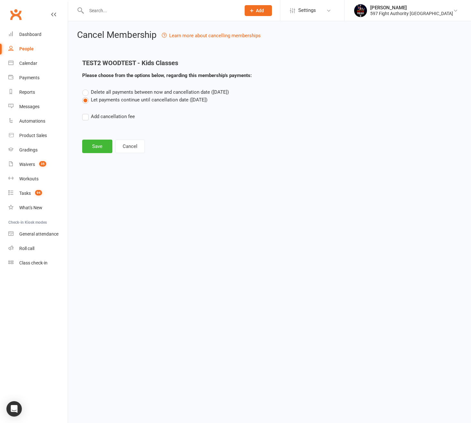
click at [99, 117] on label "Add cancellation fee" at bounding box center [108, 117] width 53 height 8
click at [86, 113] on input "Add cancellation fee" at bounding box center [84, 113] width 4 height 0
drag, startPoint x: 129, startPoint y: 136, endPoint x: 94, endPoint y: 138, distance: 35.1
click at [94, 138] on div "Collect $ 0 on [DATE] Sun Mon Tue Wed Thu Fri Sat 40 28 29 30 01 02 03 04 41 05…" at bounding box center [269, 135] width 375 height 13
type input "5"
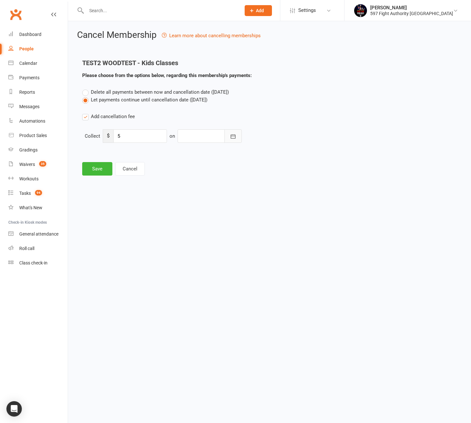
click at [234, 140] on button "button" at bounding box center [233, 135] width 17 height 13
click at [247, 202] on span "15" at bounding box center [245, 201] width 5 height 5
type input "[DATE]"
click at [93, 174] on button "Save" at bounding box center [97, 168] width 30 height 13
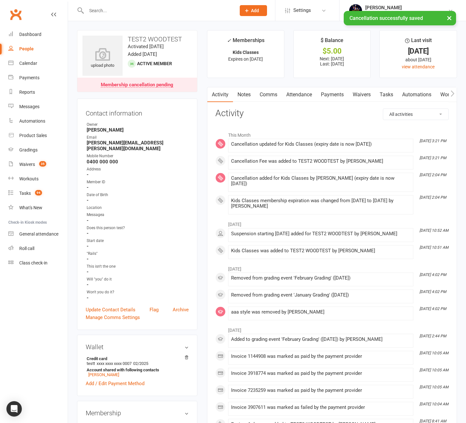
click at [337, 86] on main "✓ Memberships Kids Classes Expires on [DATE] $ Balance $5.00 Next: [DATE] Last:…" at bounding box center [332, 340] width 260 height 621
click at [335, 94] on link "Payments" at bounding box center [333, 94] width 32 height 15
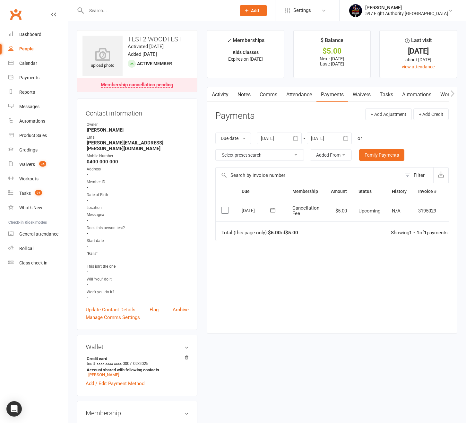
scroll to position [8, 0]
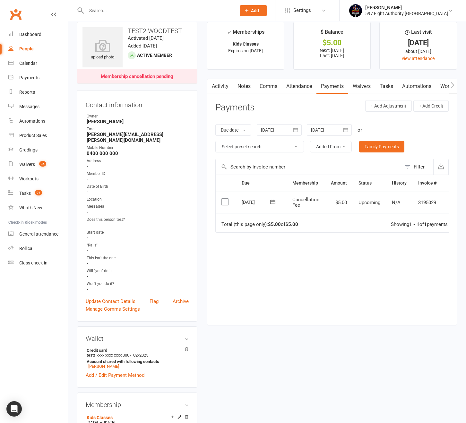
click at [31, 47] on div "People" at bounding box center [26, 48] width 14 height 5
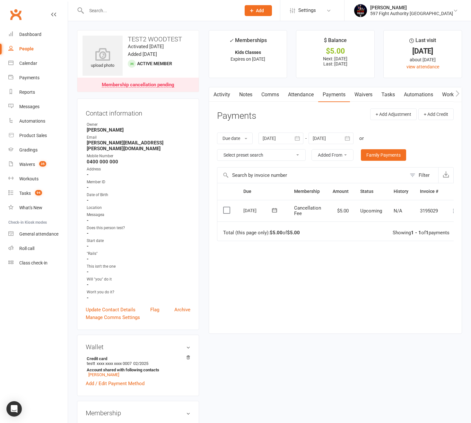
select select "100"
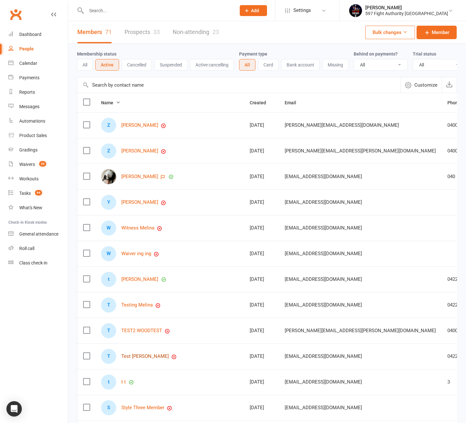
click at [137, 359] on link "Test [PERSON_NAME]" at bounding box center [145, 356] width 48 height 5
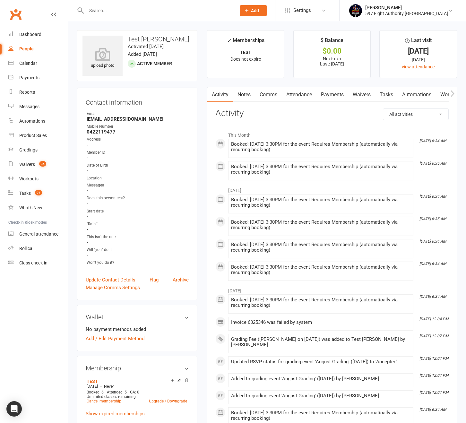
click at [323, 95] on link "Payments" at bounding box center [333, 94] width 32 height 15
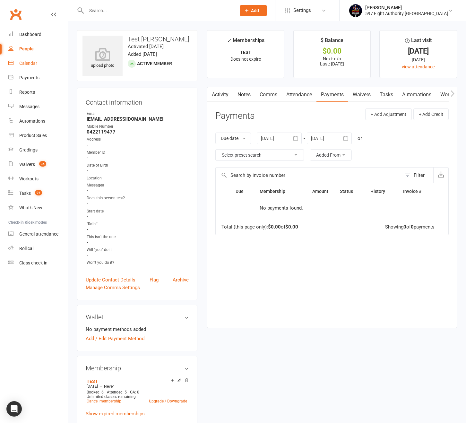
click at [37, 66] on link "Calendar" at bounding box center [37, 63] width 59 height 14
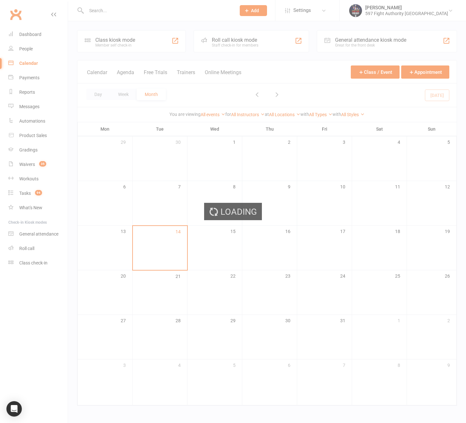
click at [28, 78] on div "Loading" at bounding box center [233, 211] width 466 height 423
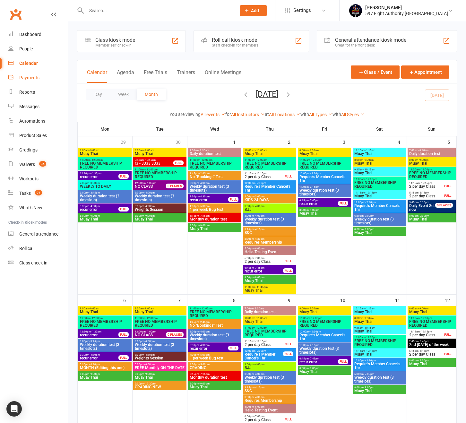
click at [31, 77] on div "Payments" at bounding box center [29, 77] width 20 height 5
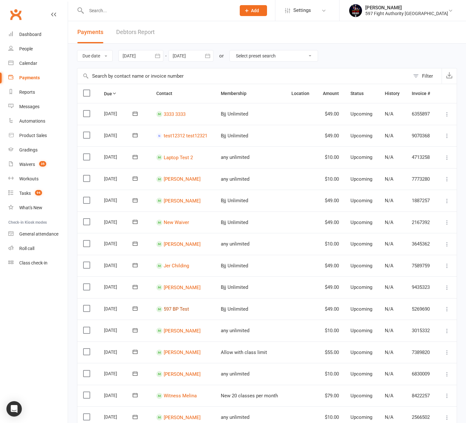
click at [171, 309] on link "597 BP Test" at bounding box center [176, 309] width 25 height 6
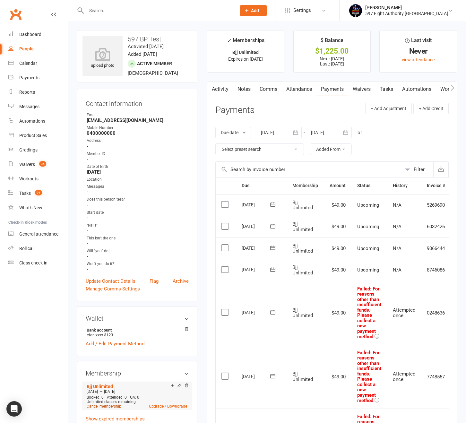
click at [110, 407] on link "Cancel membership" at bounding box center [104, 406] width 35 height 4
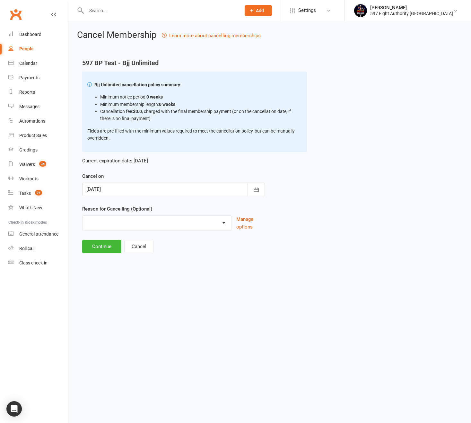
click at [126, 189] on div at bounding box center [173, 189] width 183 height 13
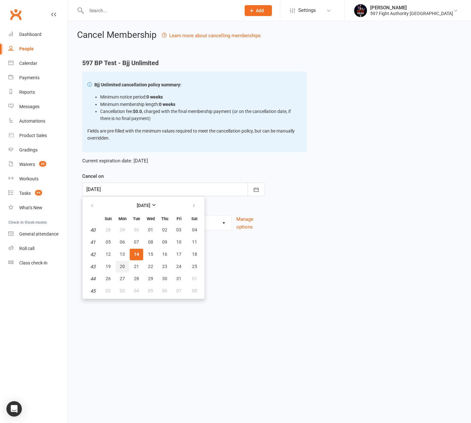
click at [123, 268] on span "20" at bounding box center [122, 266] width 5 height 5
type input "[DATE]"
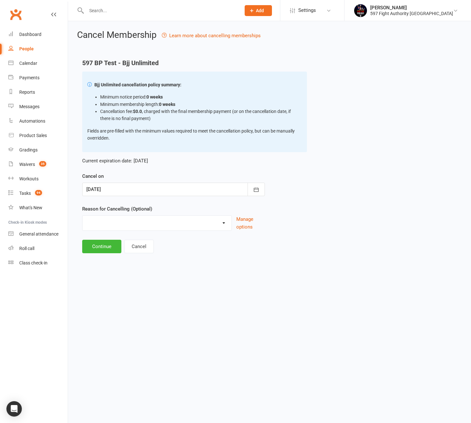
click at [128, 222] on select "Holiday Injury This & That Work Other reason" at bounding box center [157, 222] width 149 height 13
select select "4"
click at [83, 216] on select "Holiday Injury This & That Work Other reason" at bounding box center [157, 222] width 149 height 13
click at [99, 249] on div "Please specify" at bounding box center [173, 252] width 183 height 24
click at [109, 251] on input at bounding box center [173, 256] width 183 height 13
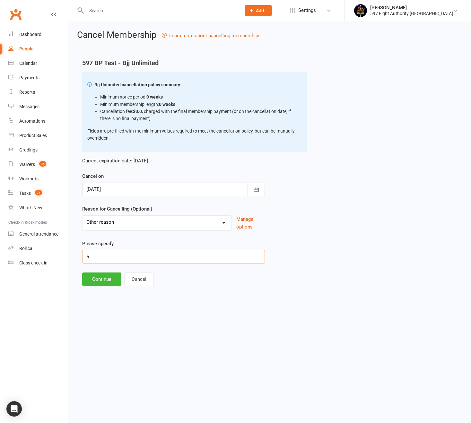
type input "5"
click at [82, 280] on main "597 BP Test - Bjj Unlimited Bjj Unlimited cancellation policy summary: Minimum …" at bounding box center [269, 172] width 385 height 227
click at [88, 281] on button "Continue" at bounding box center [101, 279] width 39 height 13
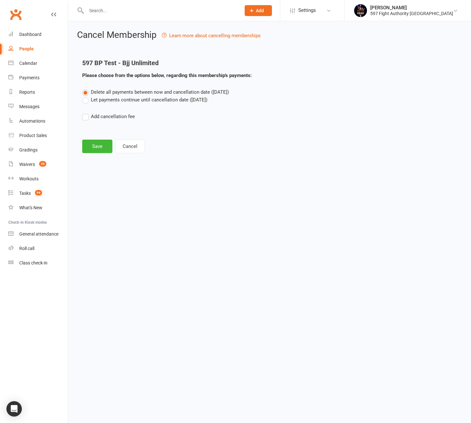
click at [132, 96] on label "Let payments continue until cancellation date ([DATE])" at bounding box center [144, 100] width 125 height 8
click at [86, 96] on input "Let payments continue until cancellation date ([DATE])" at bounding box center [84, 96] width 4 height 0
click at [116, 115] on label "Add cancellation fee" at bounding box center [108, 117] width 53 height 8
click at [86, 113] on input "Add cancellation fee" at bounding box center [84, 113] width 4 height 0
click at [143, 136] on input "number" at bounding box center [140, 135] width 54 height 13
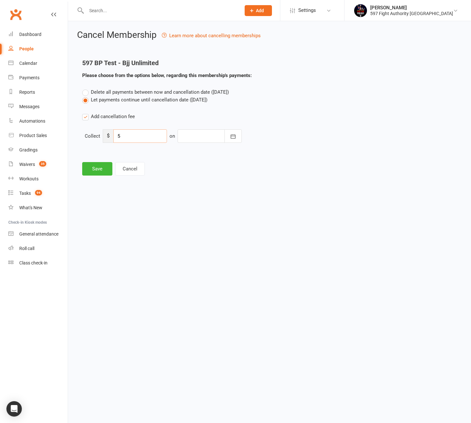
type input "5"
click at [199, 140] on div at bounding box center [210, 135] width 64 height 13
click at [228, 204] on button "14" at bounding box center [231, 202] width 13 height 12
type input "[DATE]"
click at [101, 168] on button "Save" at bounding box center [97, 168] width 30 height 13
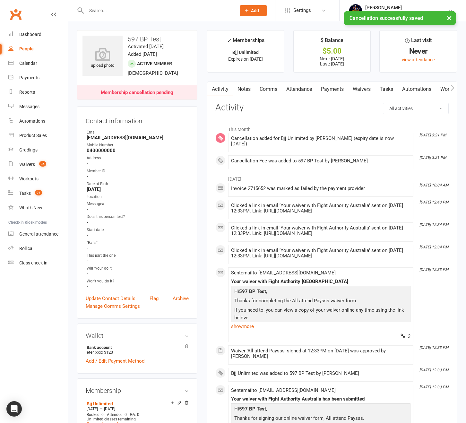
click at [337, 92] on link "Payments" at bounding box center [333, 89] width 32 height 15
